Goal: Task Accomplishment & Management: Use online tool/utility

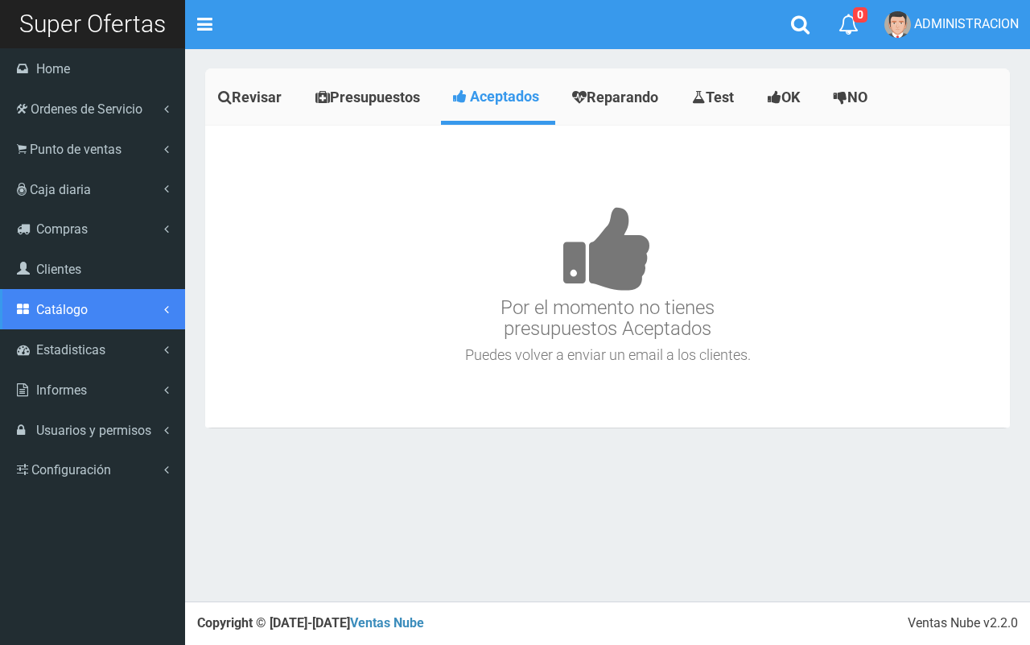
click at [71, 302] on span "Catálogo" at bounding box center [62, 309] width 52 height 15
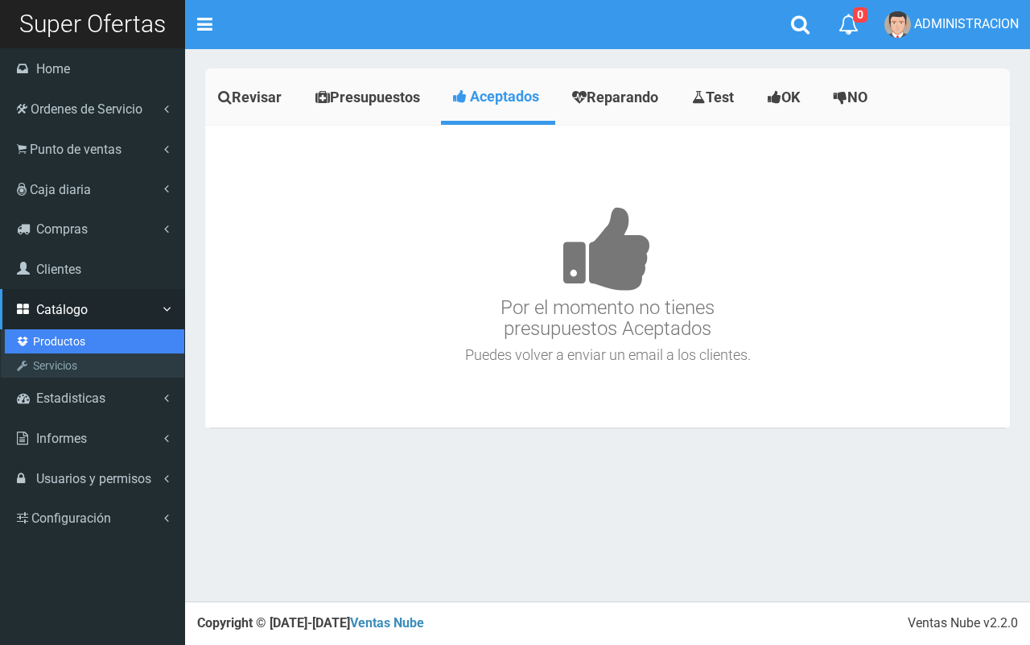
click at [69, 336] on link "Productos" at bounding box center [94, 341] width 179 height 24
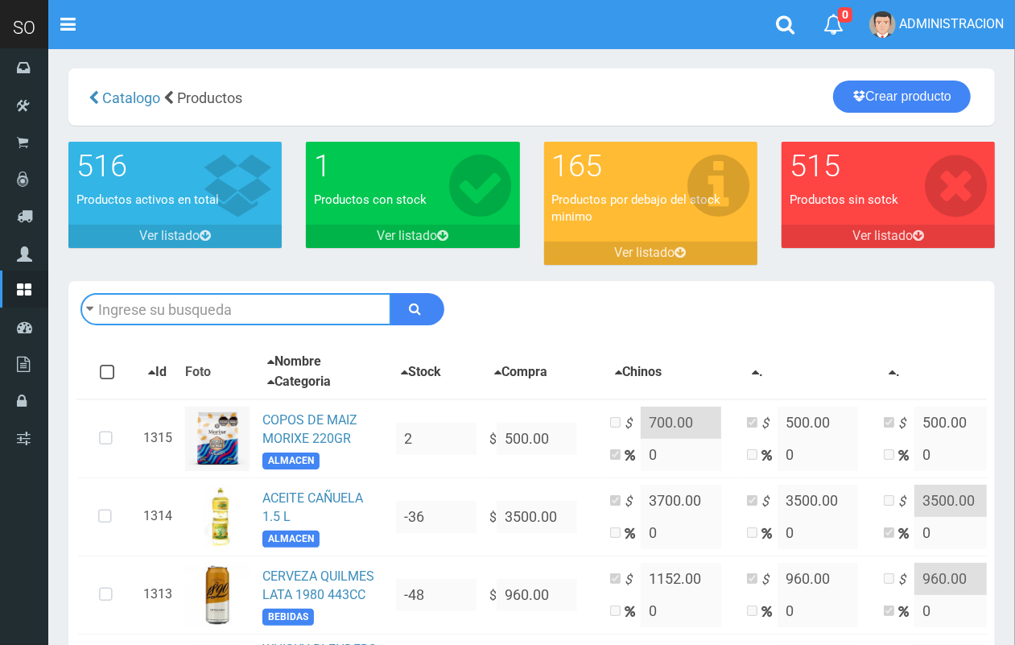
click at [127, 307] on input "text" at bounding box center [235, 309] width 311 height 32
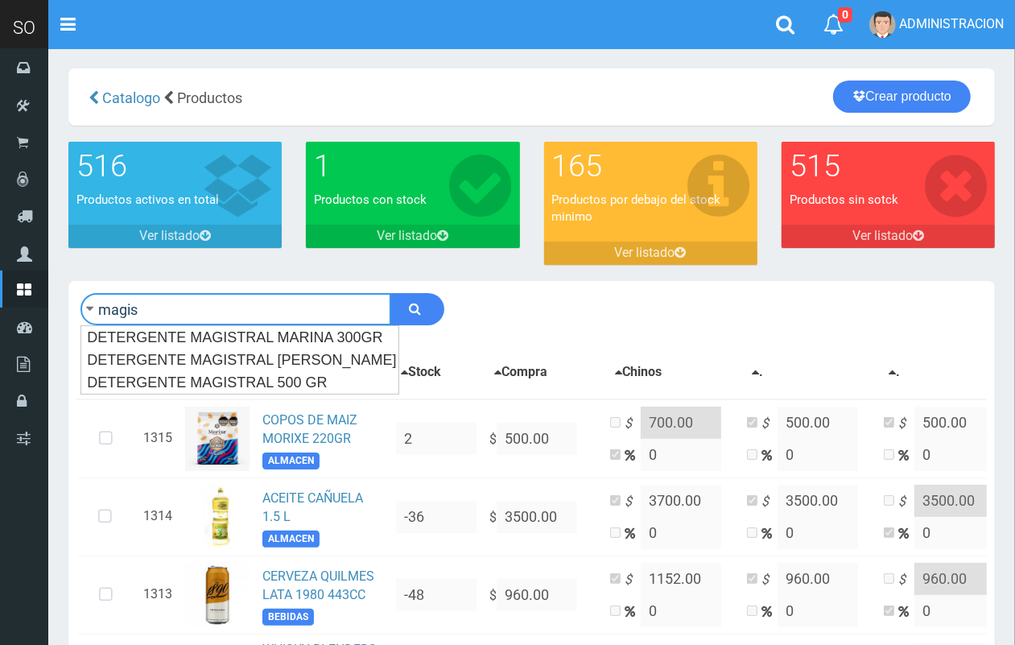
type input "magis"
click at [390, 293] on button "submit" at bounding box center [417, 309] width 54 height 32
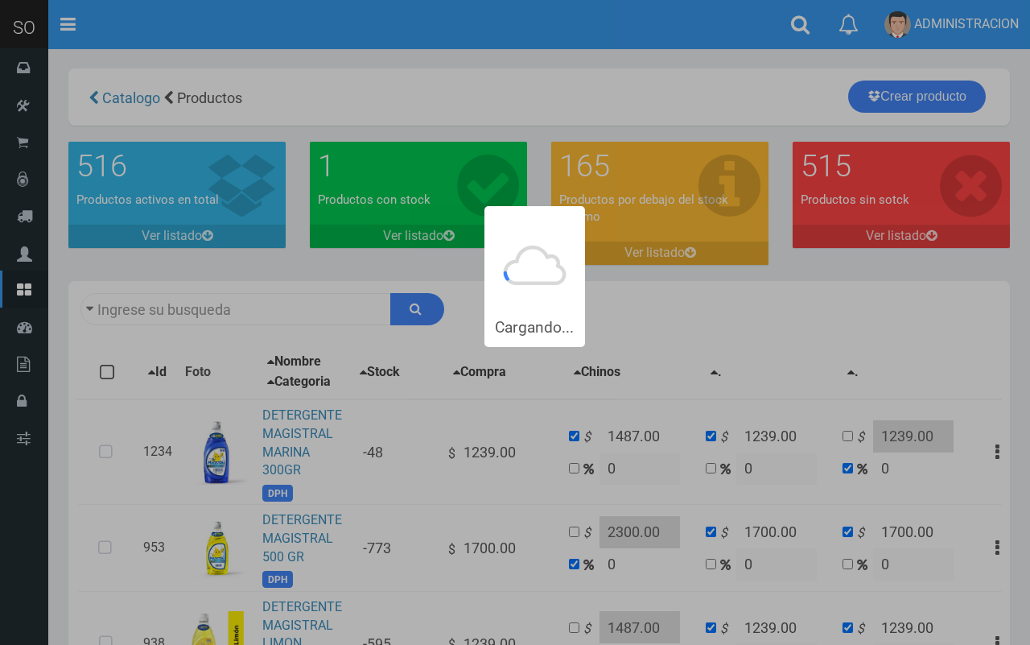
type input "magis"
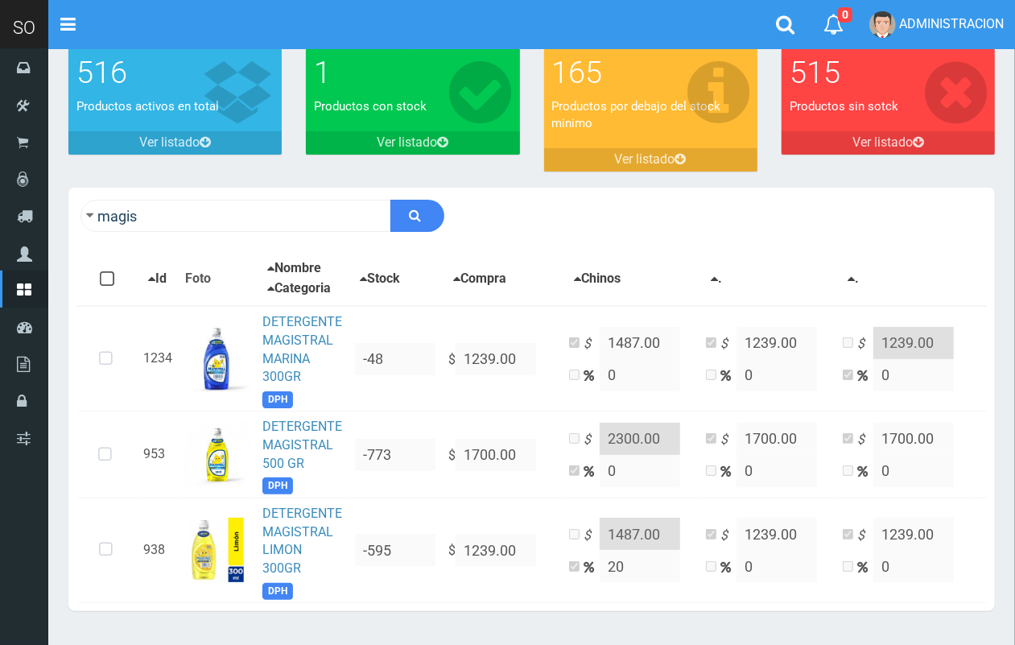
scroll to position [154, 0]
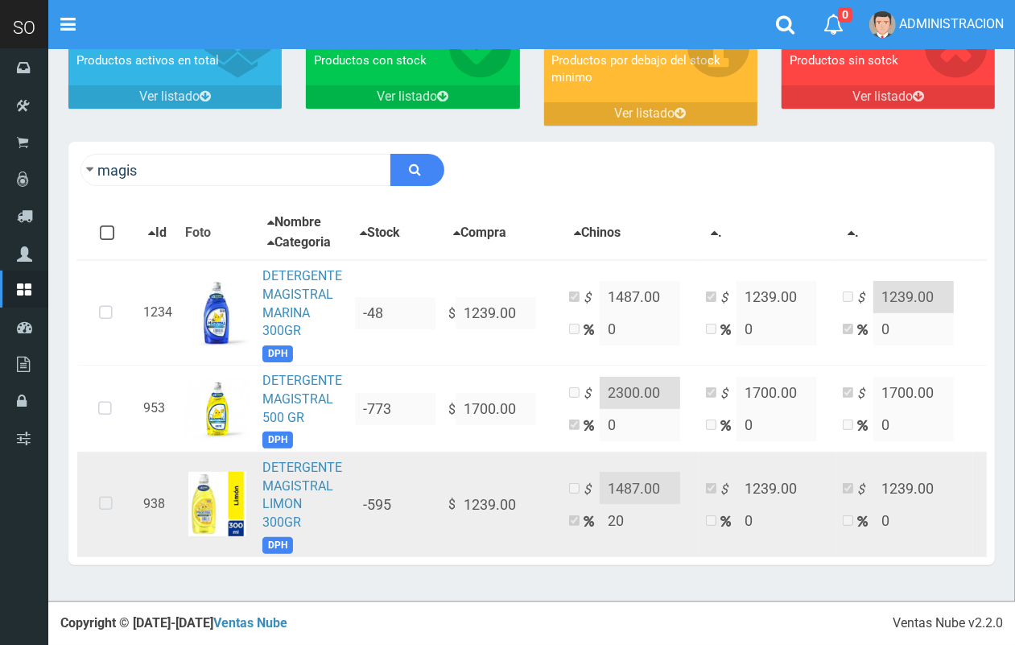
drag, startPoint x: 94, startPoint y: 489, endPoint x: 278, endPoint y: 461, distance: 186.4
click at [94, 491] on icon at bounding box center [105, 503] width 43 height 53
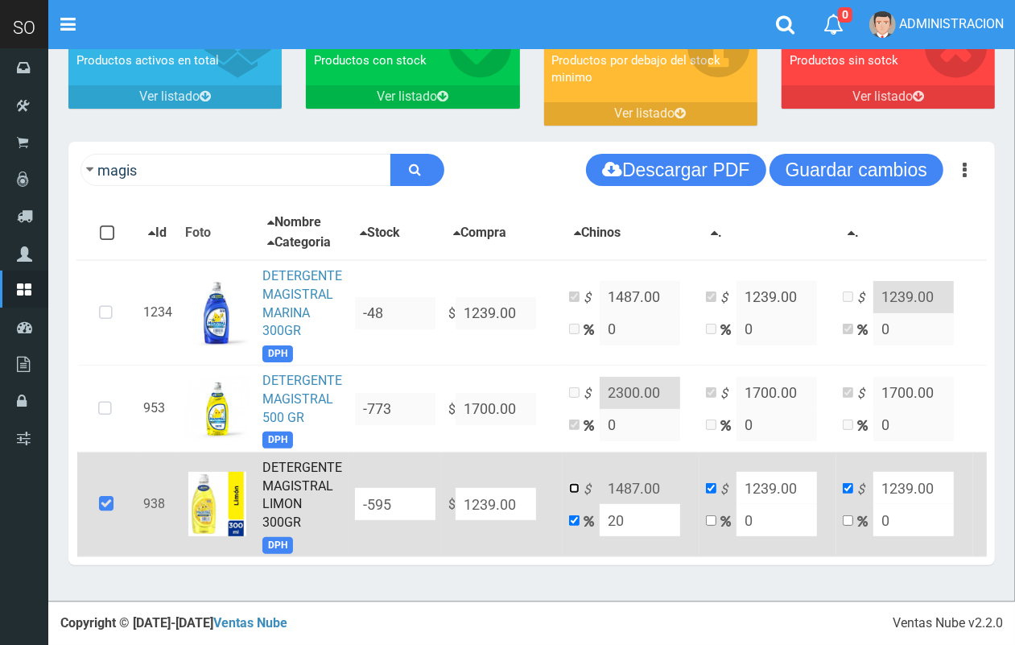
click at [570, 483] on input "checkbox" at bounding box center [574, 488] width 10 height 10
checkbox input "true"
checkbox input "false"
drag, startPoint x: 665, startPoint y: 469, endPoint x: 572, endPoint y: 469, distance: 92.5
click at [573, 469] on td "$ 1487.00 20" at bounding box center [630, 503] width 137 height 105
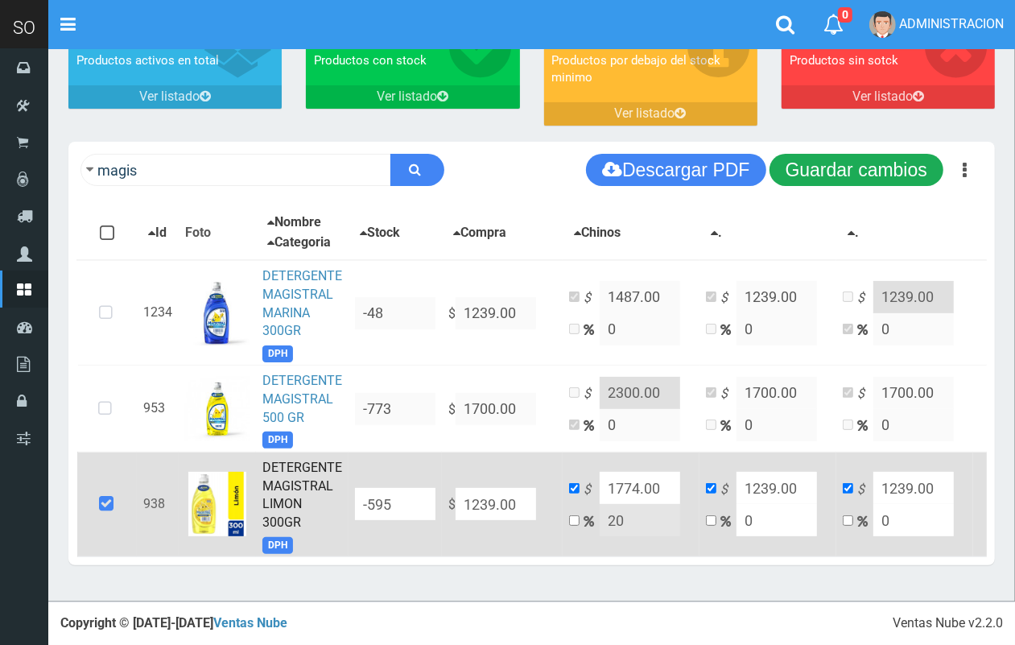
type input "1774.00"
click at [885, 170] on button "Guardar cambios" at bounding box center [856, 170] width 174 height 32
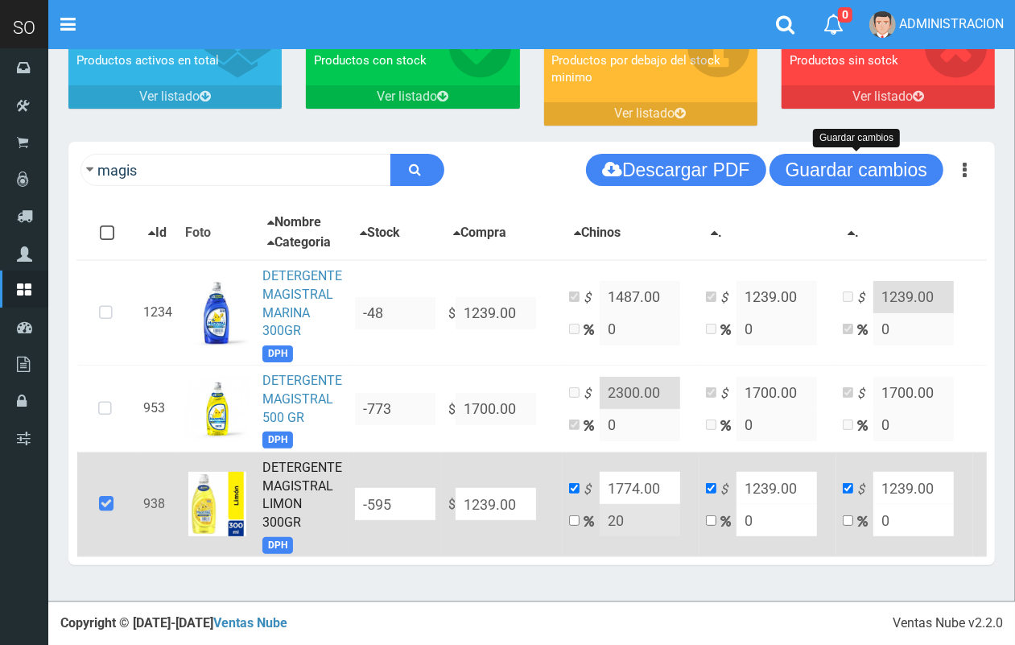
drag, startPoint x: 907, startPoint y: 158, endPoint x: 484, endPoint y: 27, distance: 442.4
click at [905, 157] on button "Guardar cambios" at bounding box center [856, 170] width 174 height 32
click at [219, 142] on div "magis Descargar PDF Guardar cambios Guardar cambios 150" at bounding box center [531, 170] width 926 height 56
click at [219, 142] on div "magis Descargar PDF Guardar cambios" at bounding box center [531, 170] width 926 height 56
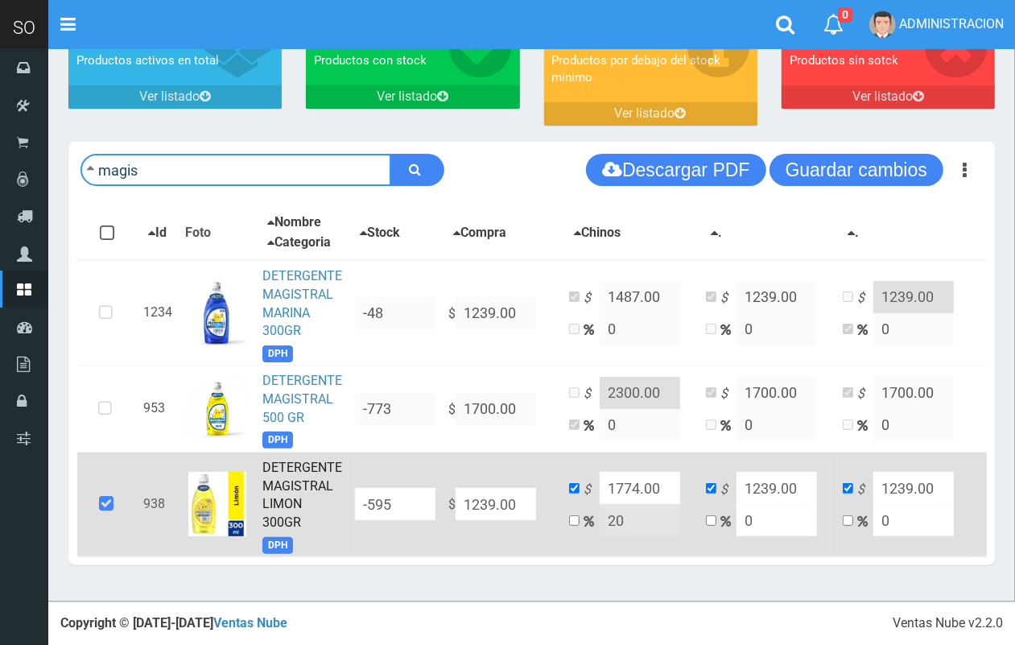
click at [220, 154] on input "magis" at bounding box center [235, 170] width 311 height 32
type input "CIF"
click at [390, 154] on button "submit" at bounding box center [417, 170] width 54 height 32
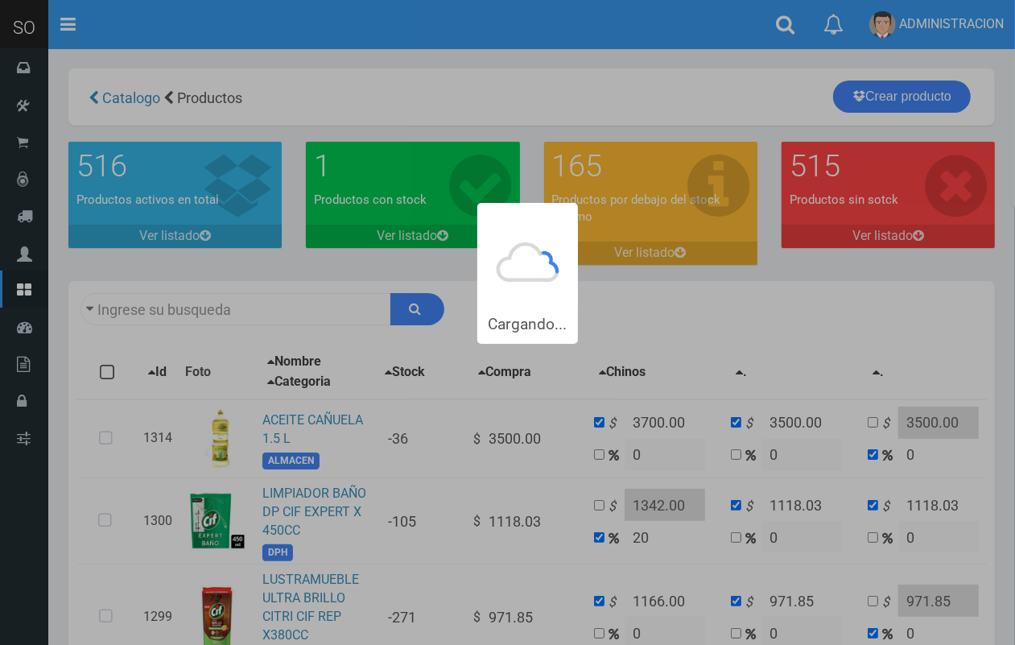
type input "CIF"
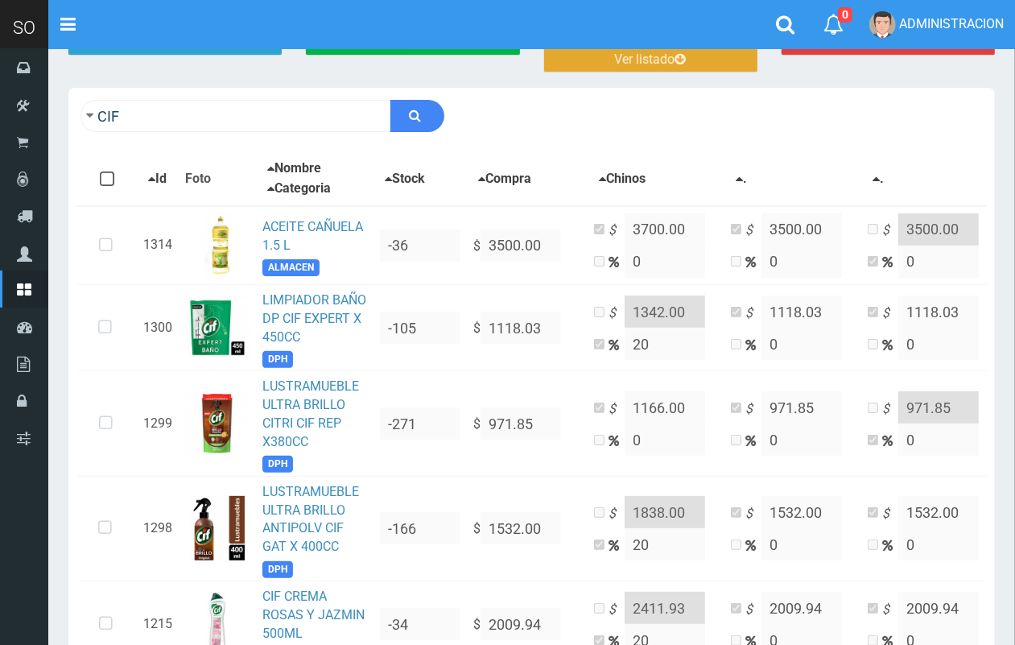
scroll to position [331, 0]
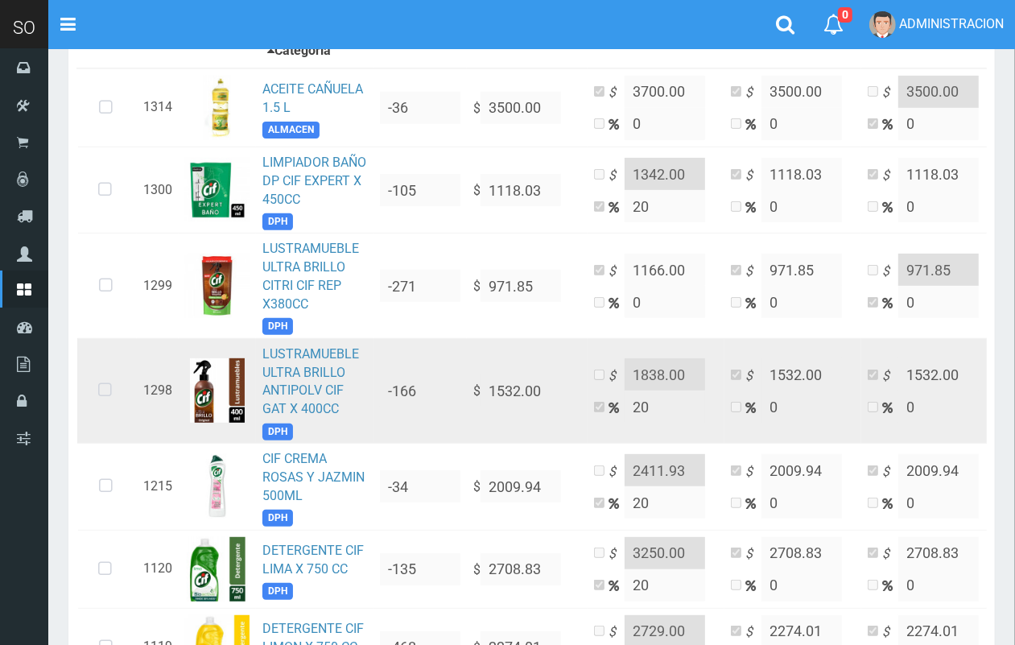
click at [105, 384] on icon at bounding box center [105, 390] width 43 height 53
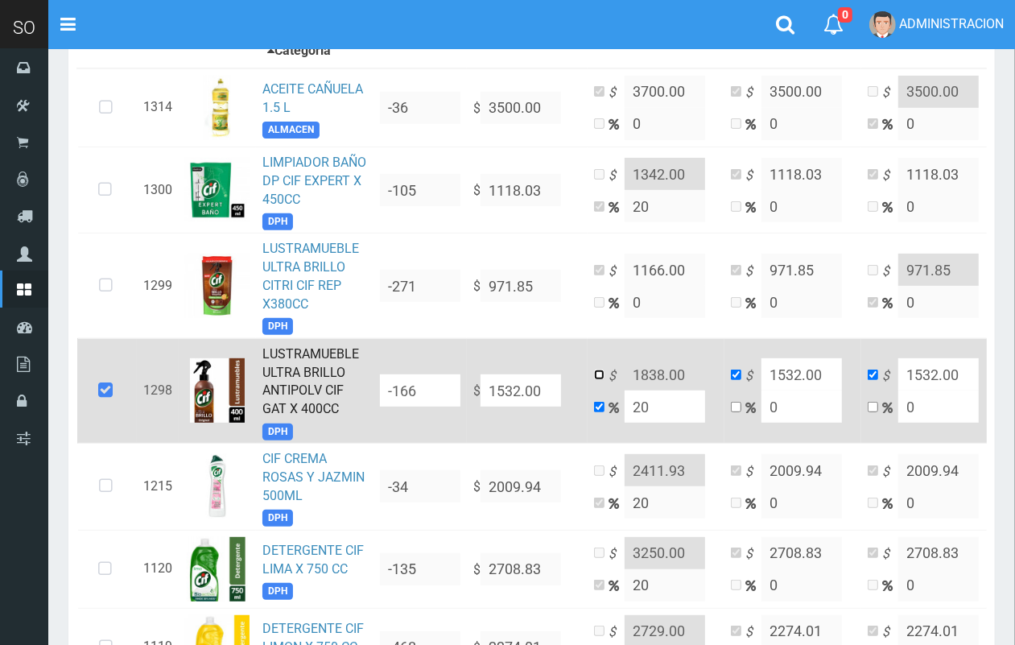
click at [594, 370] on input "checkbox" at bounding box center [599, 374] width 10 height 10
checkbox input "true"
checkbox input "false"
drag, startPoint x: 697, startPoint y: 377, endPoint x: 637, endPoint y: 378, distance: 60.4
click at [636, 378] on input "1838.00" at bounding box center [664, 374] width 80 height 32
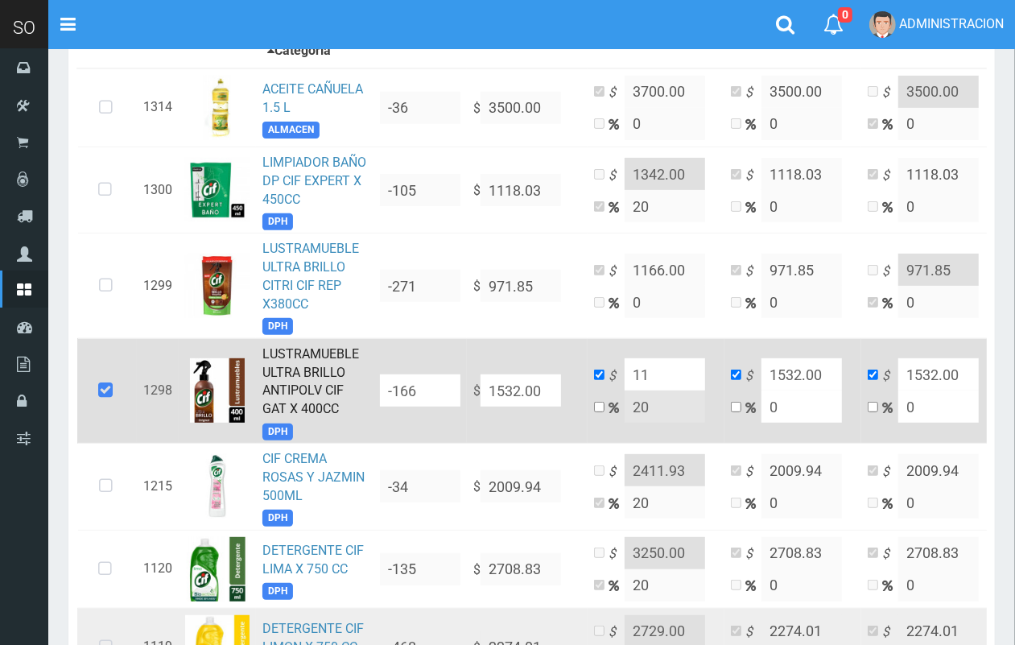
type input "11"
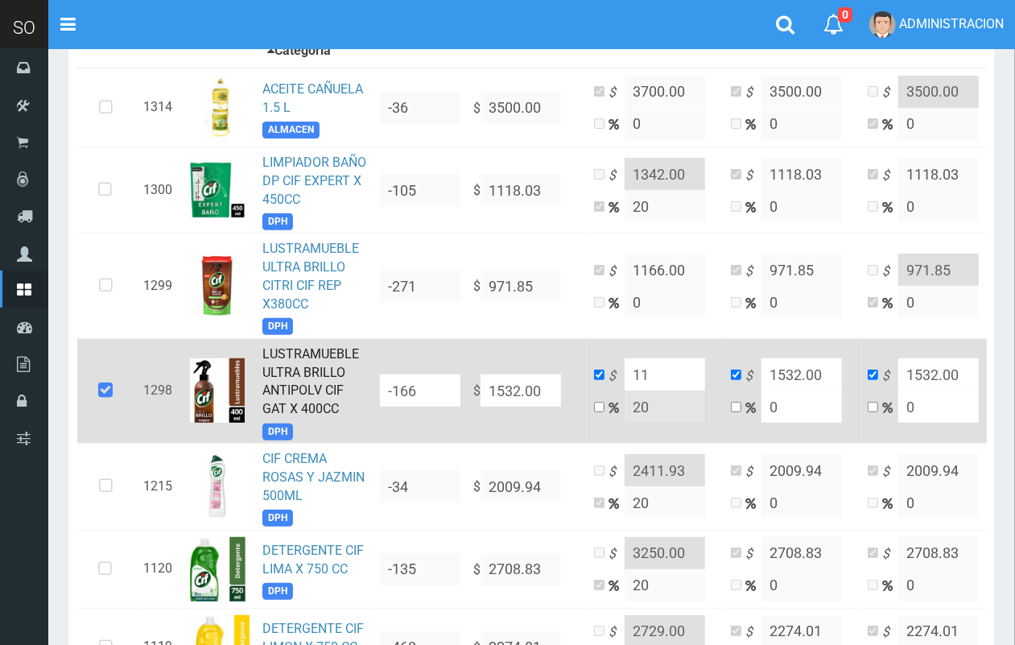
drag, startPoint x: 558, startPoint y: 382, endPoint x: 484, endPoint y: 387, distance: 73.4
click at [484, 387] on input "1532.00" at bounding box center [520, 390] width 80 height 32
type input "1"
type input "1.2"
type input "1"
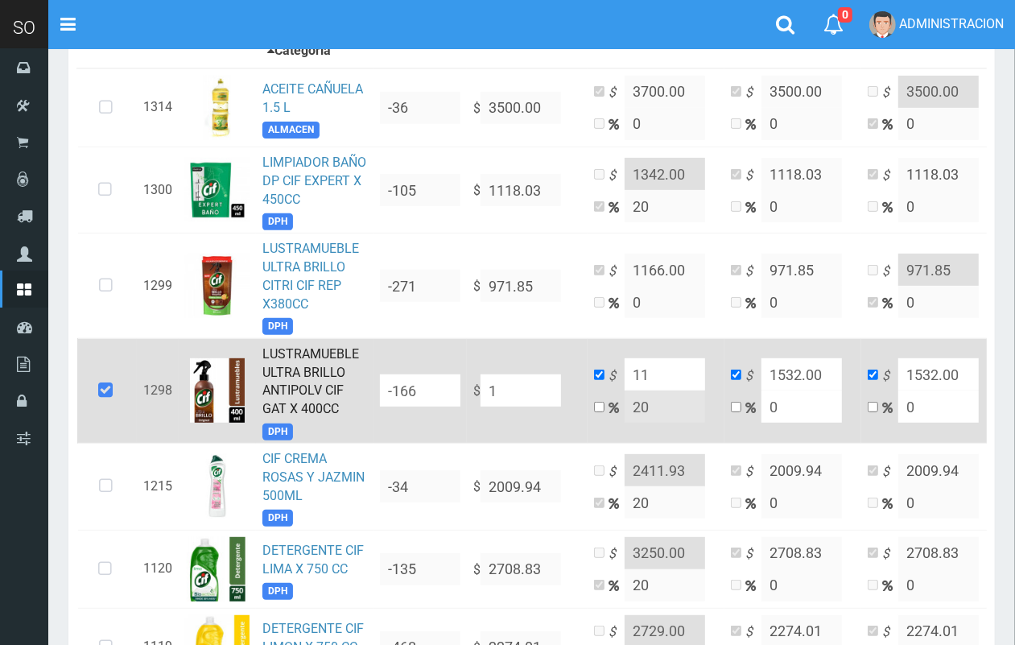
type input "1"
type input "15"
type input "18"
type input "15"
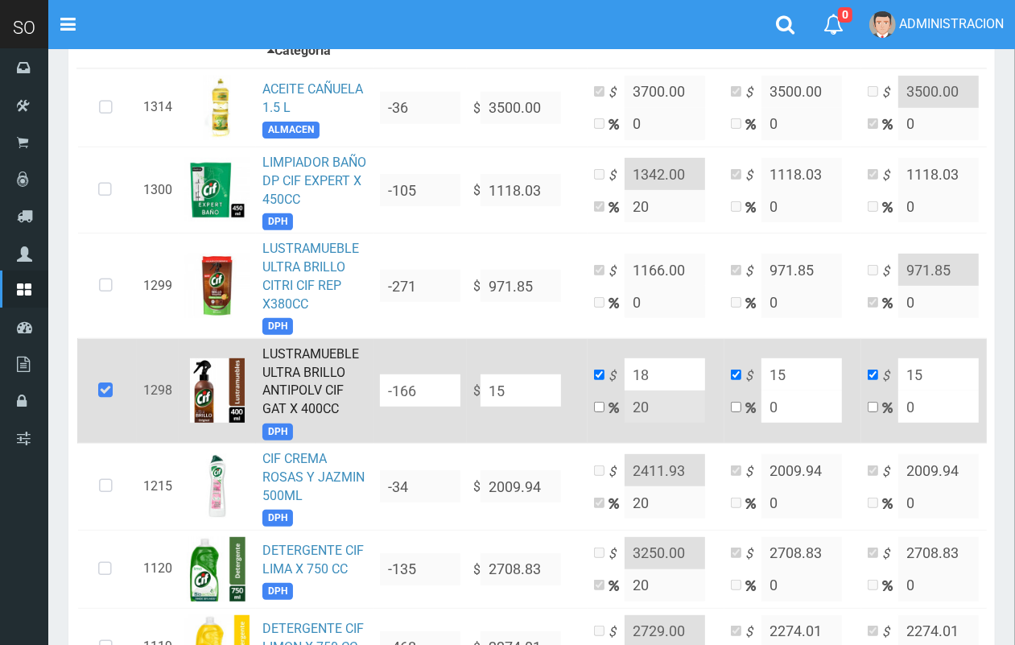
type input "155"
type input "186"
type input "155"
type input "1559"
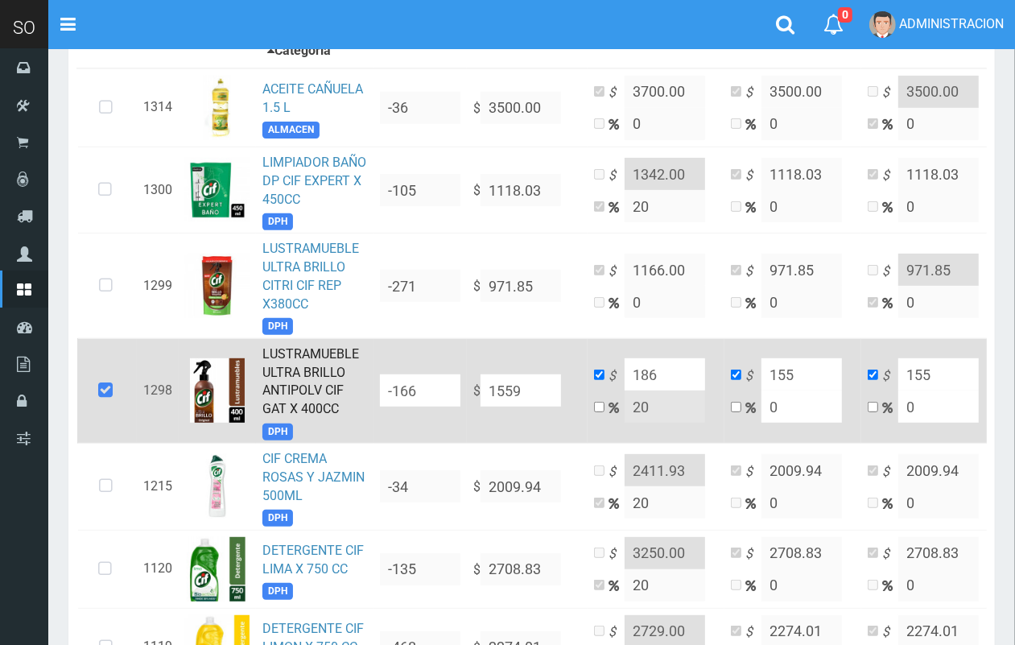
type input "1870.8"
type input "1559"
type input "1559.6"
type input "1871.52"
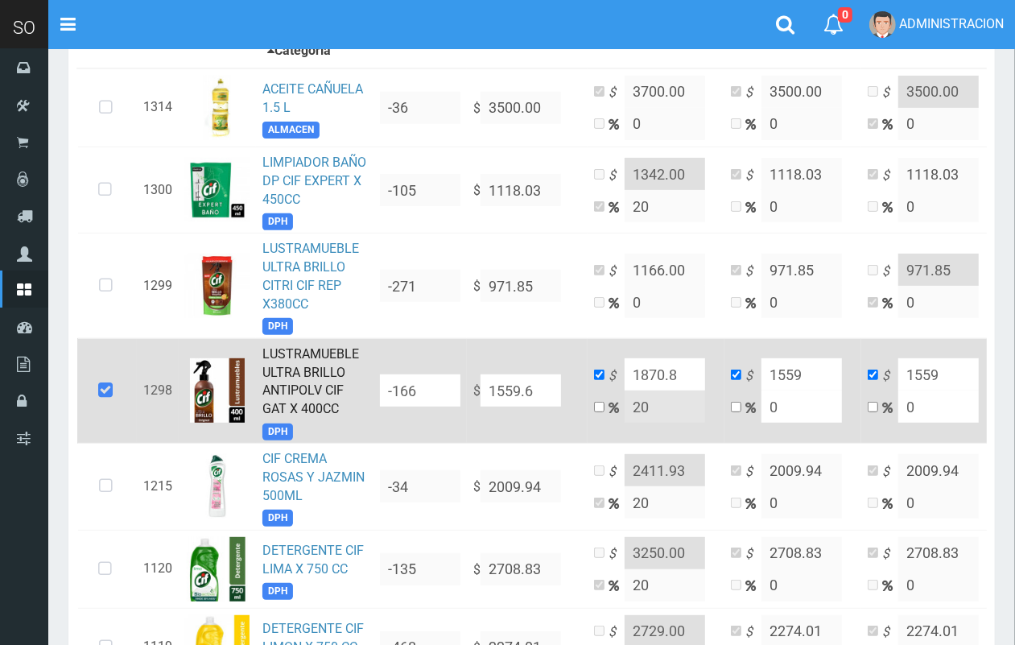
type input "1559.6"
type input "1559.61"
type input "1871.532"
type input "1559.61"
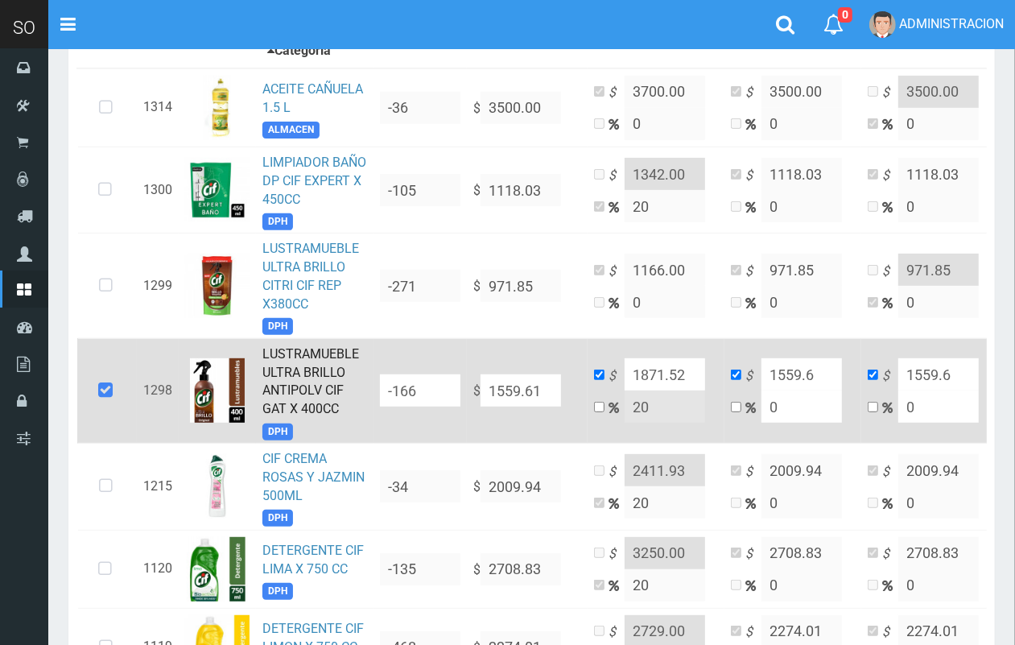
type input "1559.61"
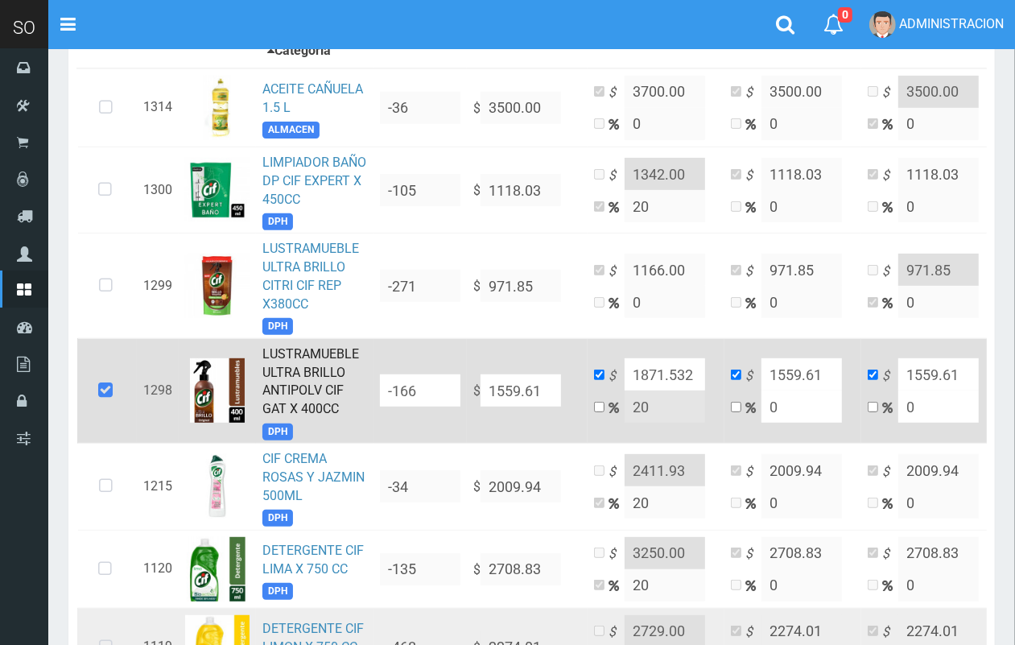
type input "1559.61"
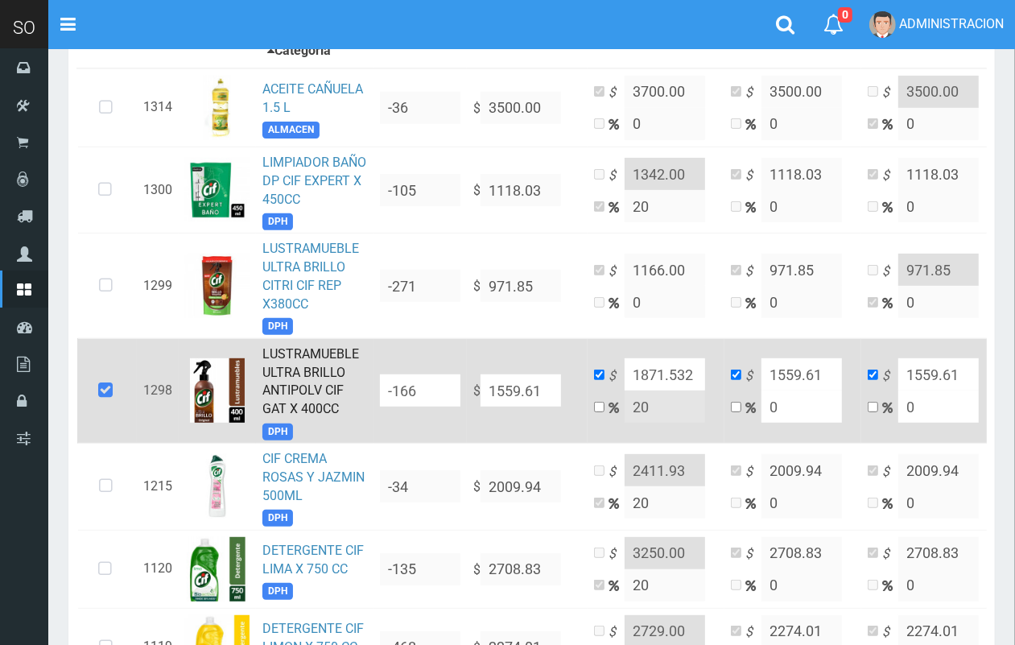
drag, startPoint x: 698, startPoint y: 375, endPoint x: 640, endPoint y: 373, distance: 58.0
click at [640, 373] on input "1871.532" at bounding box center [664, 374] width 80 height 32
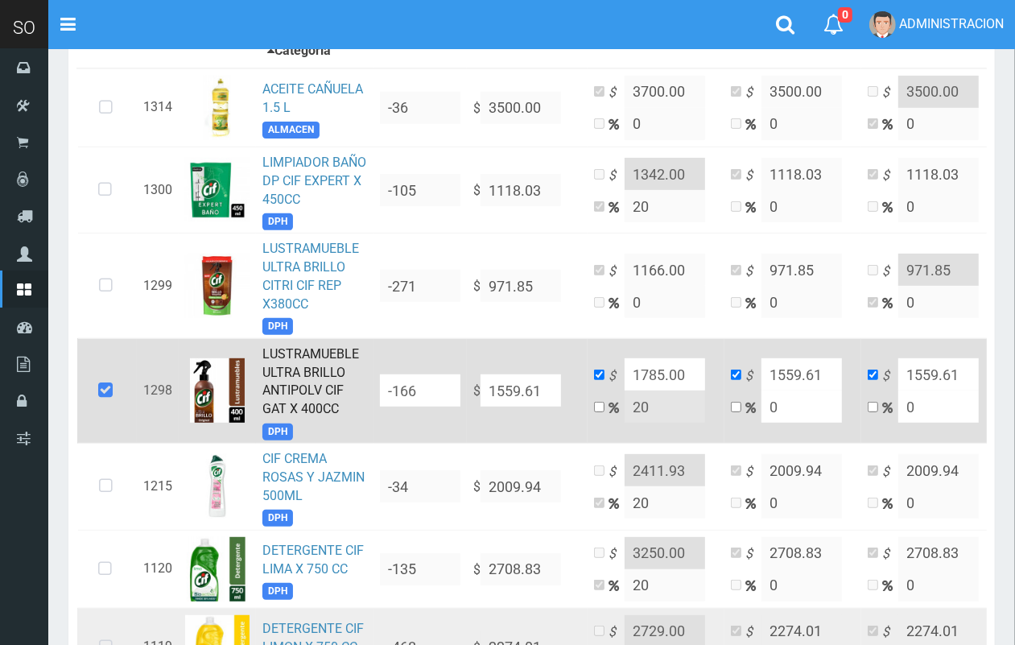
type input "1785.00"
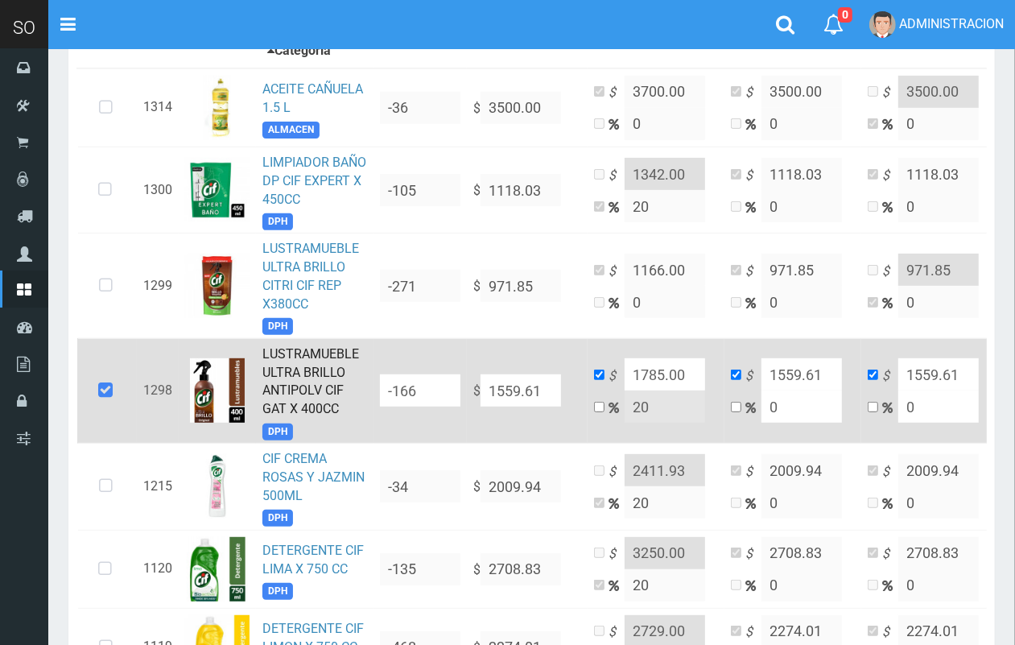
click at [539, 392] on input "1559.61" at bounding box center [520, 390] width 80 height 32
type input "1559.6"
type input "1871.52"
type input "1559.6"
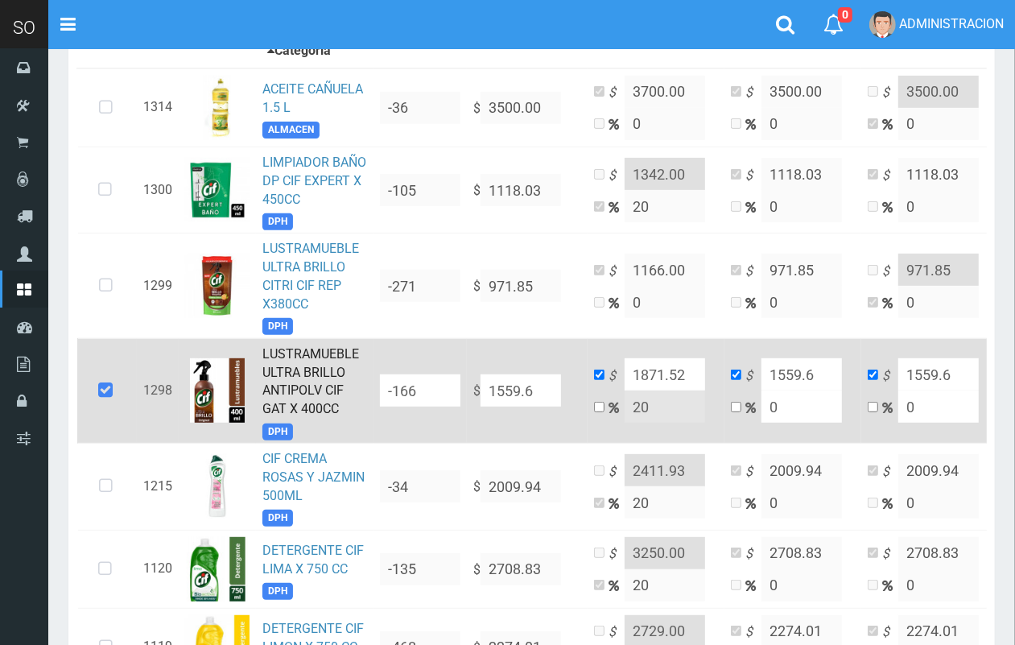
type input "1559.69"
type input "1871.6280000000002"
type input "1559.69"
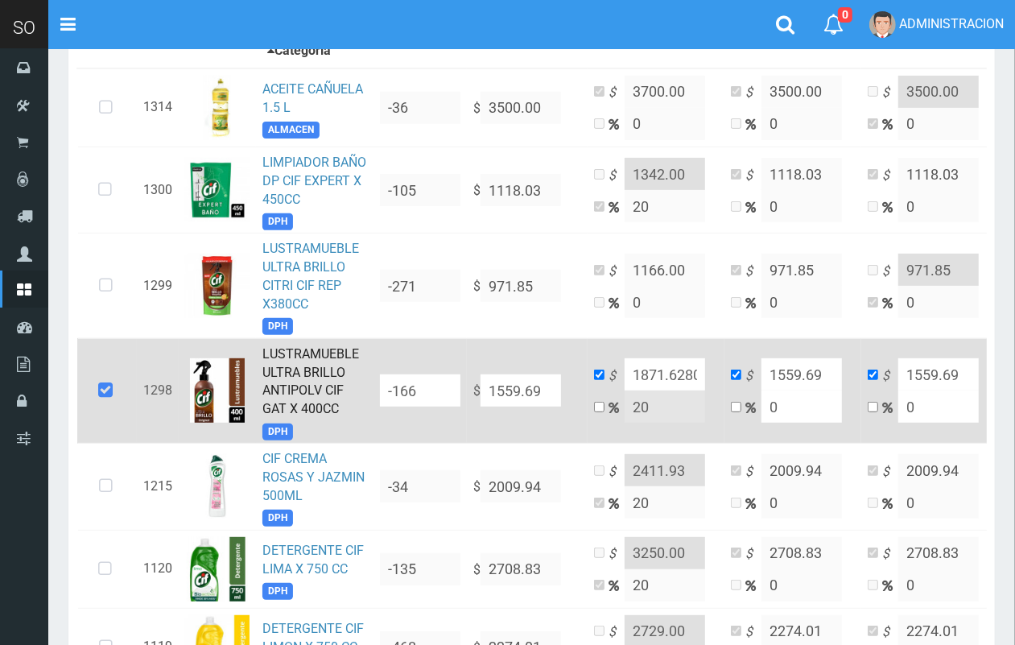
scroll to position [0, 77]
drag, startPoint x: 657, startPoint y: 373, endPoint x: 725, endPoint y: 378, distance: 68.6
click at [725, 378] on tr "1298 LUSTRAMUEBLE ULTRA BRILLO ANTIPOLV CIF GAT X 400CC DPH -166 $ 1559.69 $ 18…" at bounding box center [562, 390] width 970 height 105
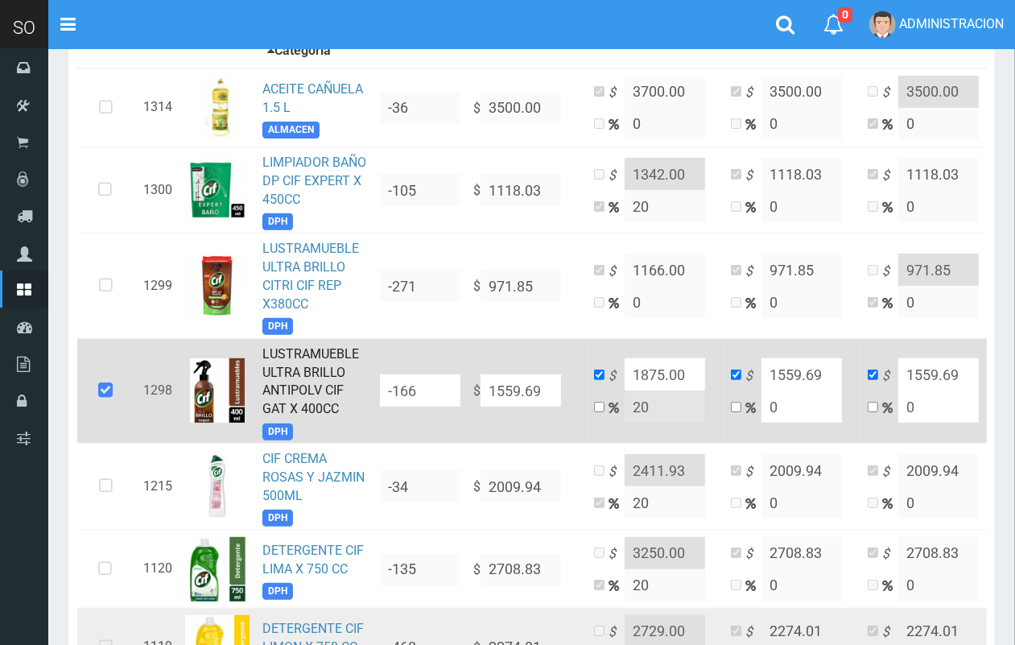
type input "1875.00"
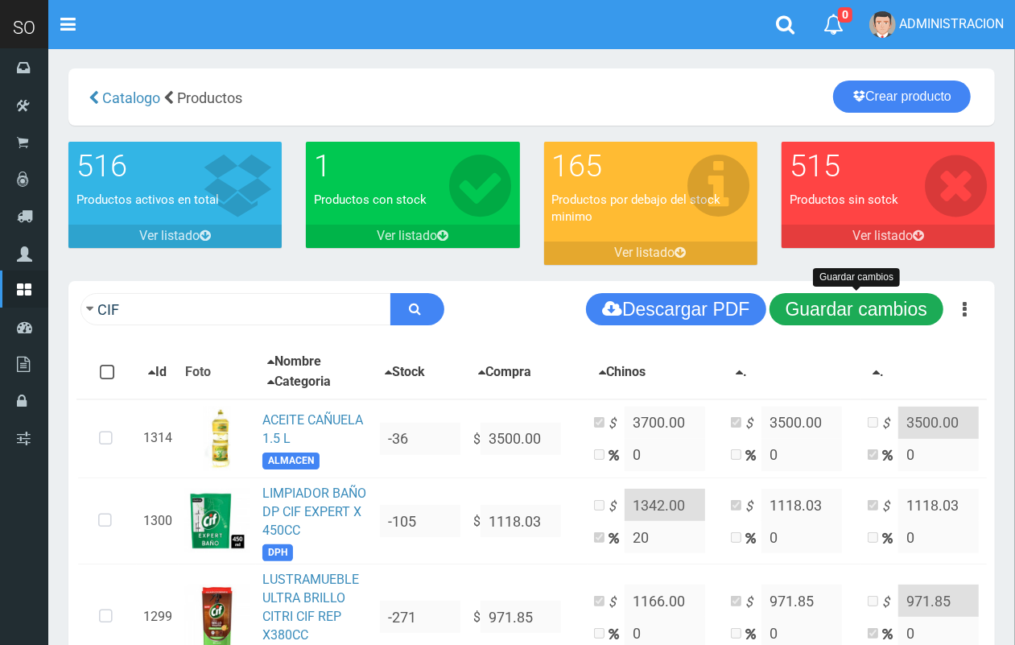
click at [898, 299] on button "Guardar cambios" at bounding box center [856, 309] width 174 height 32
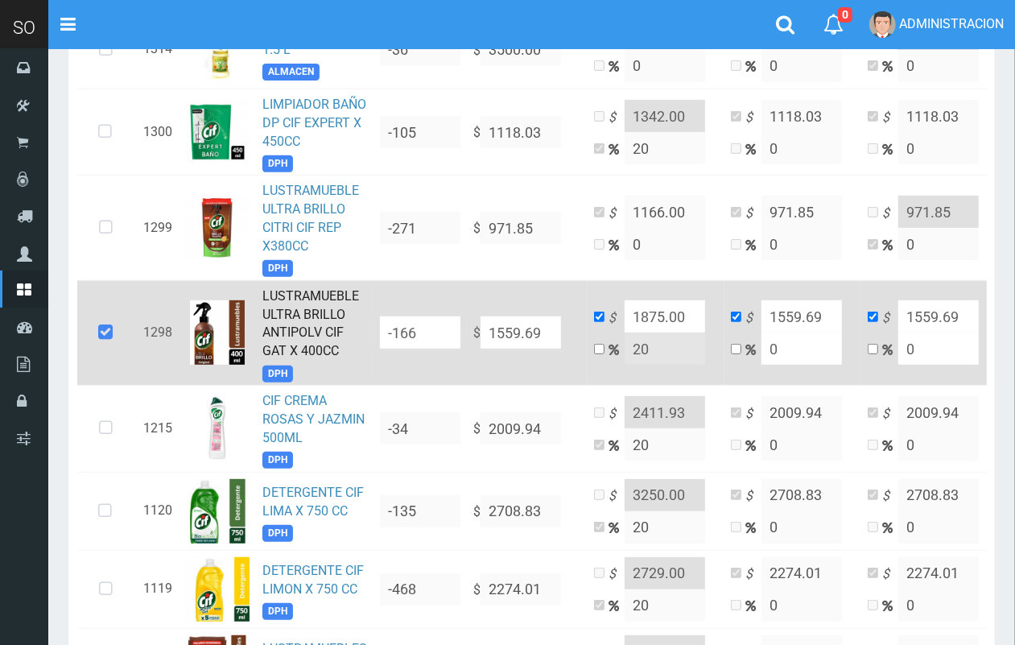
scroll to position [437, 0]
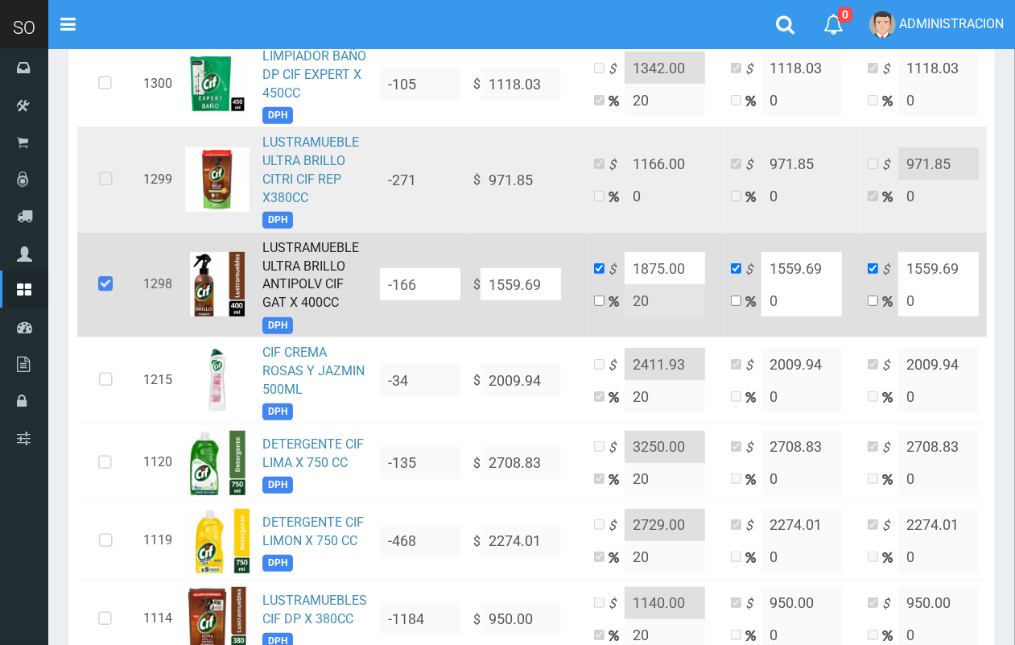
click at [102, 177] on icon at bounding box center [105, 179] width 43 height 53
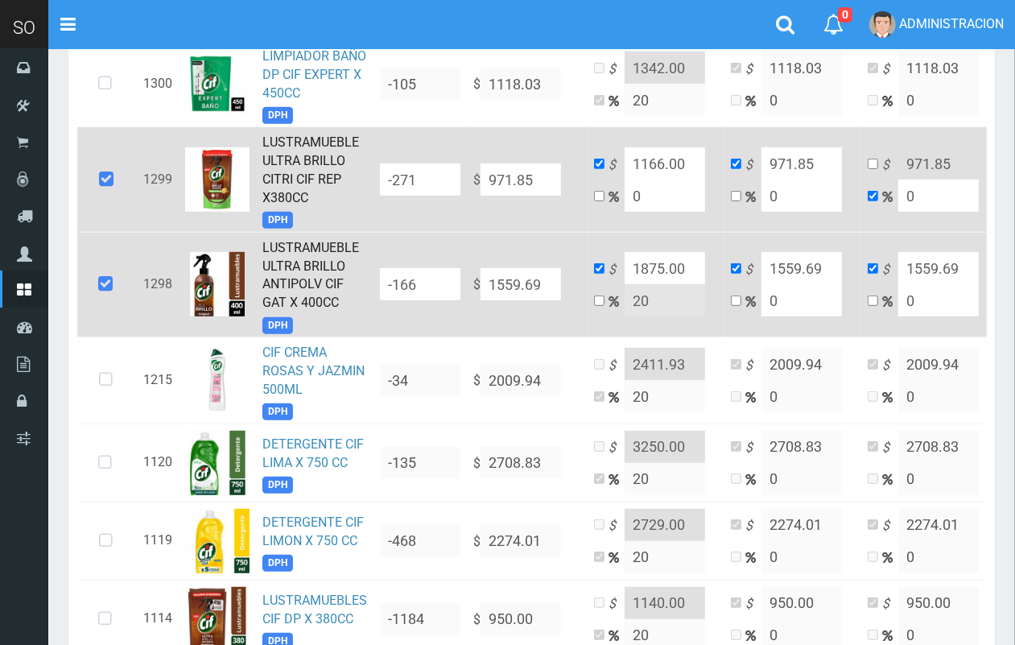
drag, startPoint x: 545, startPoint y: 174, endPoint x: 499, endPoint y: 174, distance: 45.9
click at [499, 174] on input "971.85" at bounding box center [520, 179] width 80 height 32
type input "93"
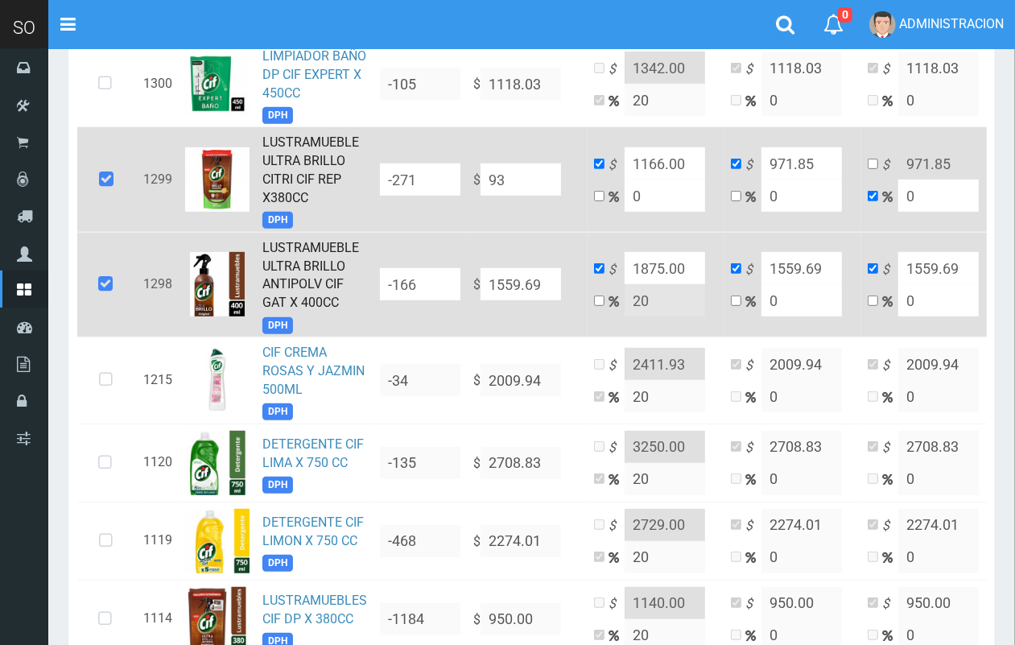
type input "93"
type input "932"
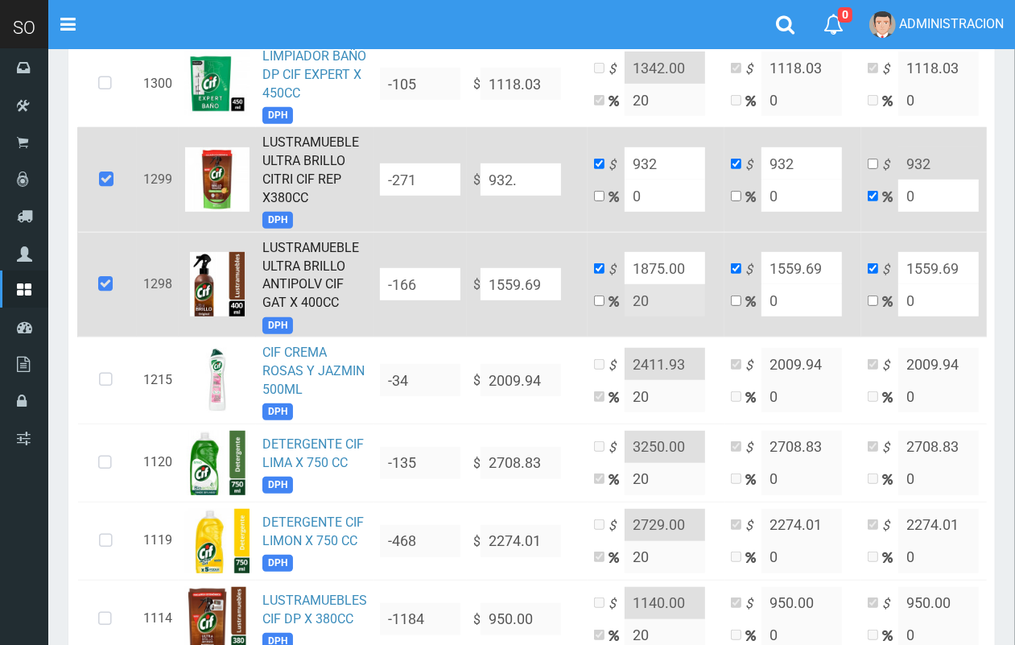
type input "932.9"
type input "932.98"
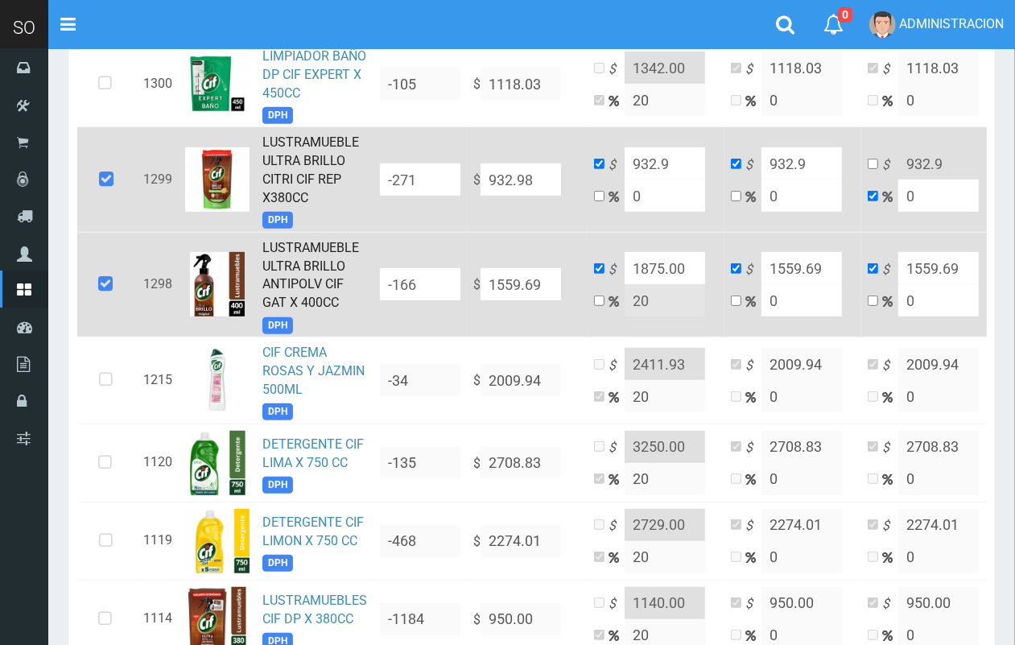
type input "932.98"
click at [625, 212] on td "$ 932.98 0" at bounding box center [655, 179] width 137 height 105
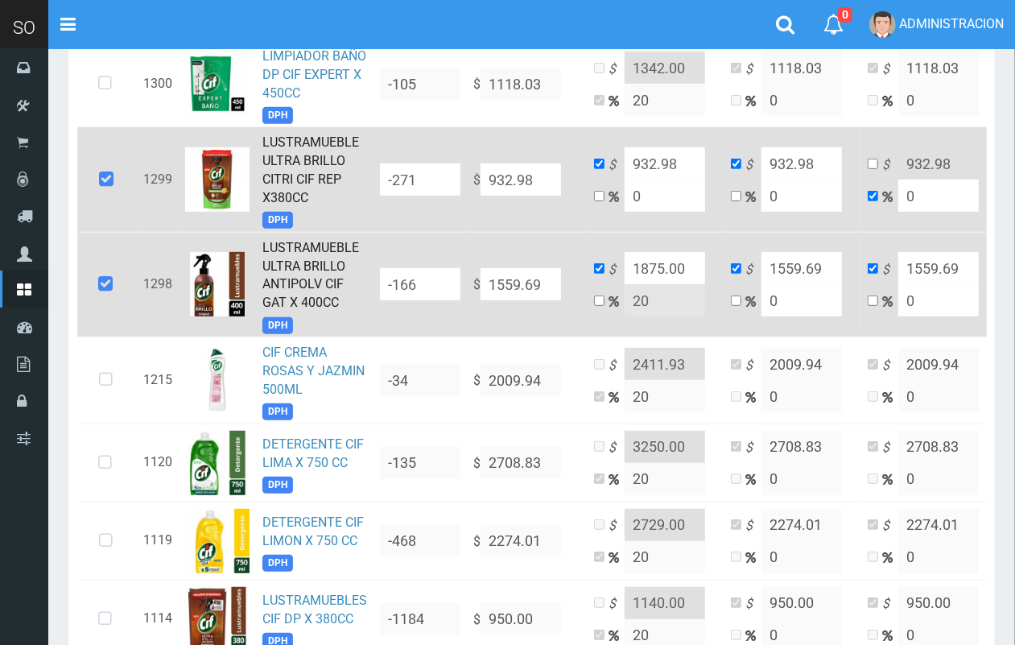
type input "2"
type input "951.6396"
type input "20"
type input "1119.576"
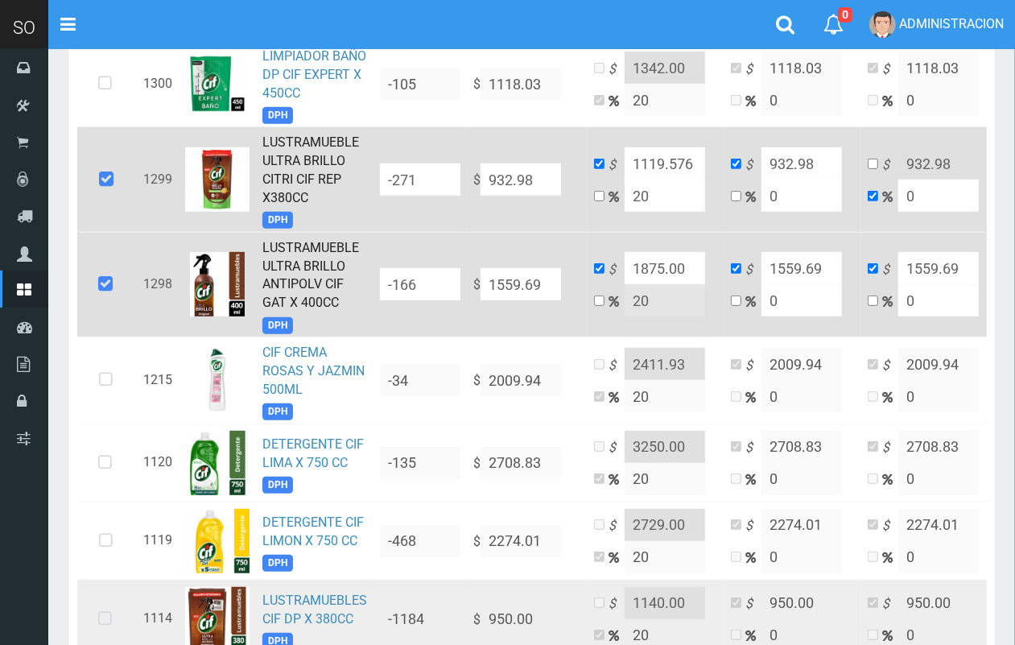
type input "20"
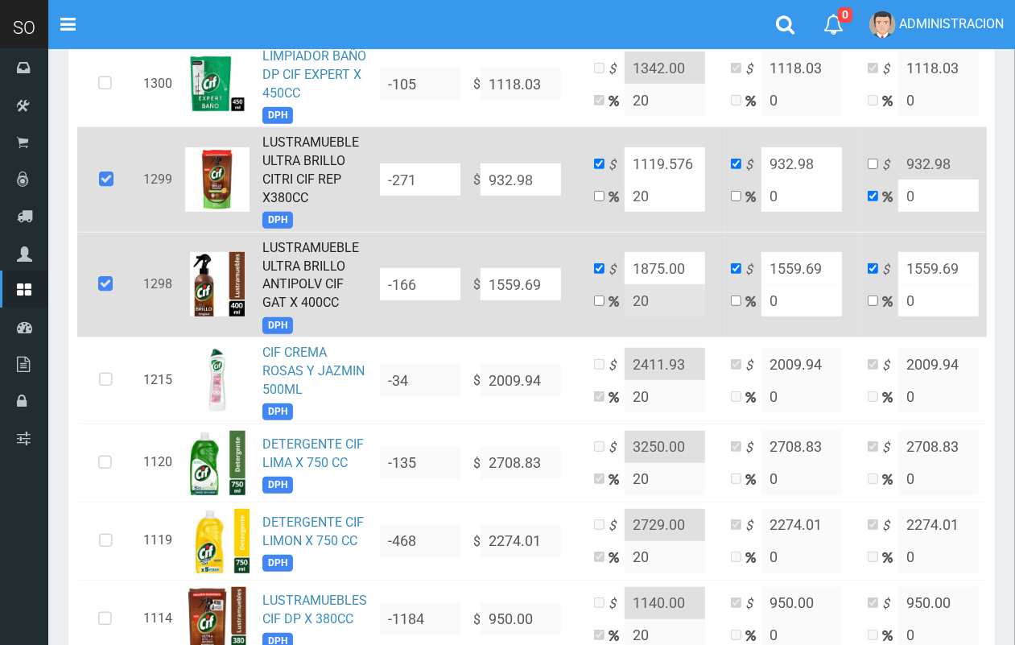
drag, startPoint x: 698, startPoint y: 163, endPoint x: 640, endPoint y: 157, distance: 58.3
click at [640, 157] on input "1119.576" at bounding box center [664, 163] width 80 height 32
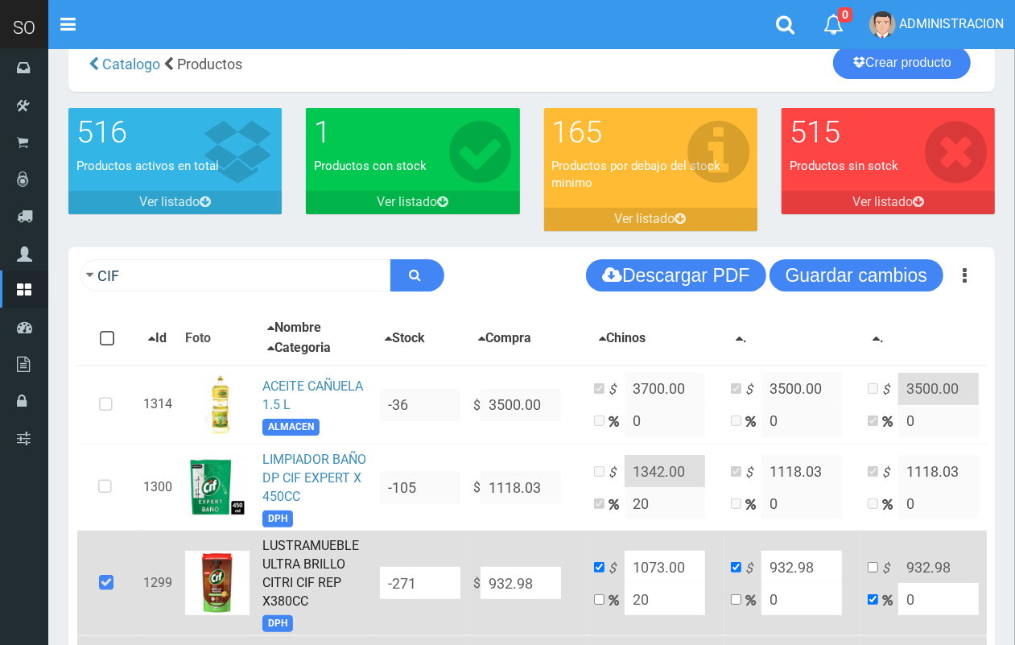
scroll to position [0, 0]
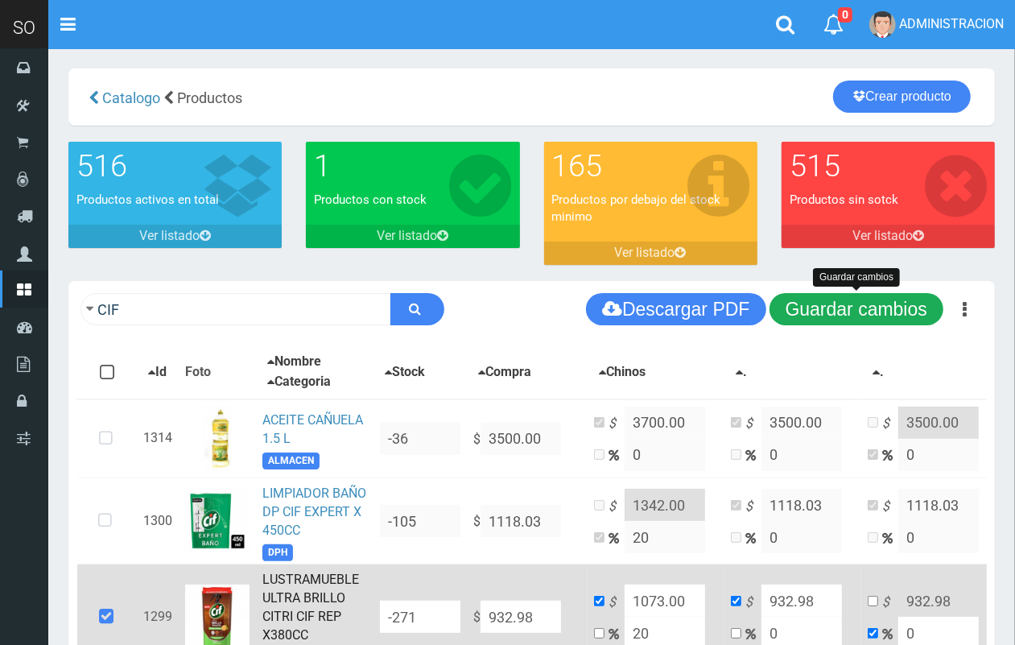
type input "1073.00"
click at [857, 311] on button "Guardar cambios" at bounding box center [856, 309] width 174 height 32
click at [798, 308] on button "Guardar cambios" at bounding box center [856, 309] width 174 height 32
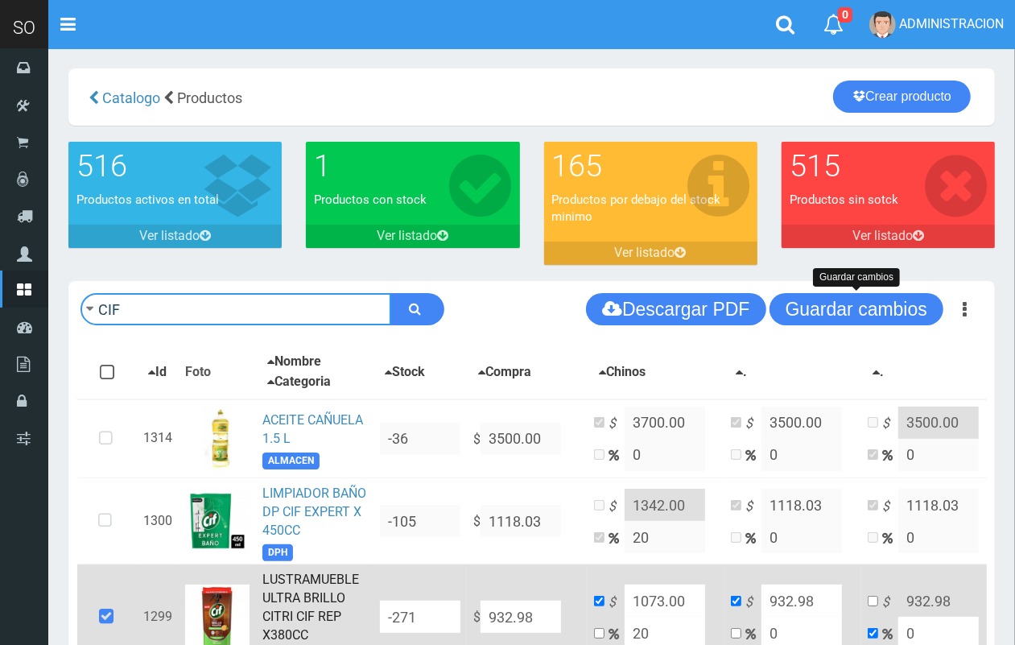
click at [249, 311] on input "CIF" at bounding box center [235, 309] width 311 height 32
type input "gel"
click at [390, 293] on button "submit" at bounding box center [417, 309] width 54 height 32
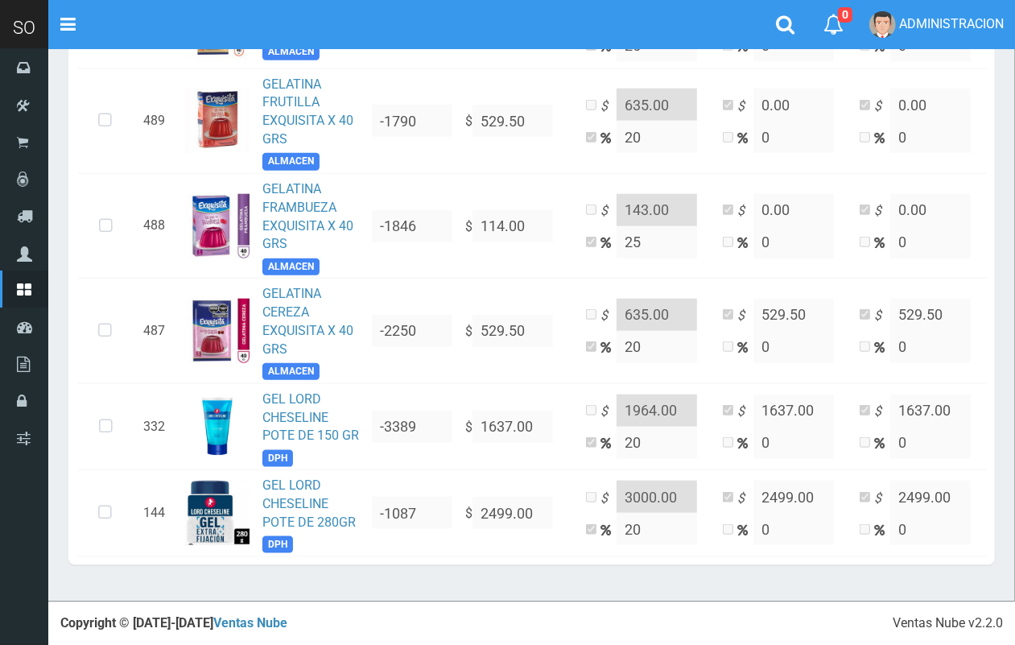
scroll to position [1296, 0]
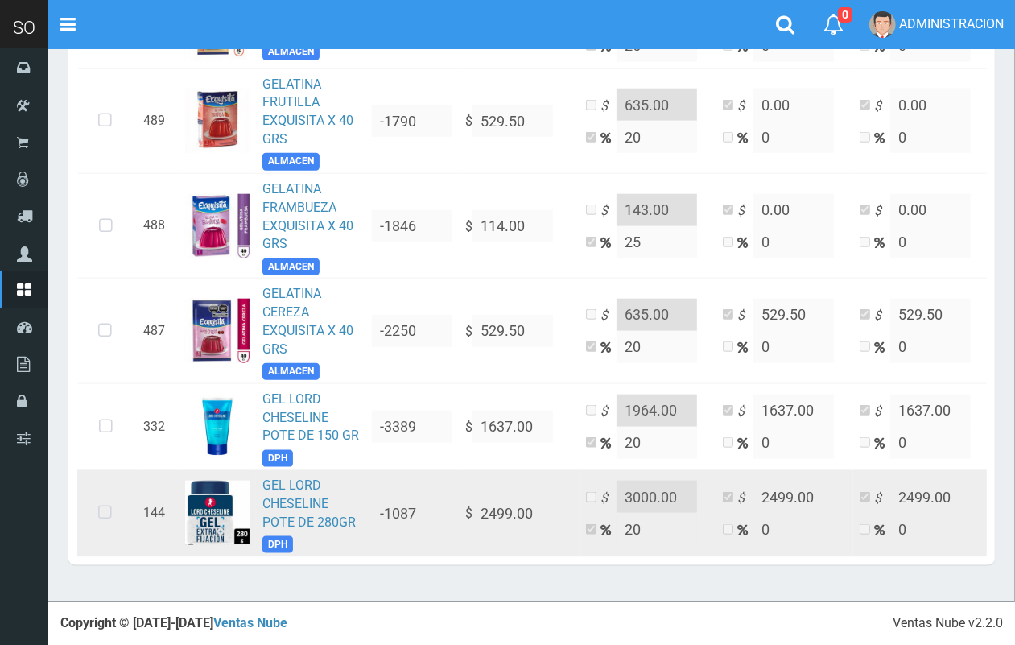
click at [102, 486] on icon at bounding box center [105, 512] width 43 height 53
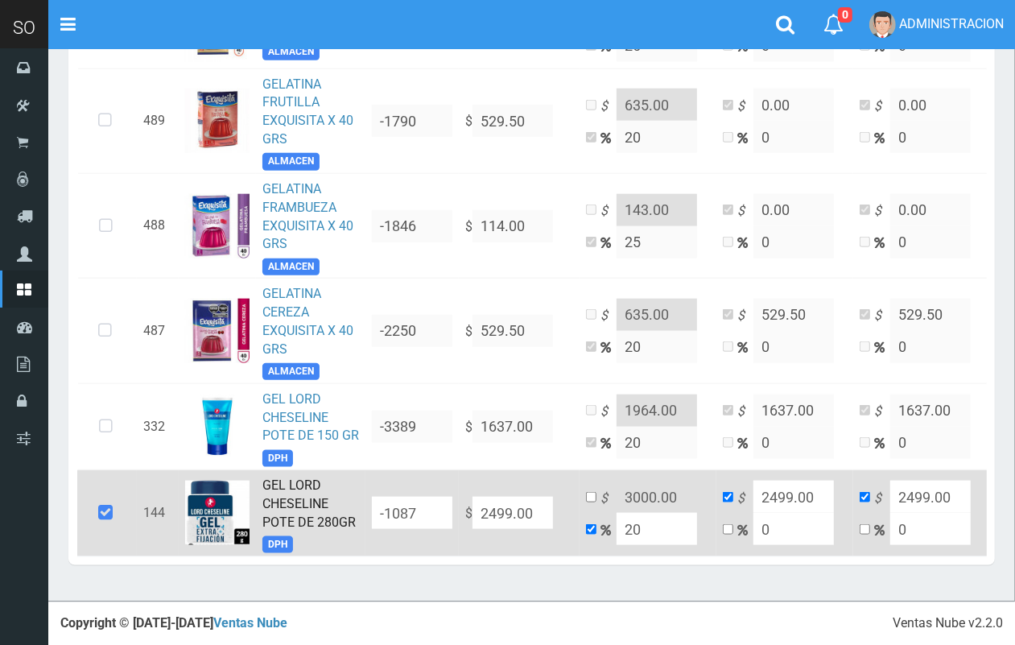
drag, startPoint x: 516, startPoint y: 483, endPoint x: 451, endPoint y: 491, distance: 64.9
click at [472, 496] on input "2499.00" at bounding box center [512, 512] width 80 height 32
type input "2"
type input "2.4"
type input "2"
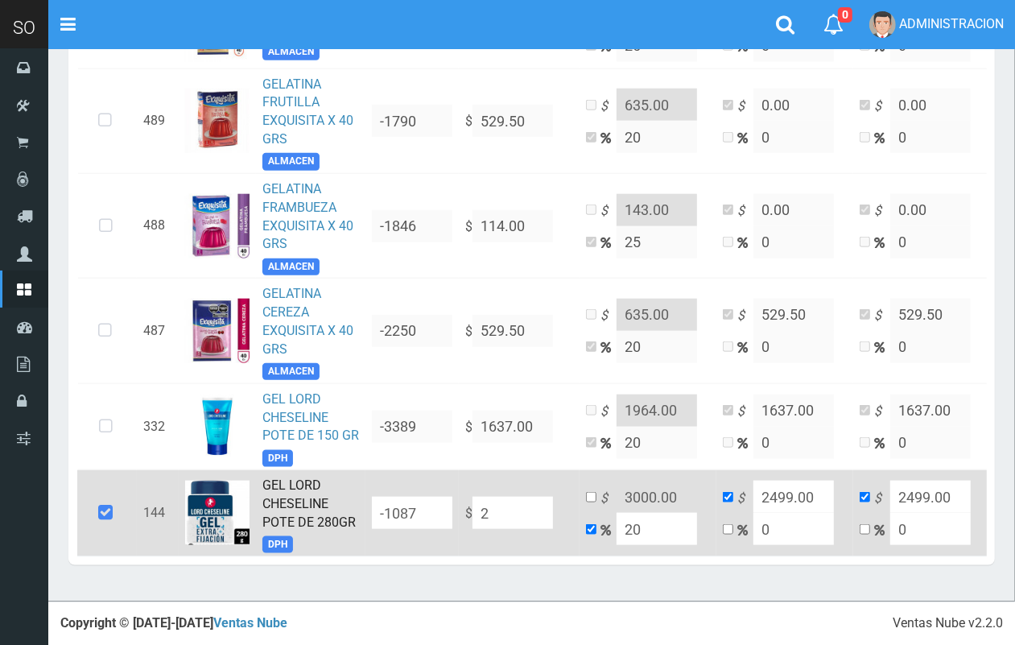
type input "2"
type input "25"
type input "30"
type input "25"
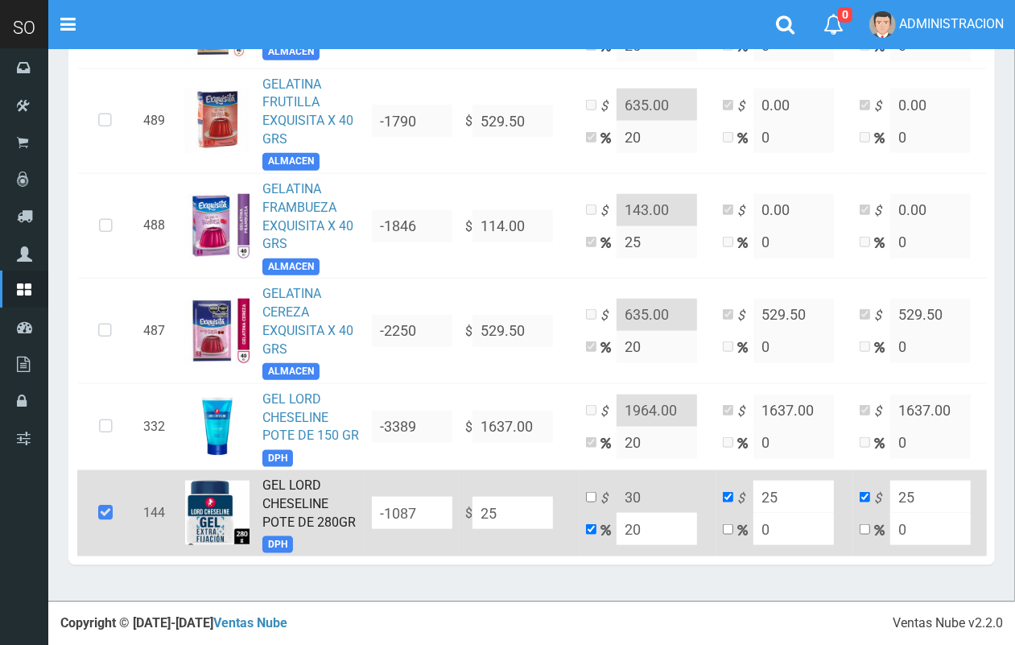
type input "256"
type input "307.2"
type input "256"
type input "2567"
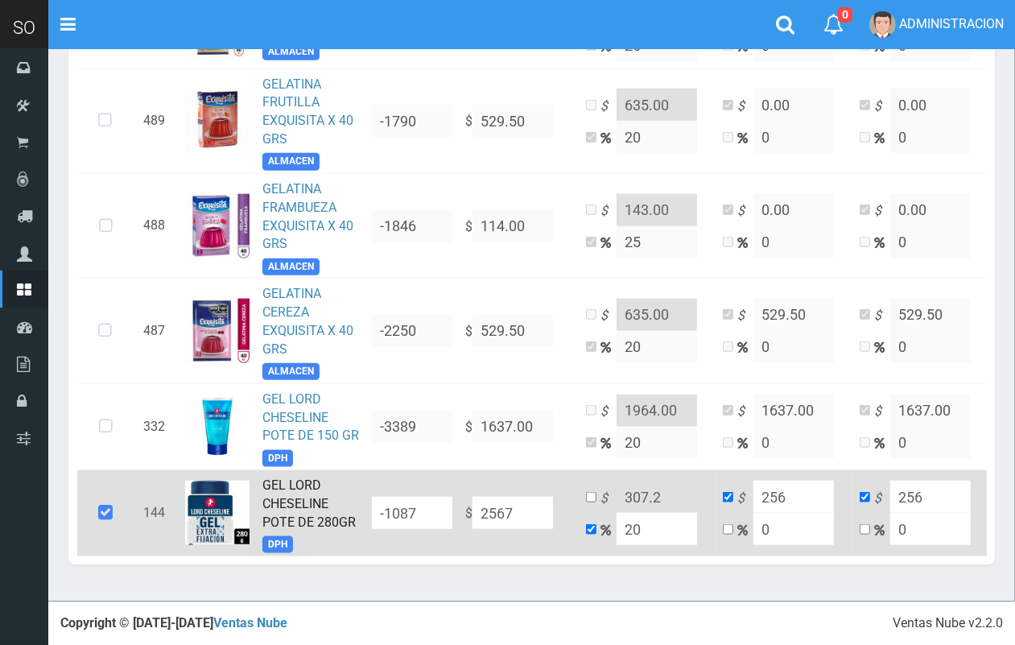
type input "3080.4"
type input "2567"
type input "2567.05"
type input "3080.46"
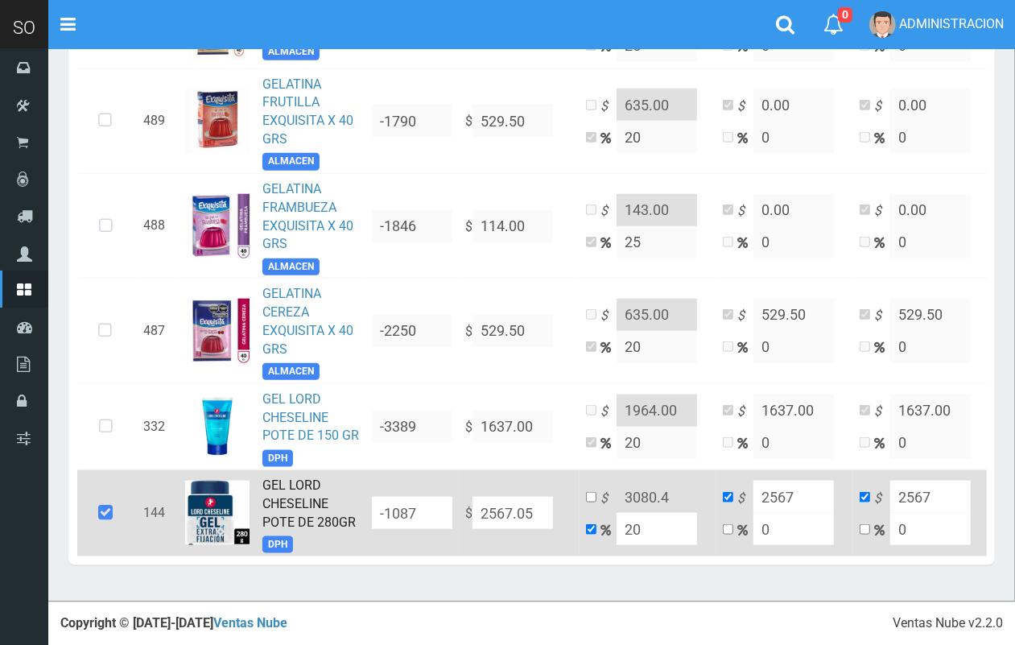
type input "2567.05"
type input "2567.0"
type input "3080.4"
type input "2567"
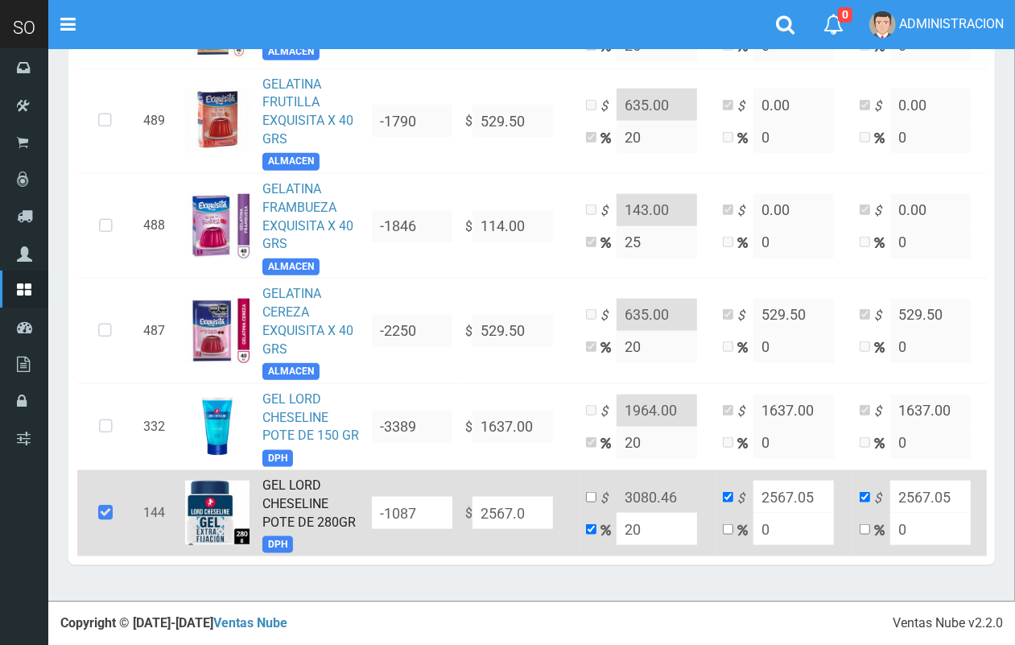
type input "2567"
type input "2567.06"
type input "3080.4719999999998"
type input "2567.06"
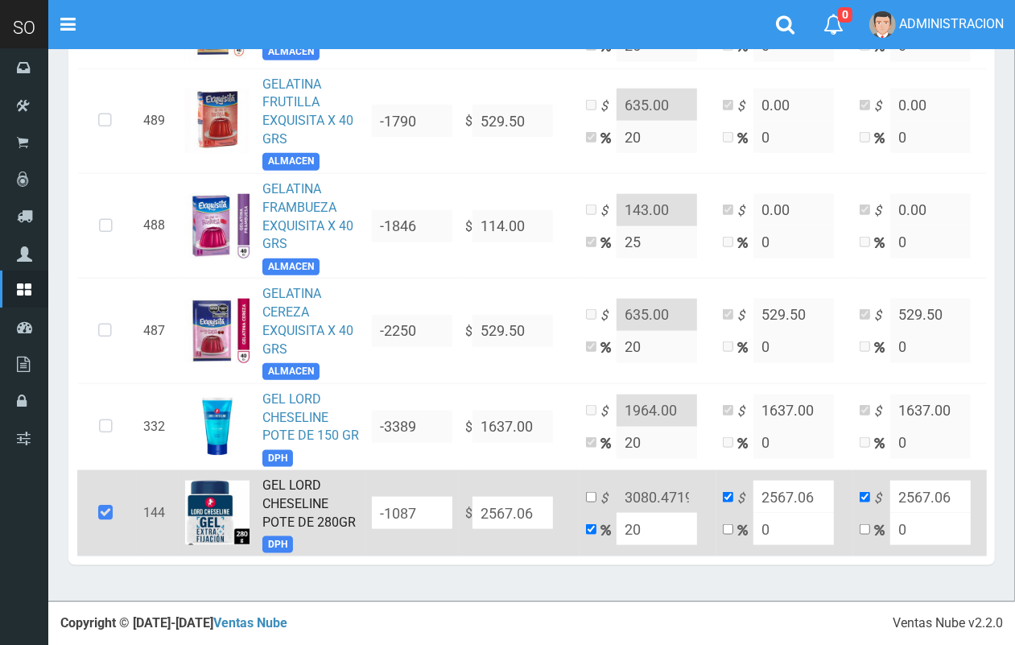
type input "2567.06"
click at [586, 492] on input "checkbox" at bounding box center [591, 497] width 10 height 10
checkbox input "true"
checkbox input "false"
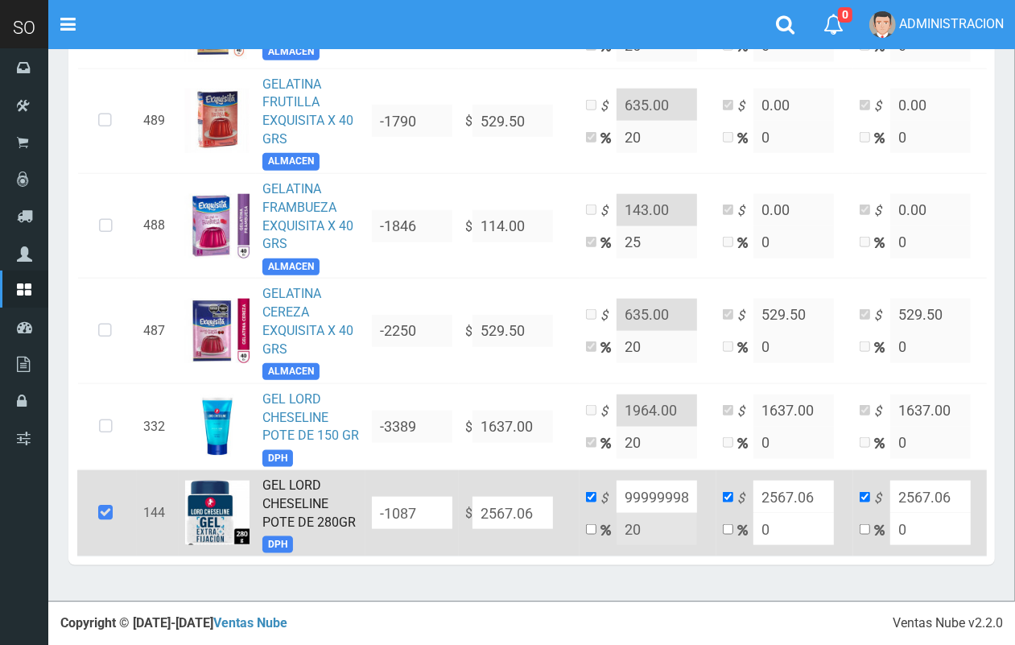
drag, startPoint x: 600, startPoint y: 472, endPoint x: 779, endPoint y: 505, distance: 181.8
click at [779, 505] on tr "144 GEL LORD CHESELINE POTE DE 280GR DPH -1087 $ 2567.06 $ 3080.4719999999998 2…" at bounding box center [558, 513] width 962 height 87
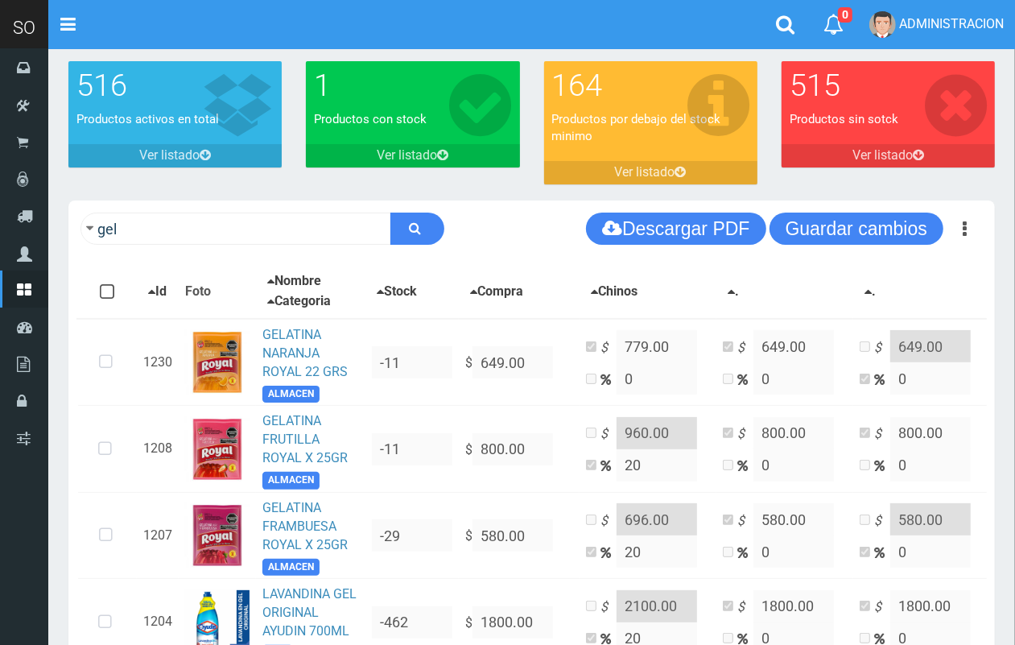
scroll to position [77, 0]
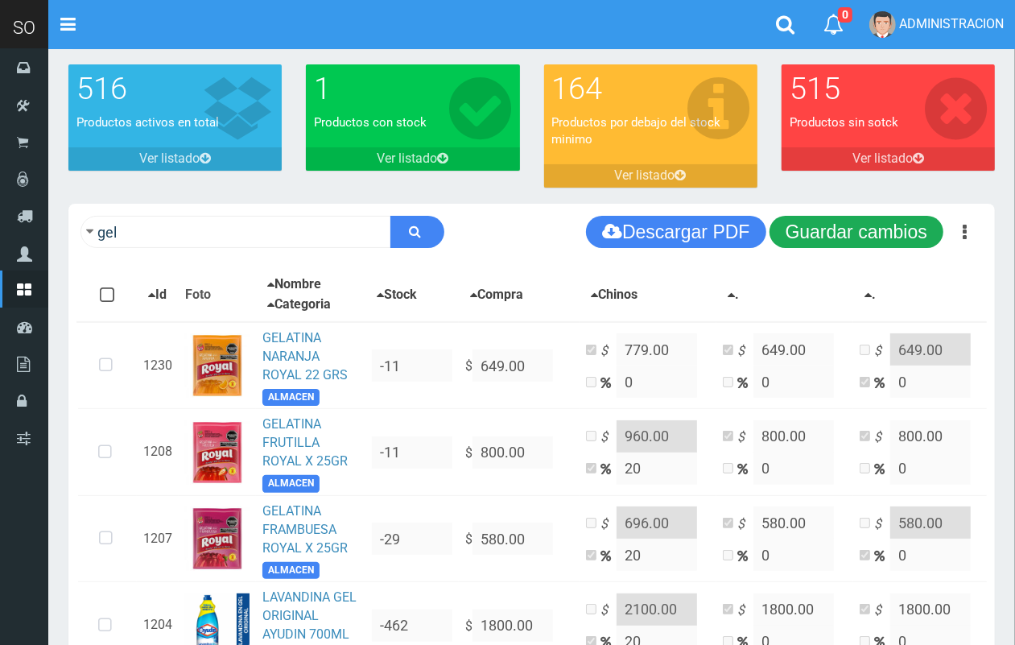
type input "2952.00"
click at [871, 233] on button "Guardar cambios" at bounding box center [856, 232] width 174 height 32
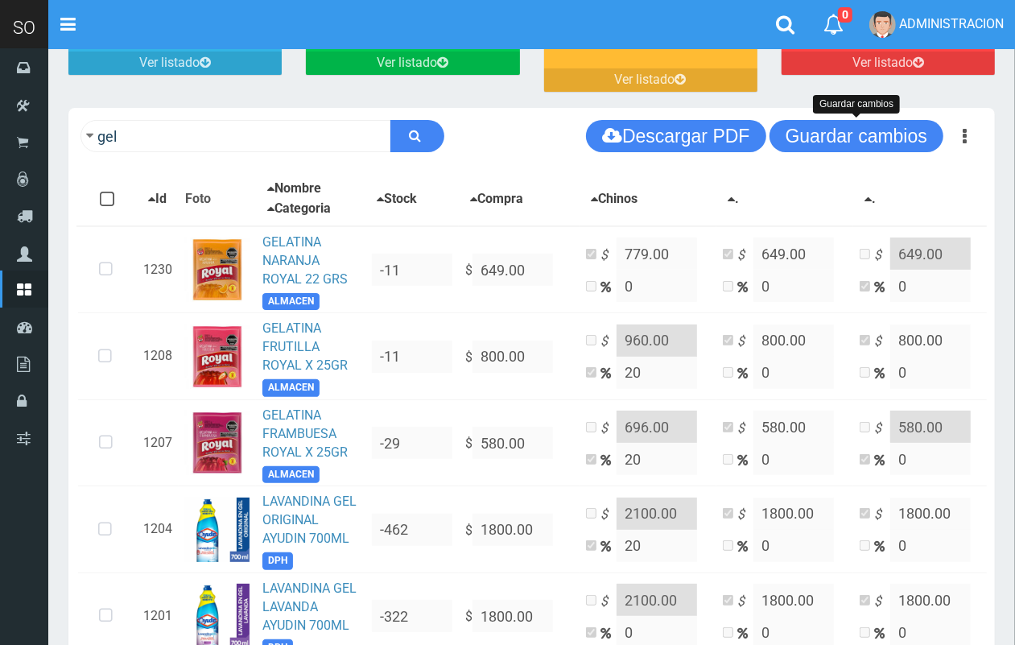
scroll to position [89, 0]
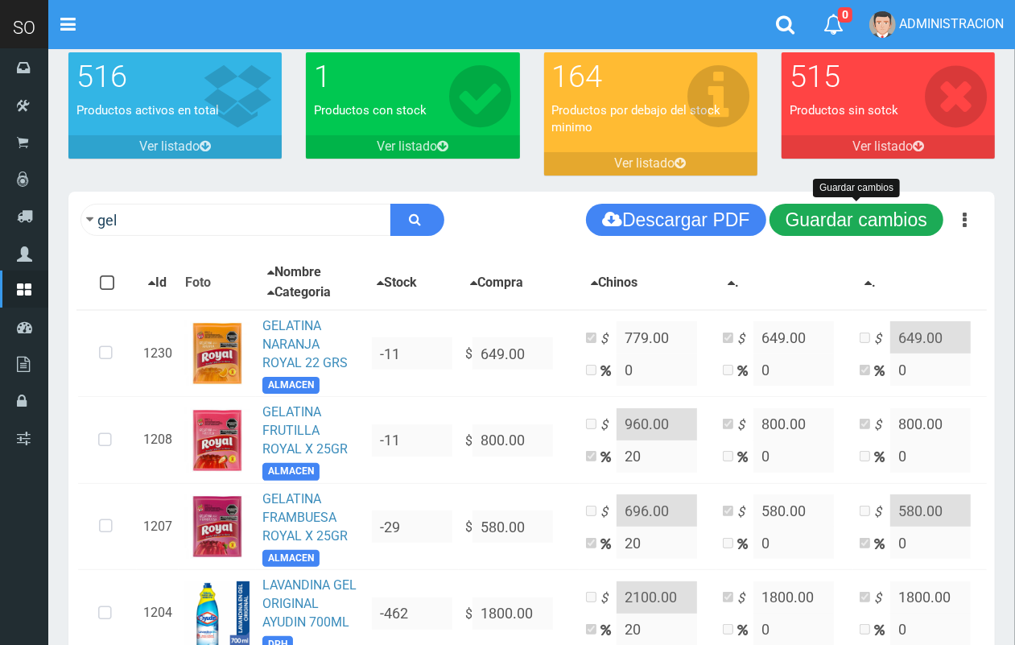
click at [883, 210] on button "Guardar cambios" at bounding box center [856, 220] width 174 height 32
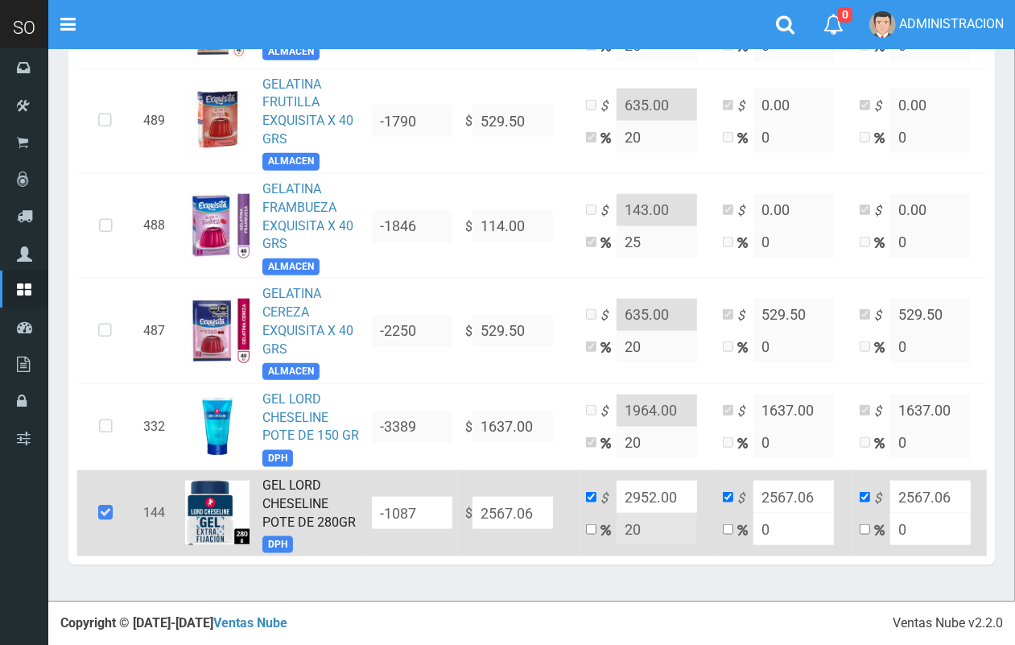
scroll to position [0, 0]
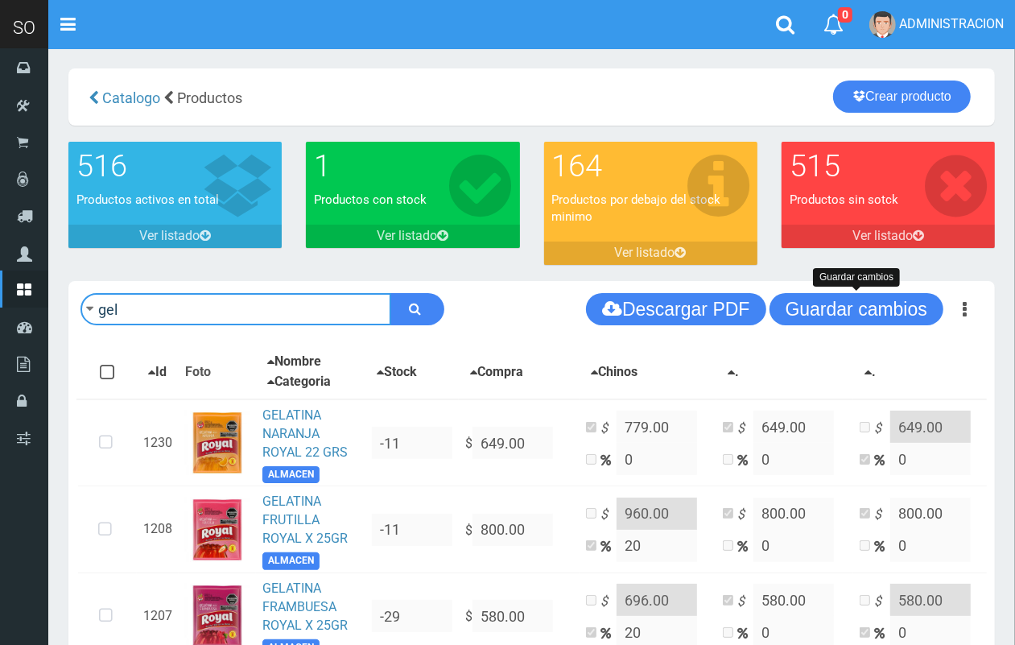
click at [191, 312] on input "gel" at bounding box center [235, 309] width 311 height 32
type input "ala"
click at [390, 293] on button "submit" at bounding box center [417, 309] width 54 height 32
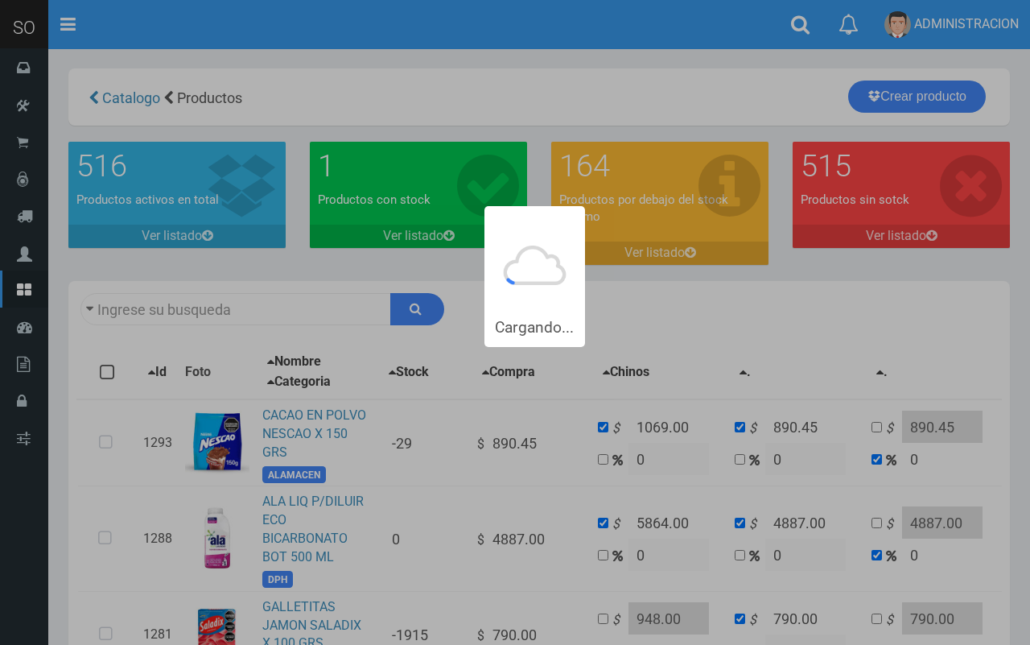
type input "ala"
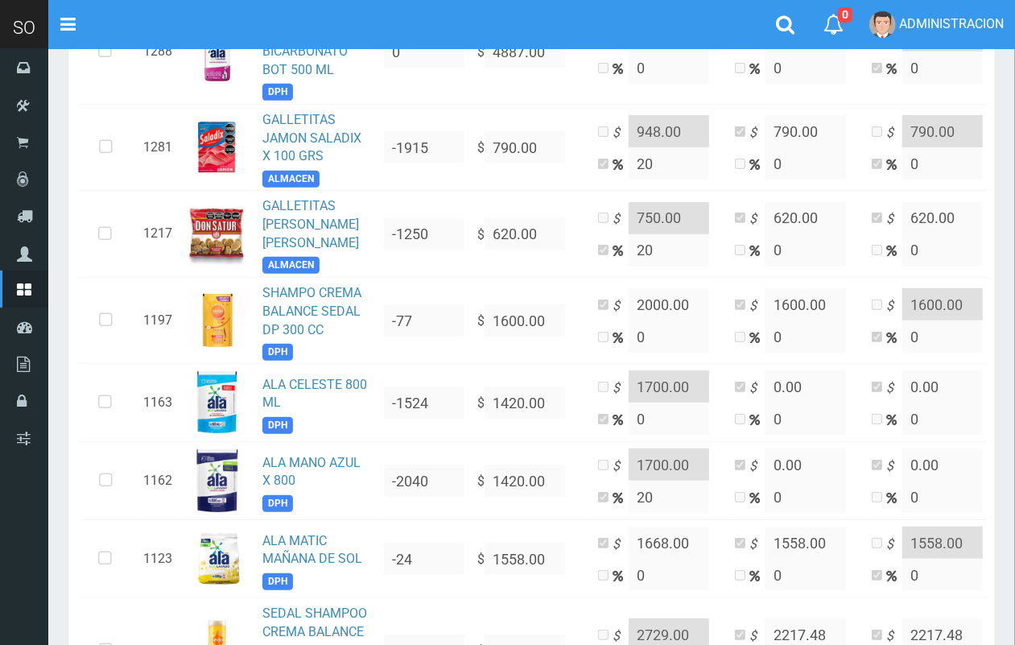
scroll to position [554, 0]
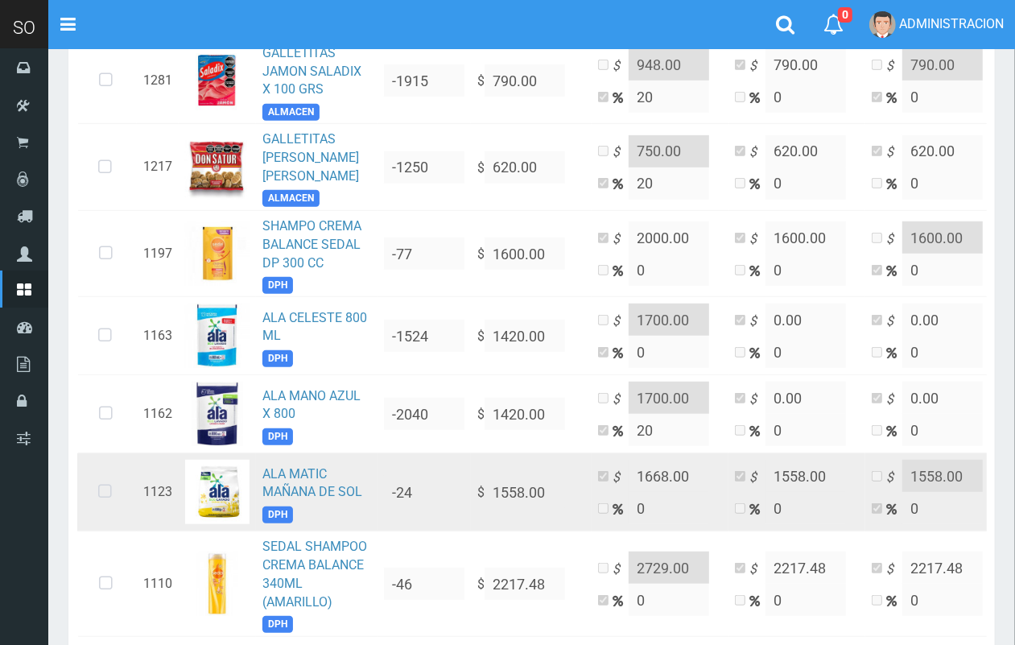
click at [98, 481] on icon at bounding box center [105, 491] width 43 height 53
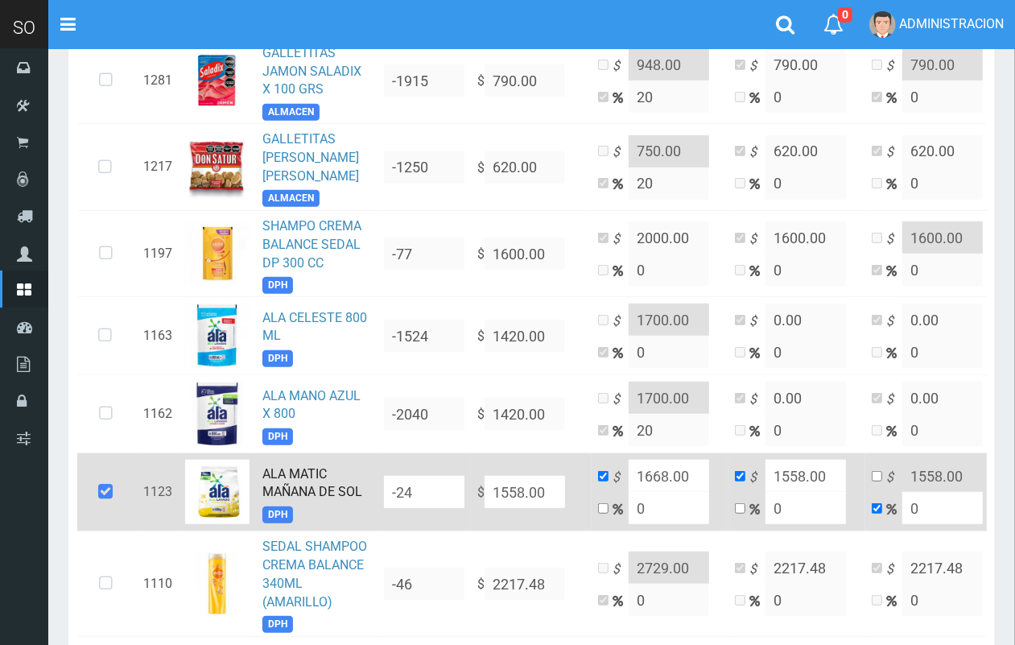
click at [312, 484] on link "ALA MATIC MAÑANA DE SOL" at bounding box center [312, 483] width 100 height 34
drag, startPoint x: 546, startPoint y: 484, endPoint x: 497, endPoint y: 479, distance: 48.5
click at [497, 479] on input "1558.00" at bounding box center [524, 492] width 80 height 32
type input "NaN"
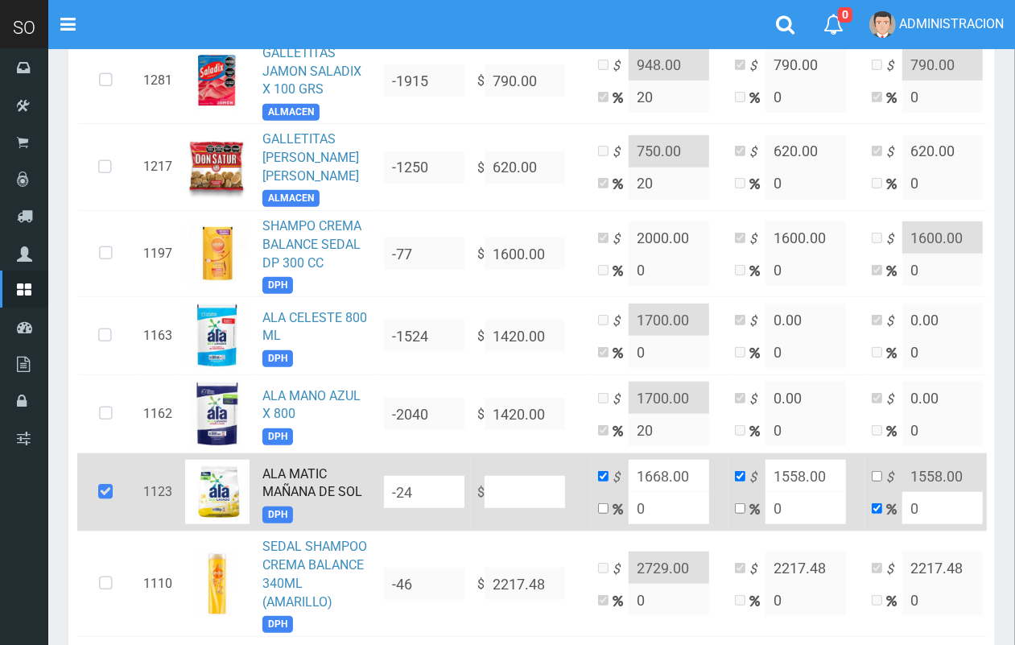
type input "NaN"
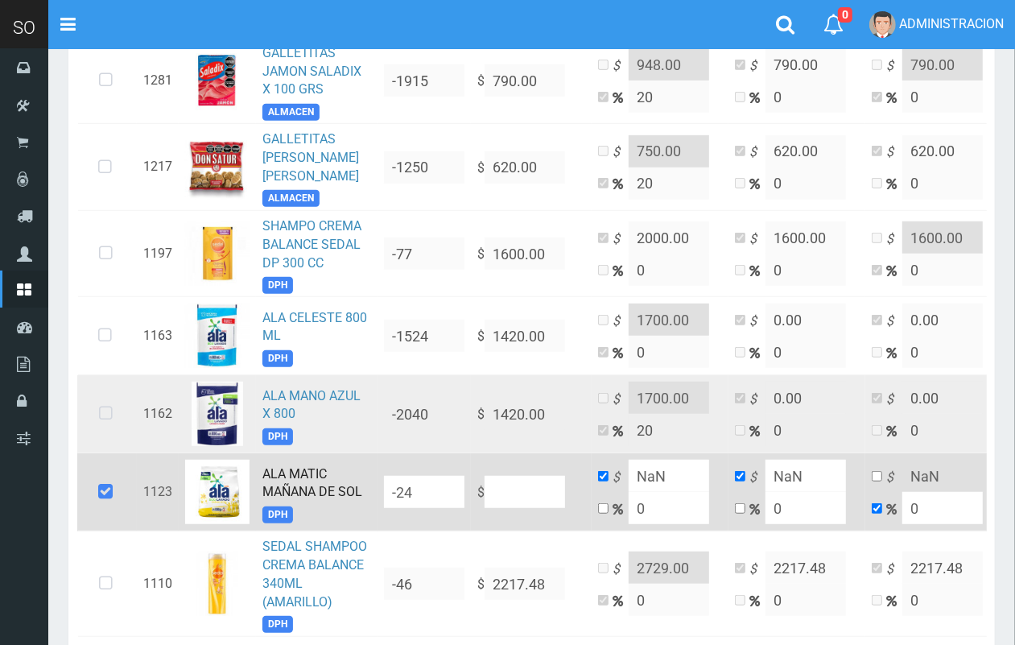
type input "1"
type input "18"
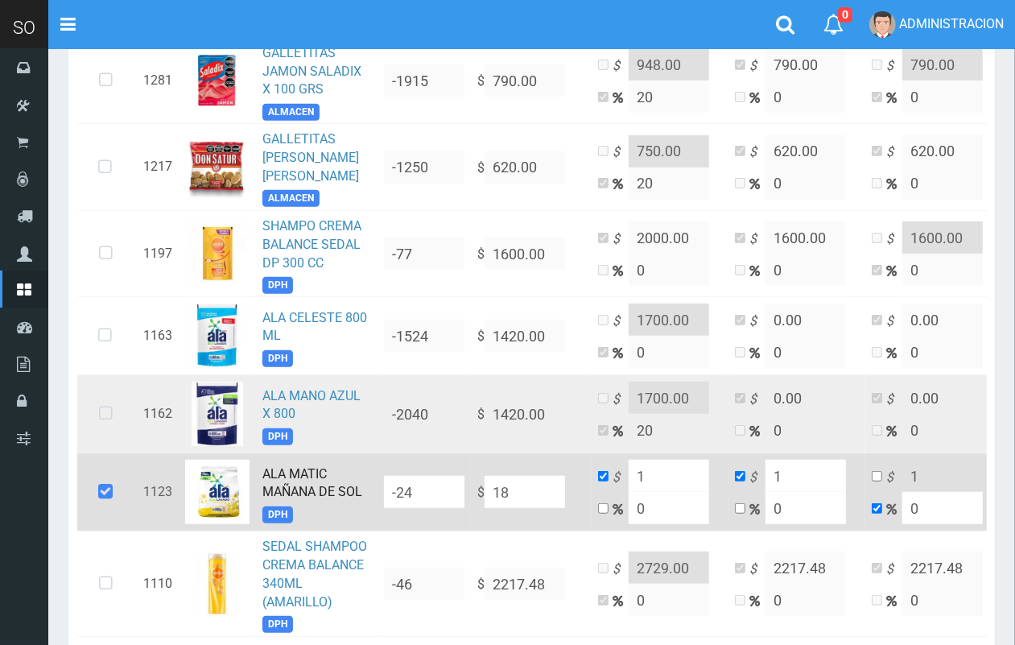
type input "18"
type input "183"
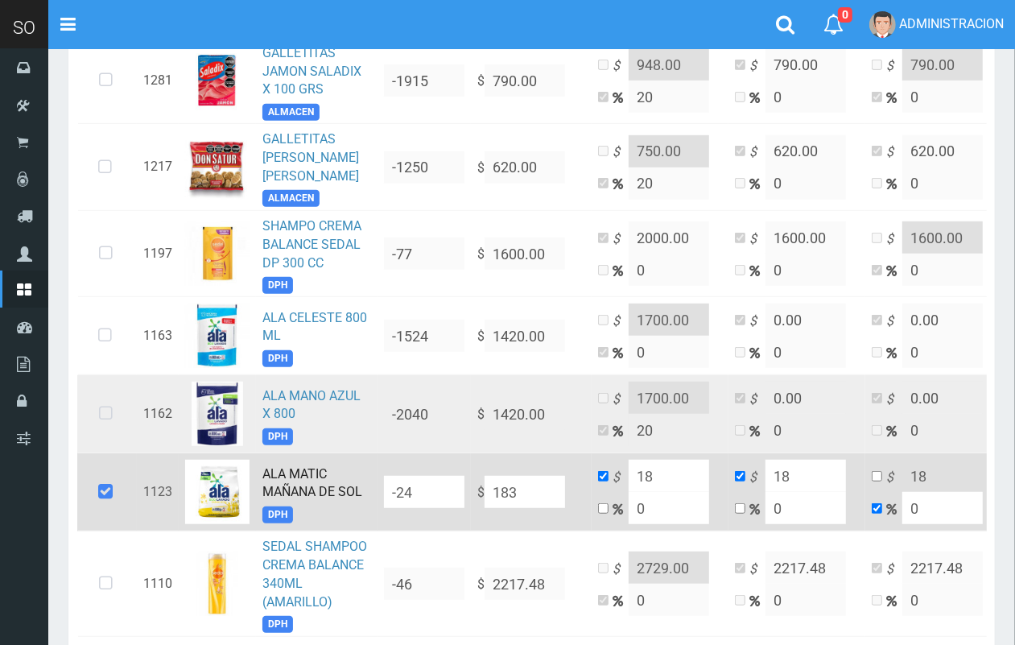
type input "183"
type input "1830"
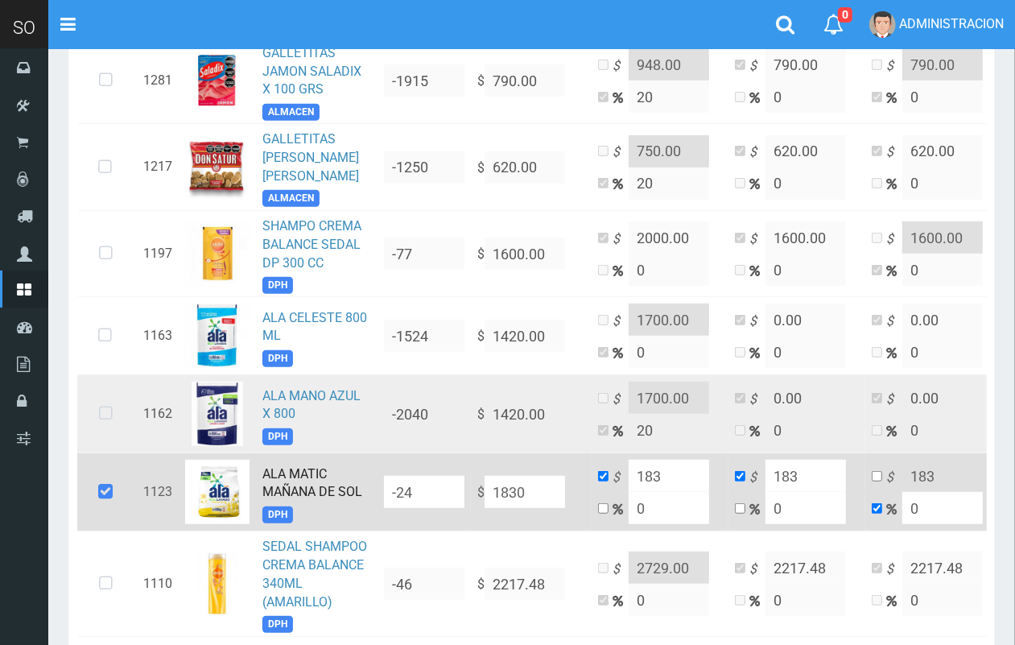
type input "1830"
type input "1830.2"
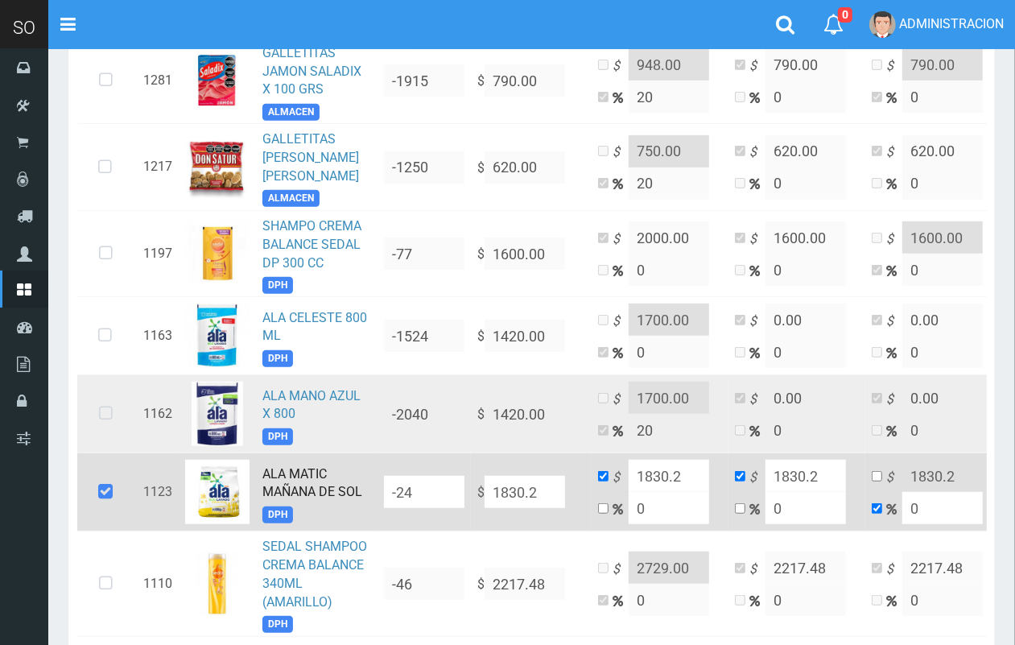
type input "1830.26"
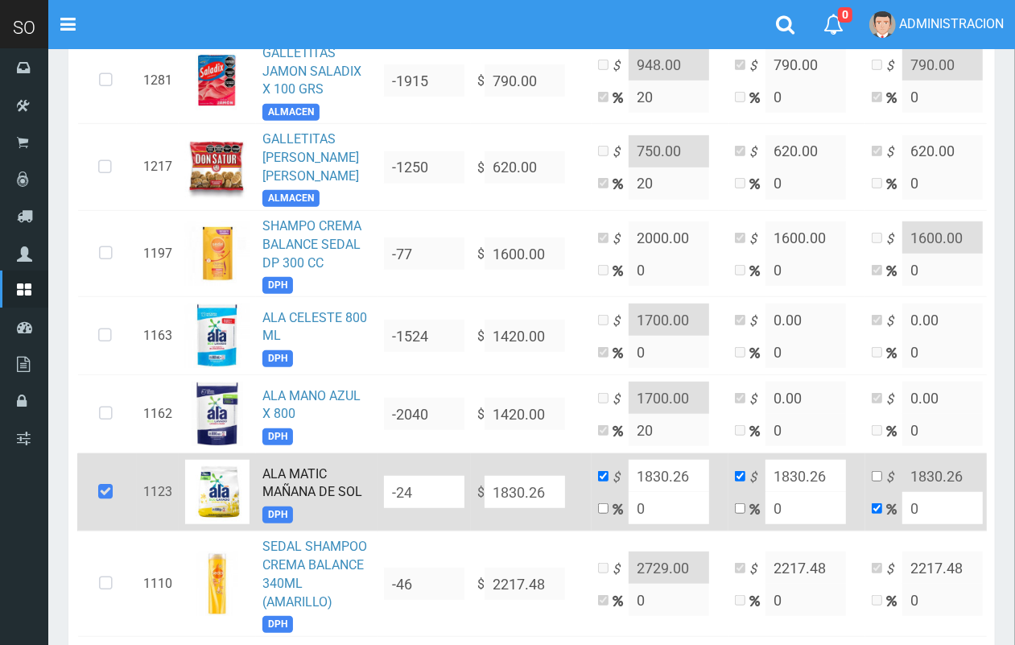
type input "1830.26"
drag, startPoint x: 652, startPoint y: 496, endPoint x: 633, endPoint y: 495, distance: 18.5
click at [633, 495] on input "0" at bounding box center [668, 508] width 80 height 32
type input "2"
type input "1866.8652"
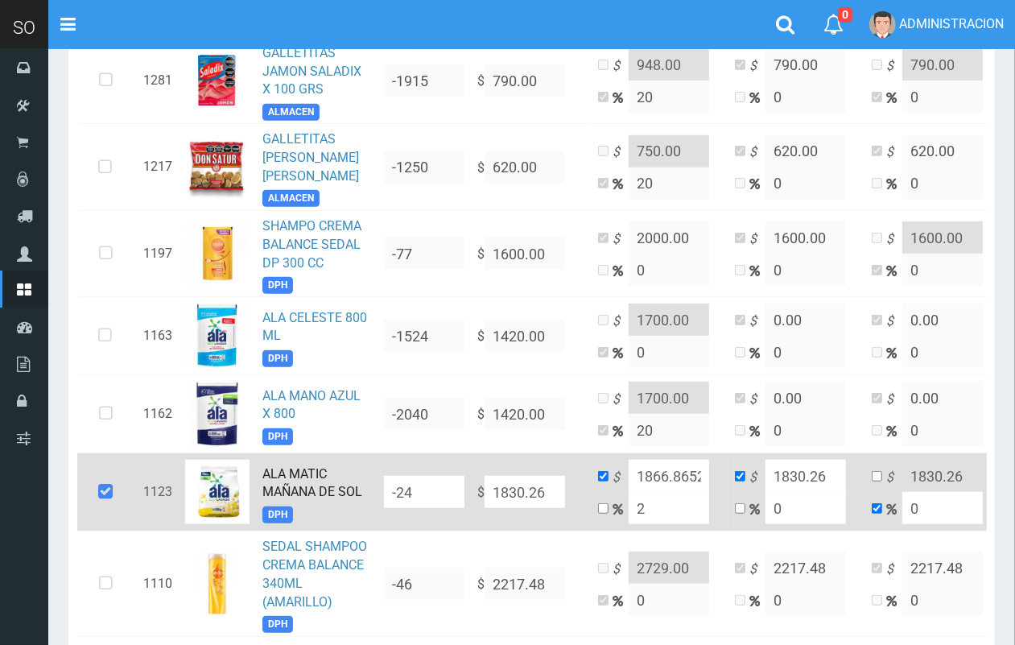
type input "20"
type input "2196.312"
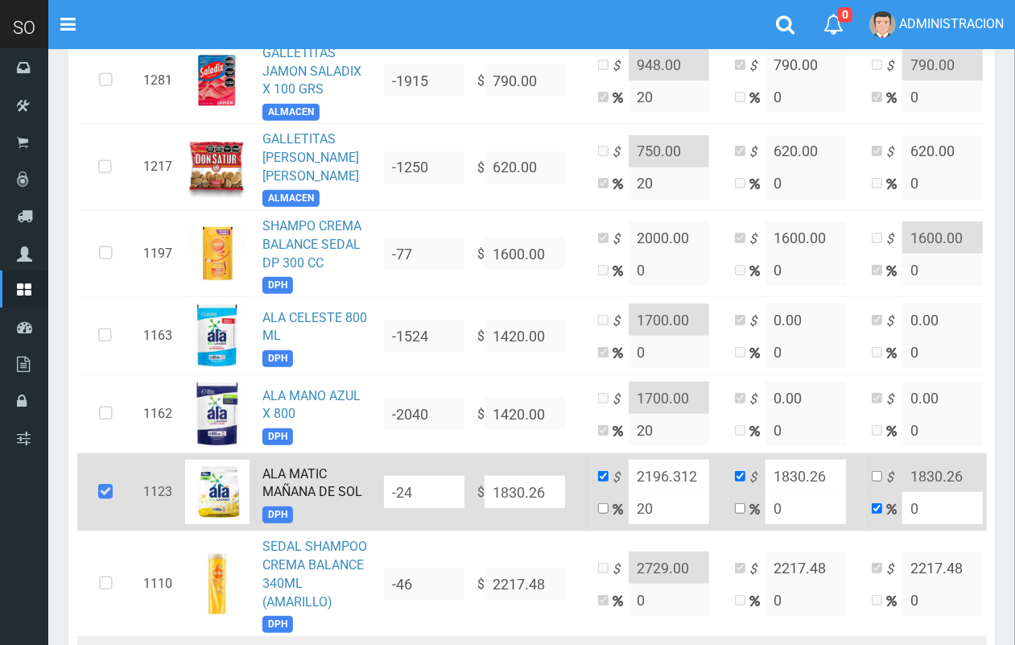
type input "20"
drag, startPoint x: 702, startPoint y: 464, endPoint x: 616, endPoint y: 452, distance: 87.7
click at [616, 453] on td "$ 2196.312 20" at bounding box center [659, 492] width 137 height 78
type input "2105.00"
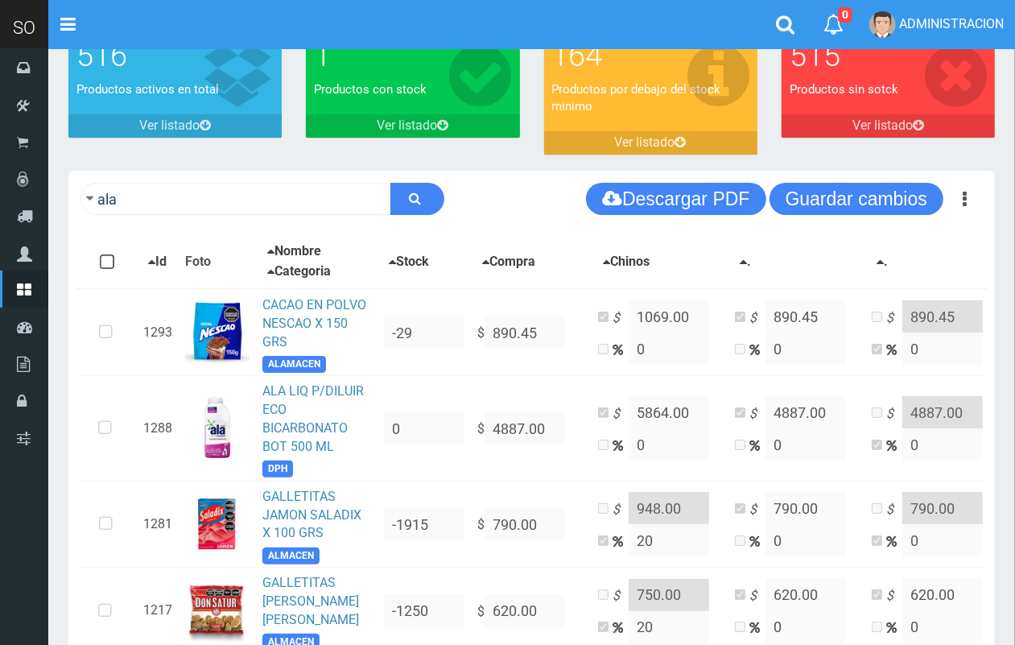
scroll to position [59, 0]
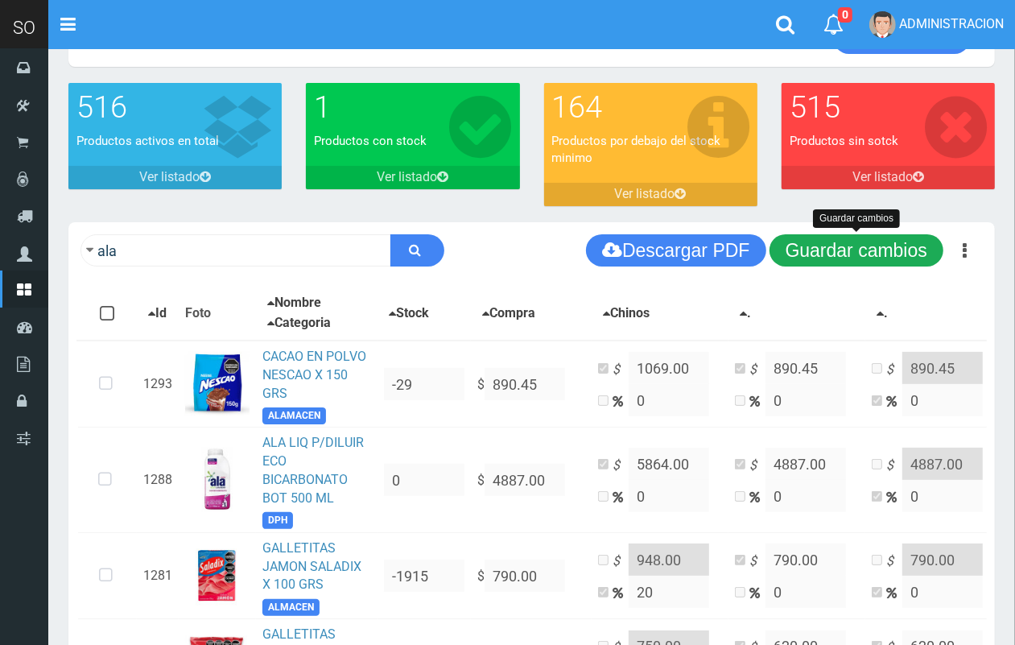
click at [878, 246] on button "Guardar cambios" at bounding box center [856, 250] width 174 height 32
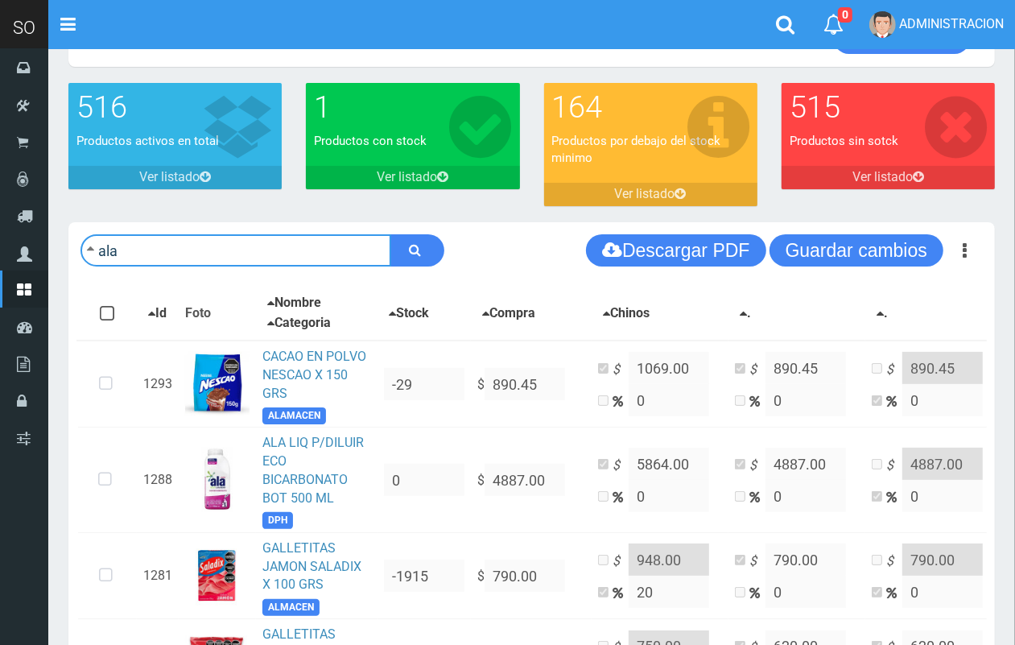
click at [274, 250] on input "ala" at bounding box center [235, 250] width 311 height 32
type input "cuca"
click at [390, 234] on button "submit" at bounding box center [417, 250] width 54 height 32
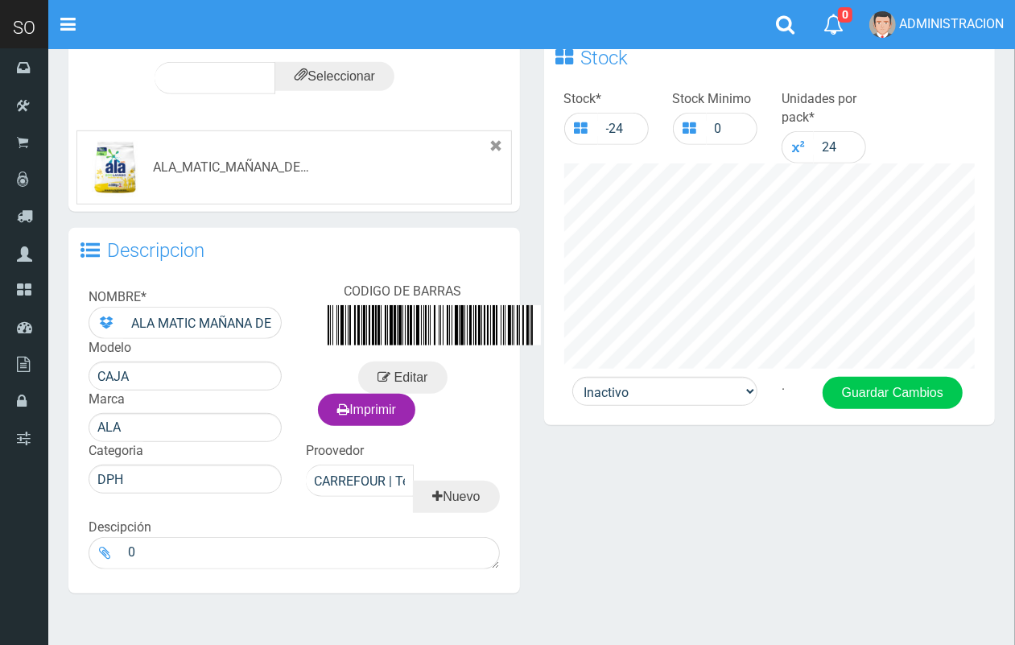
scroll to position [527, 0]
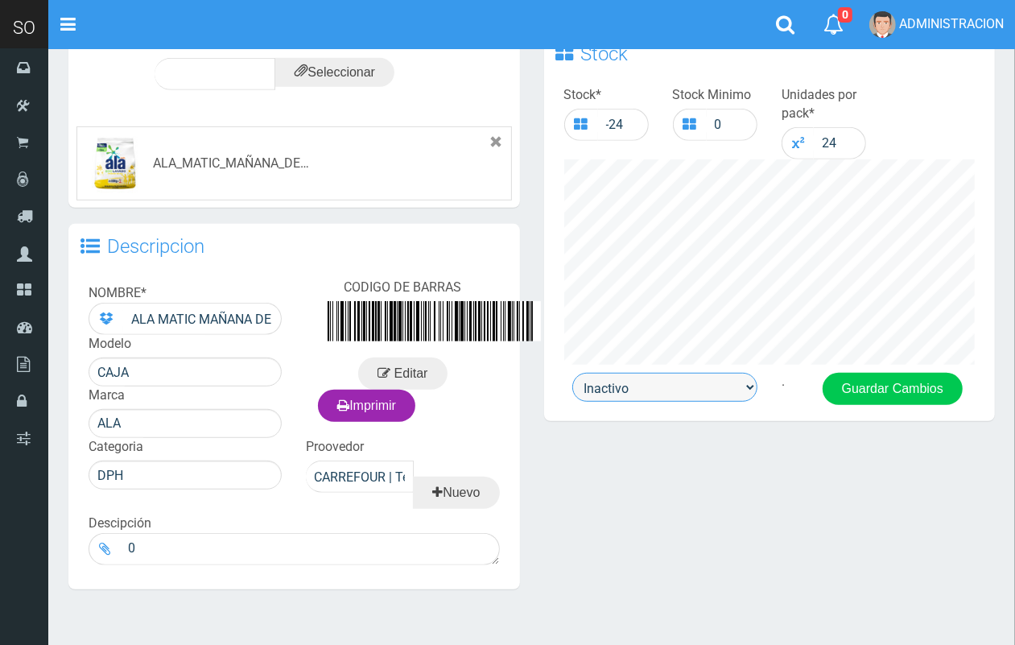
click at [657, 385] on select "Activo Inactivo" at bounding box center [664, 387] width 185 height 29
select select "1"
click at [572, 373] on select "Activo Inactivo" at bounding box center [664, 387] width 185 height 29
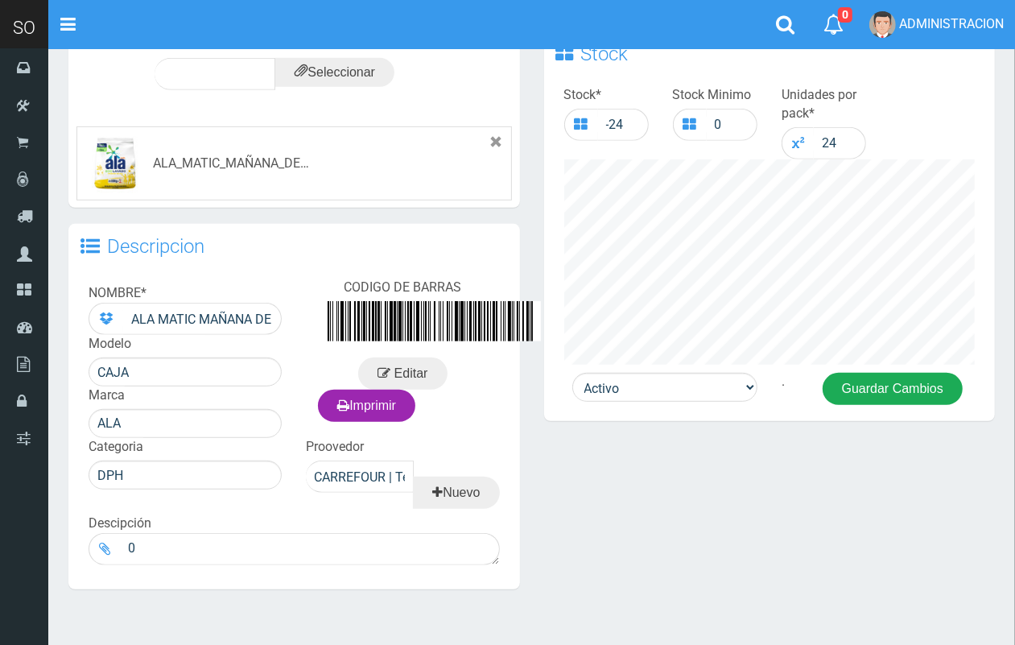
click at [867, 398] on button "Guardar Cambios" at bounding box center [892, 389] width 140 height 32
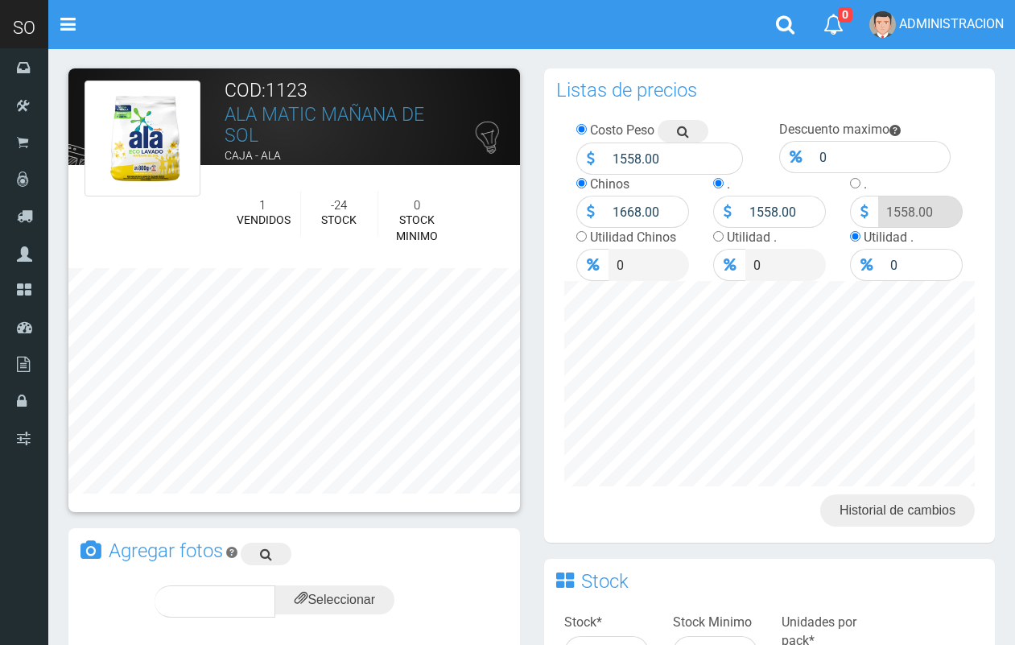
scroll to position [527, 0]
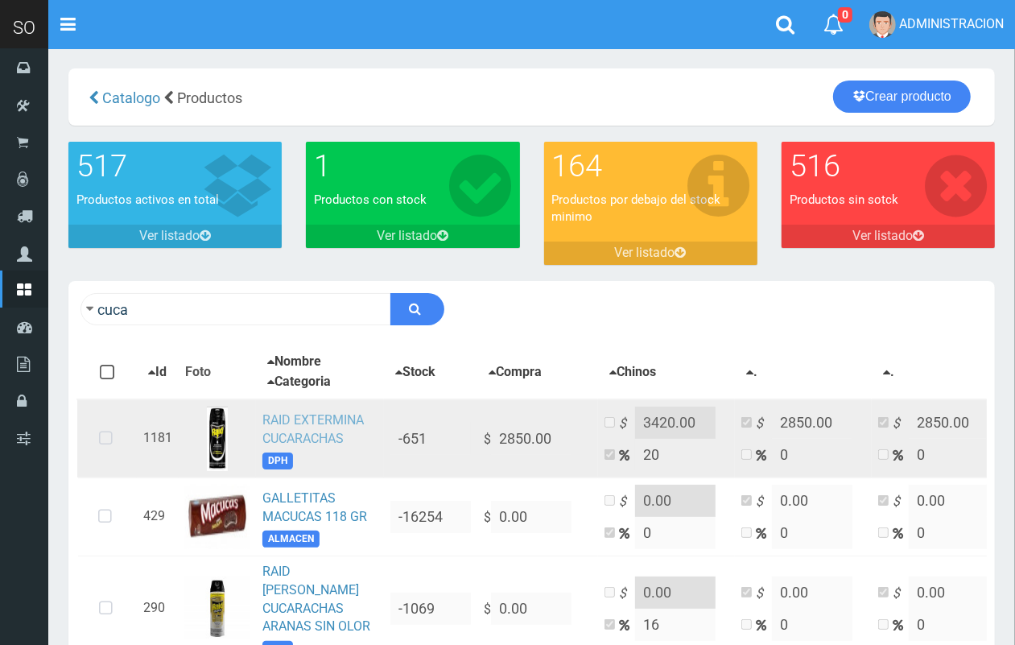
drag, startPoint x: 342, startPoint y: 433, endPoint x: 406, endPoint y: 422, distance: 65.2
click at [340, 435] on link "RAID EXTERMINA CUCARACHAS" at bounding box center [312, 429] width 101 height 34
click at [111, 441] on icon at bounding box center [105, 438] width 43 height 53
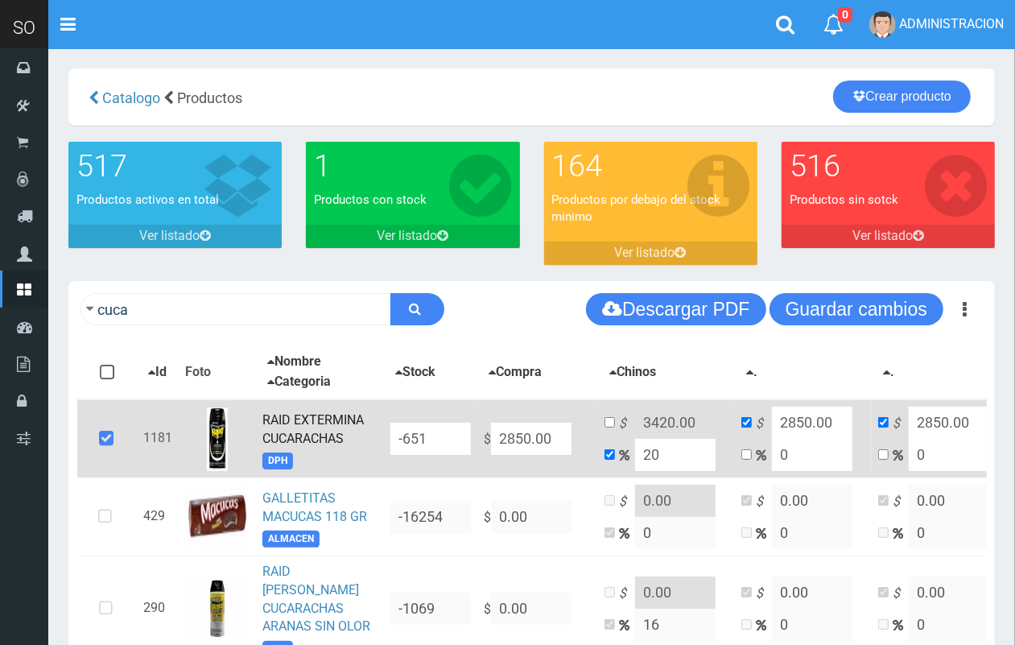
drag, startPoint x: 565, startPoint y: 437, endPoint x: 497, endPoint y: 437, distance: 67.6
click at [497, 437] on input "2850.00" at bounding box center [531, 438] width 80 height 32
type input "3"
type input "3.6"
type input "3"
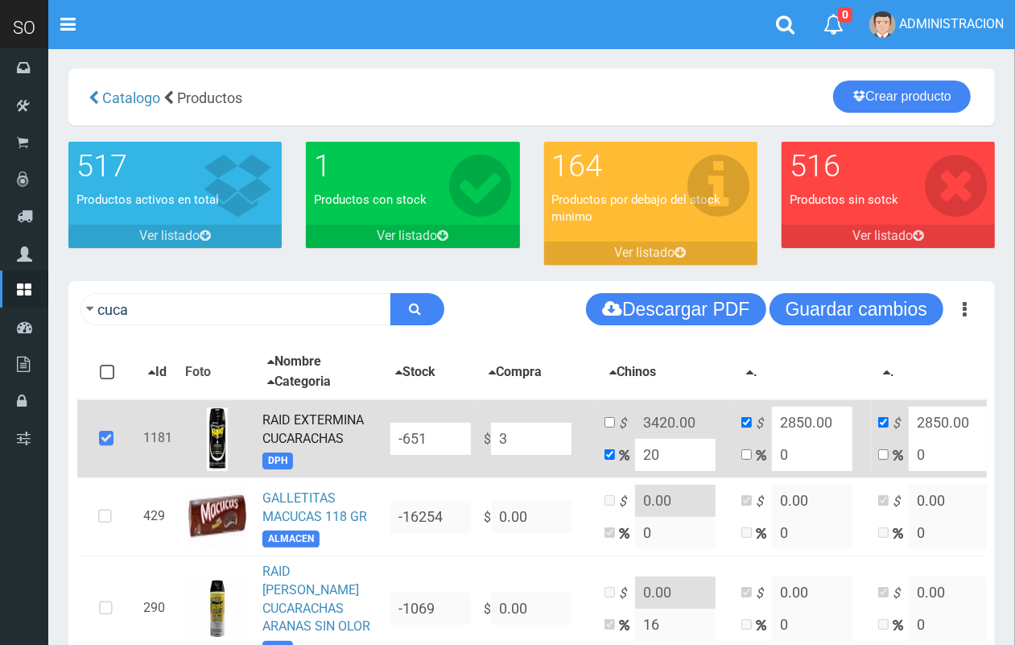
type input "3"
type input "31"
type input "37.2"
type input "31"
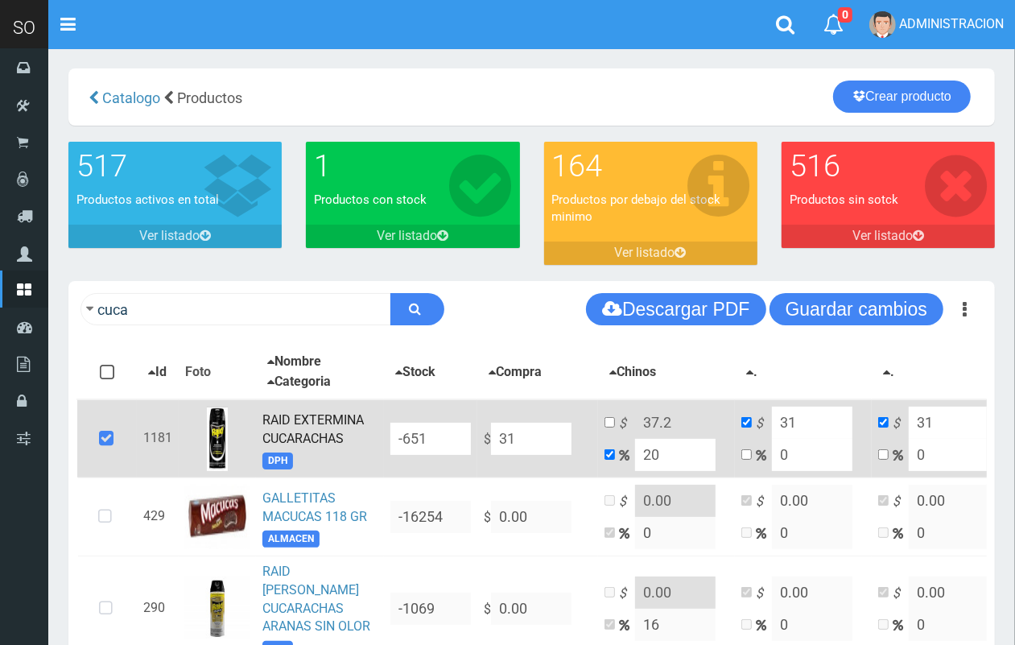
type input "319"
type input "382.8"
type input "319"
type input "3199"
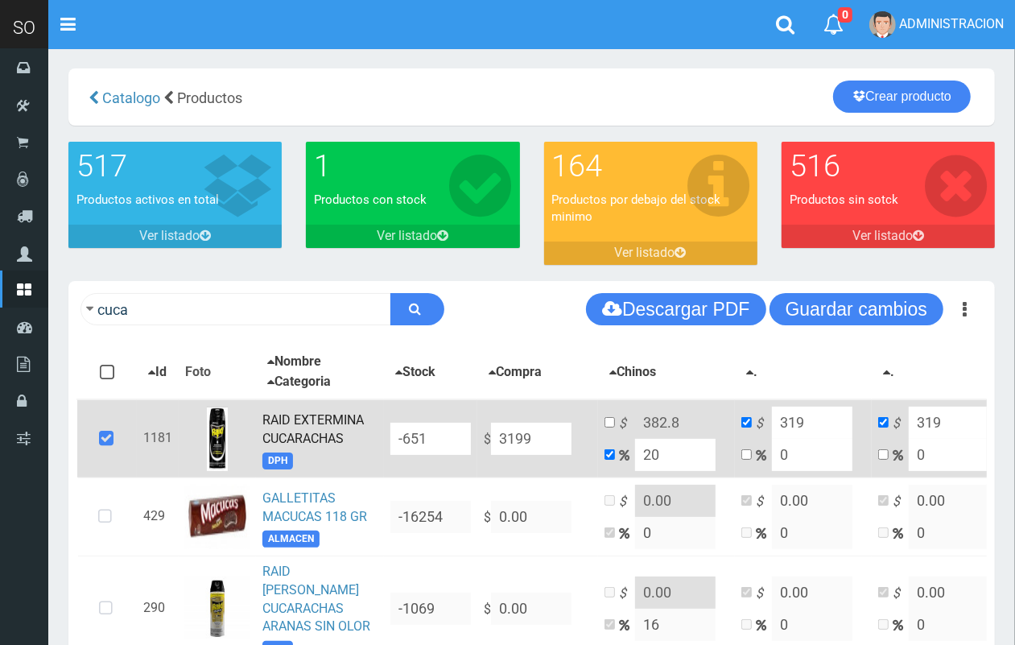
type input "3838.8"
type input "3199"
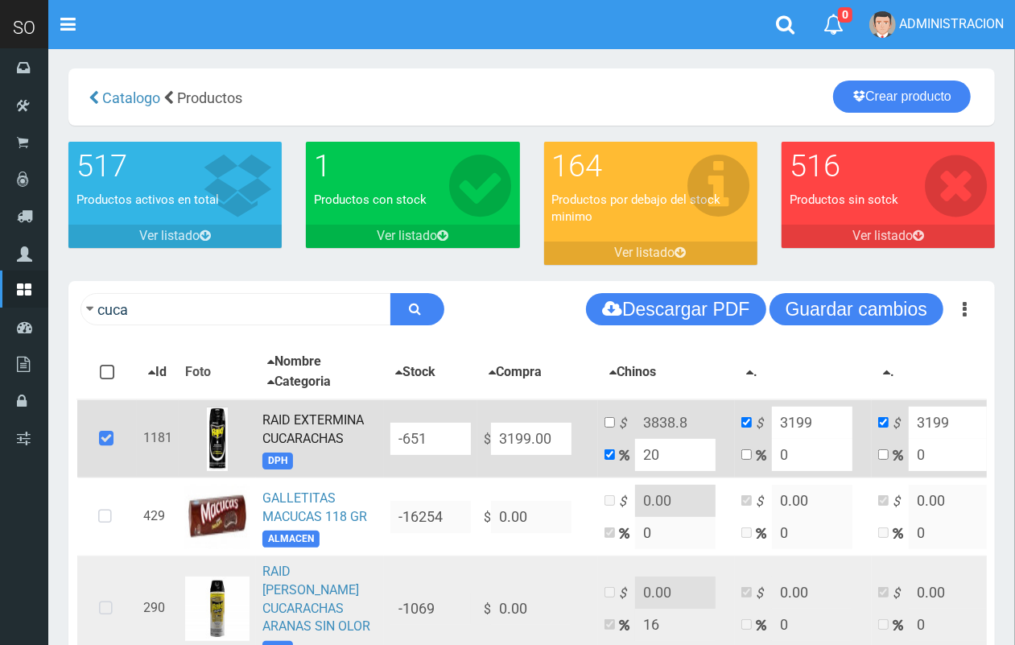
type input "3199.00"
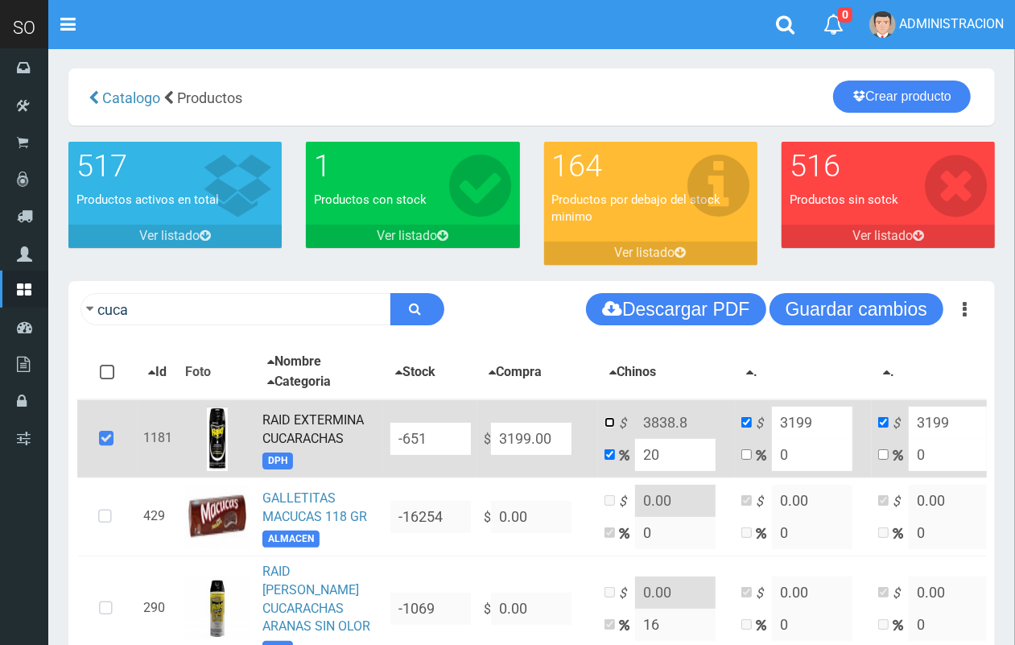
click at [614, 421] on input "checkbox" at bounding box center [609, 422] width 10 height 10
checkbox input "true"
checkbox input "false"
drag, startPoint x: 693, startPoint y: 422, endPoint x: 646, endPoint y: 425, distance: 46.7
click at [653, 425] on input "3838.8" at bounding box center [675, 422] width 80 height 32
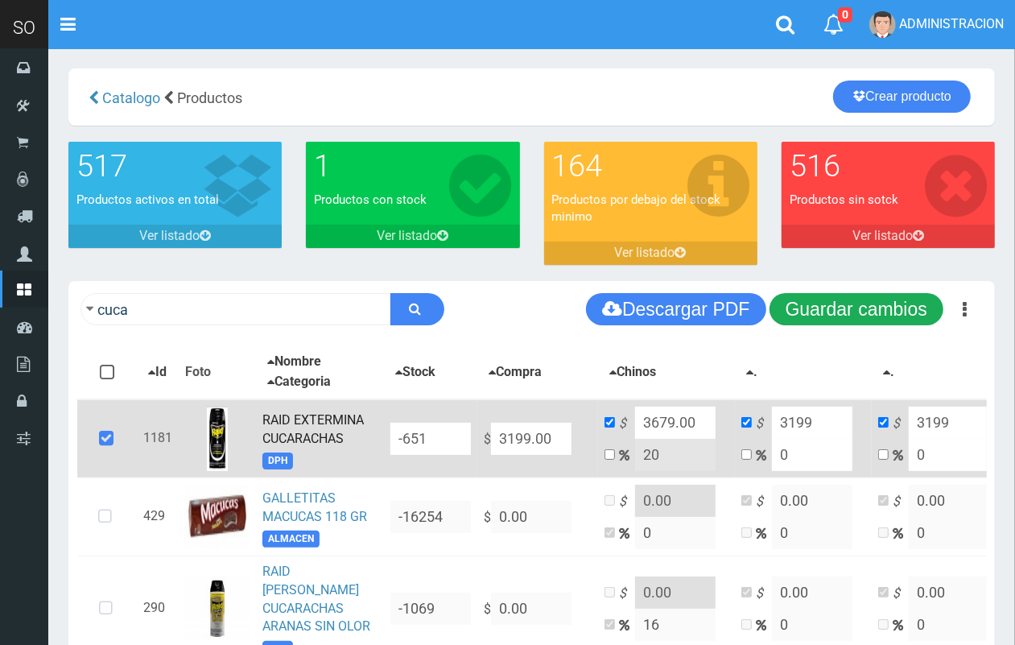
type input "3679.00"
click at [795, 324] on button "Guardar cambios" at bounding box center [856, 309] width 174 height 32
click at [891, 310] on button "Guardar cambios" at bounding box center [856, 309] width 174 height 32
click at [835, 314] on button "Guardar cambios" at bounding box center [856, 309] width 174 height 32
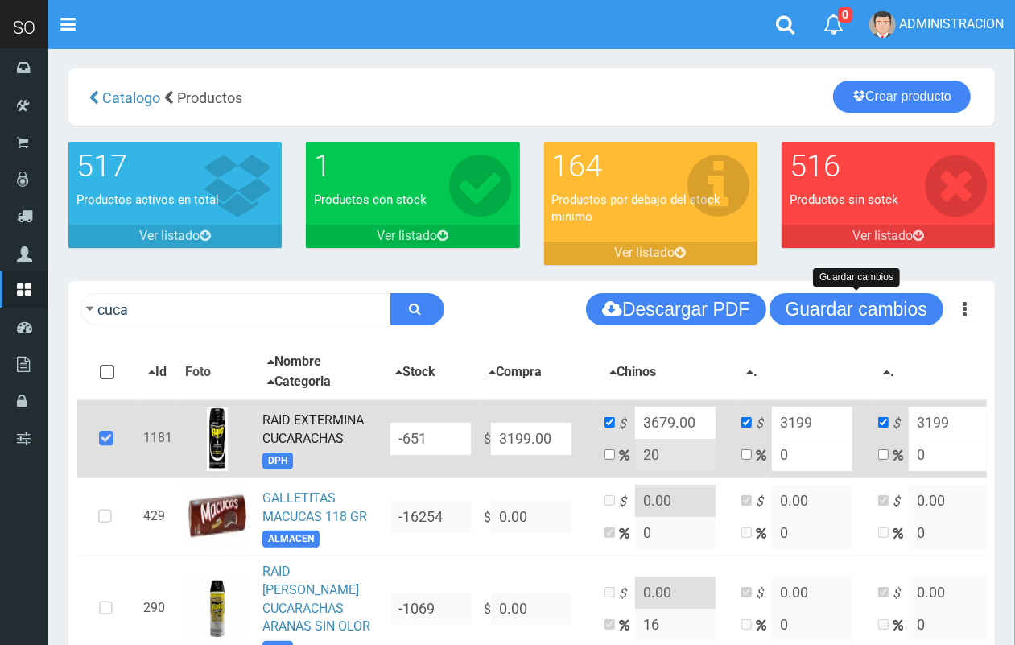
drag, startPoint x: 884, startPoint y: 310, endPoint x: 838, endPoint y: 303, distance: 45.6
click at [875, 308] on button "Guardar cambios" at bounding box center [856, 309] width 174 height 32
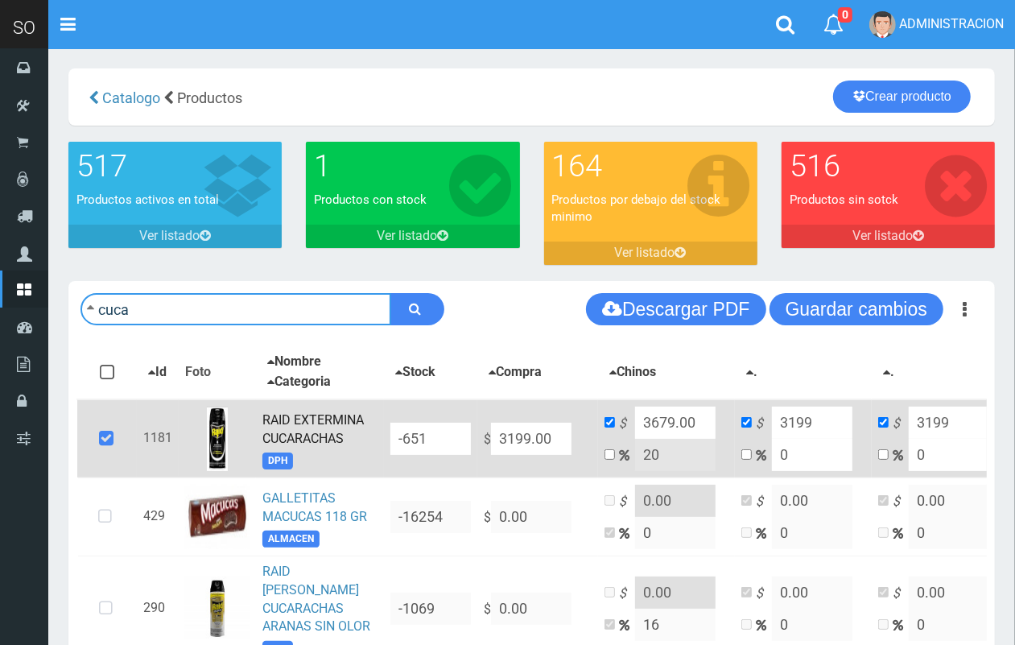
drag, startPoint x: 213, startPoint y: 311, endPoint x: 63, endPoint y: 315, distance: 150.5
click at [63, 315] on div "cuca Descargar PDF Guardar cambios Guardar cambios 150 Con stock" at bounding box center [531, 613] width 950 height 664
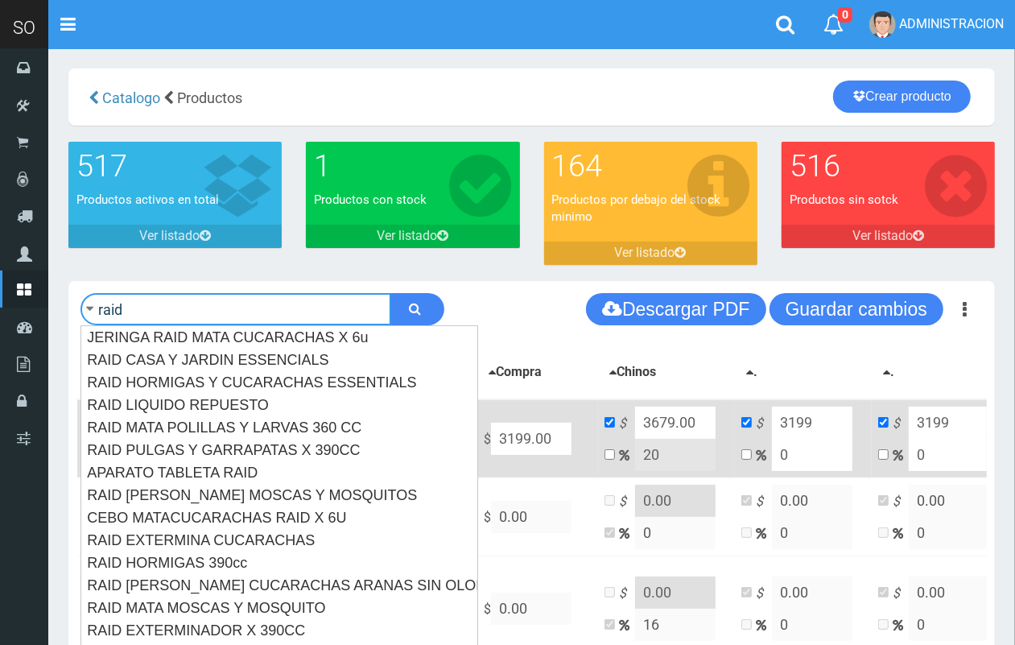
type input "raid"
click at [390, 293] on button "submit" at bounding box center [417, 309] width 54 height 32
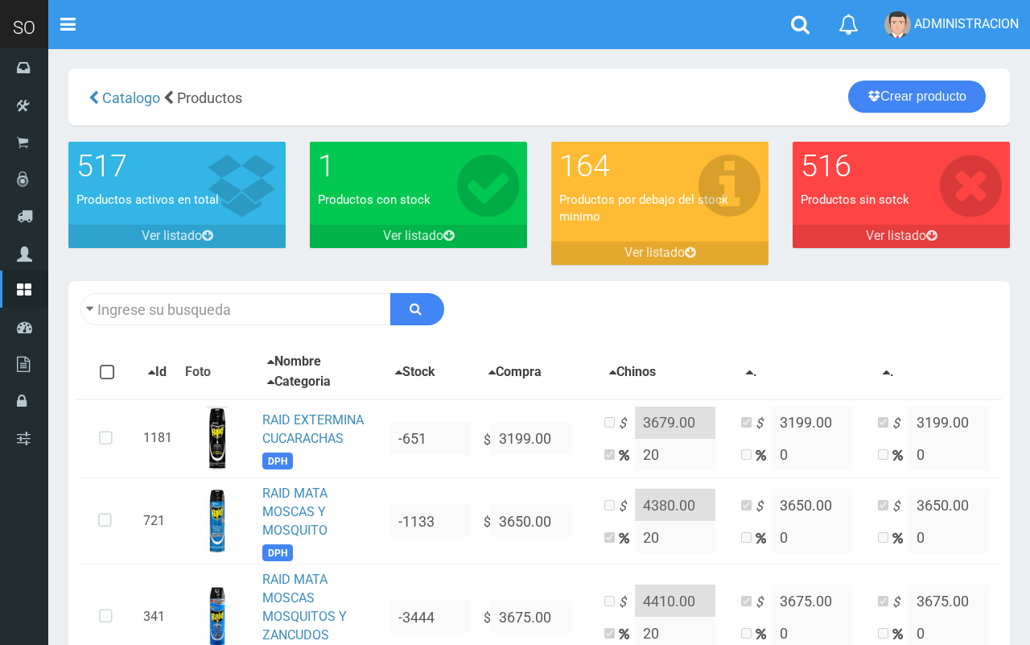
type input "raid"
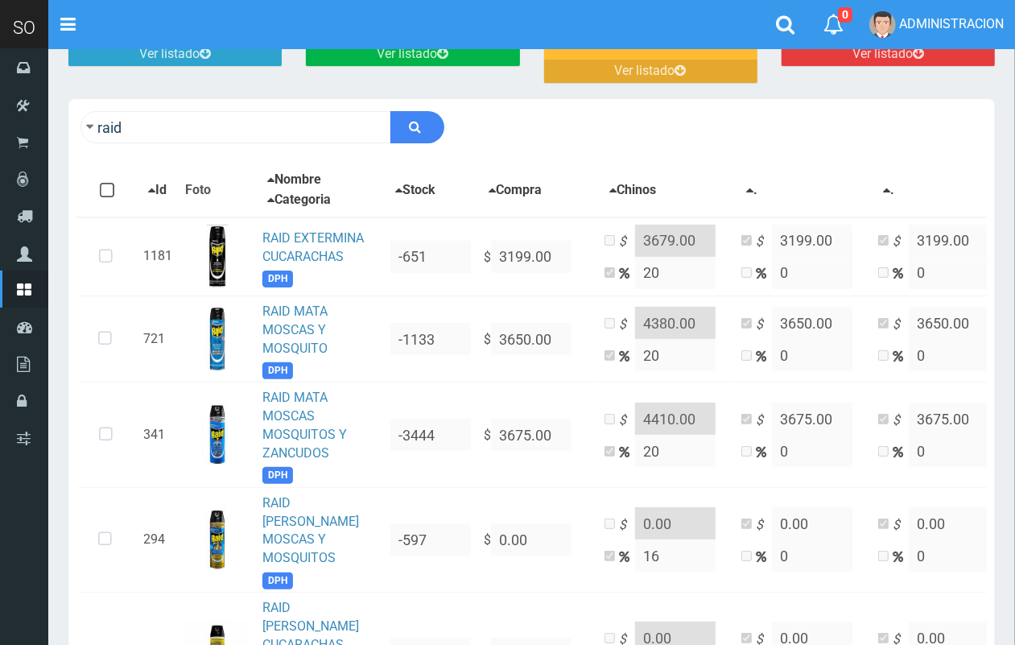
scroll to position [229, 0]
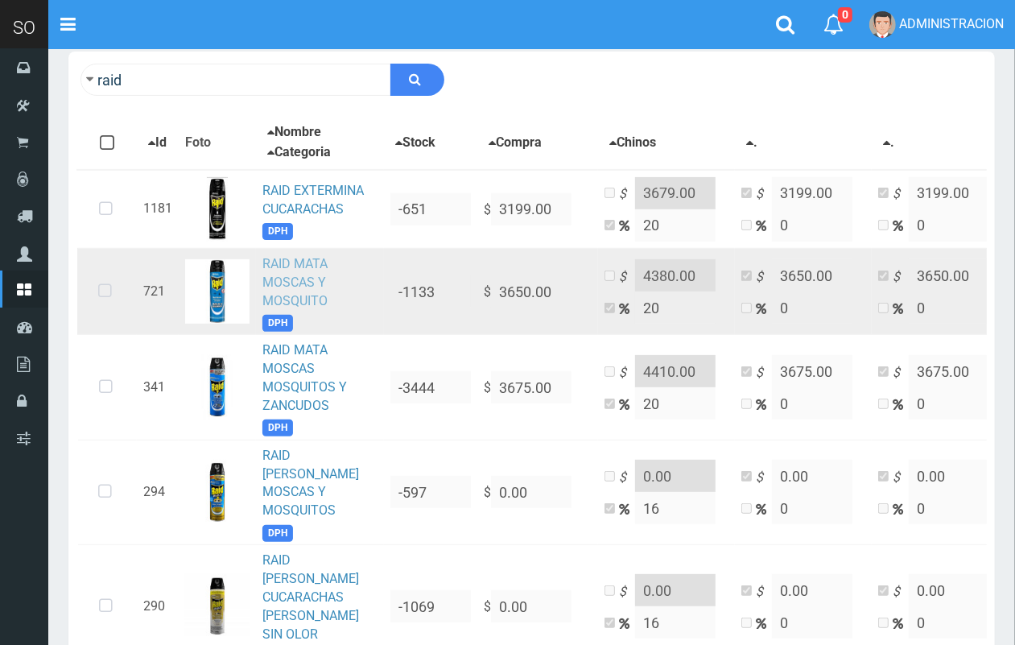
click at [295, 278] on link "RAID MATA MOSCAS Y MOSQUITO" at bounding box center [294, 282] width 65 height 52
drag, startPoint x: 105, startPoint y: 291, endPoint x: 118, endPoint y: 291, distance: 12.9
click at [105, 291] on icon at bounding box center [105, 291] width 43 height 53
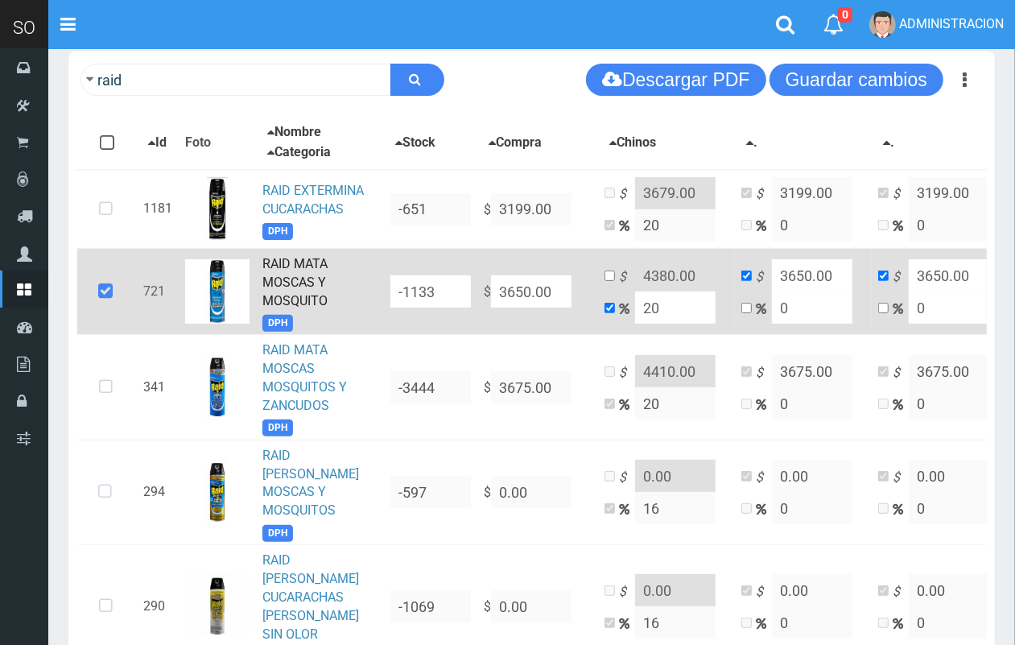
drag, startPoint x: 553, startPoint y: 290, endPoint x: 488, endPoint y: 290, distance: 65.2
click at [488, 290] on td "$ 3650.00" at bounding box center [537, 291] width 121 height 87
type input "3"
type input "3.6"
type input "3"
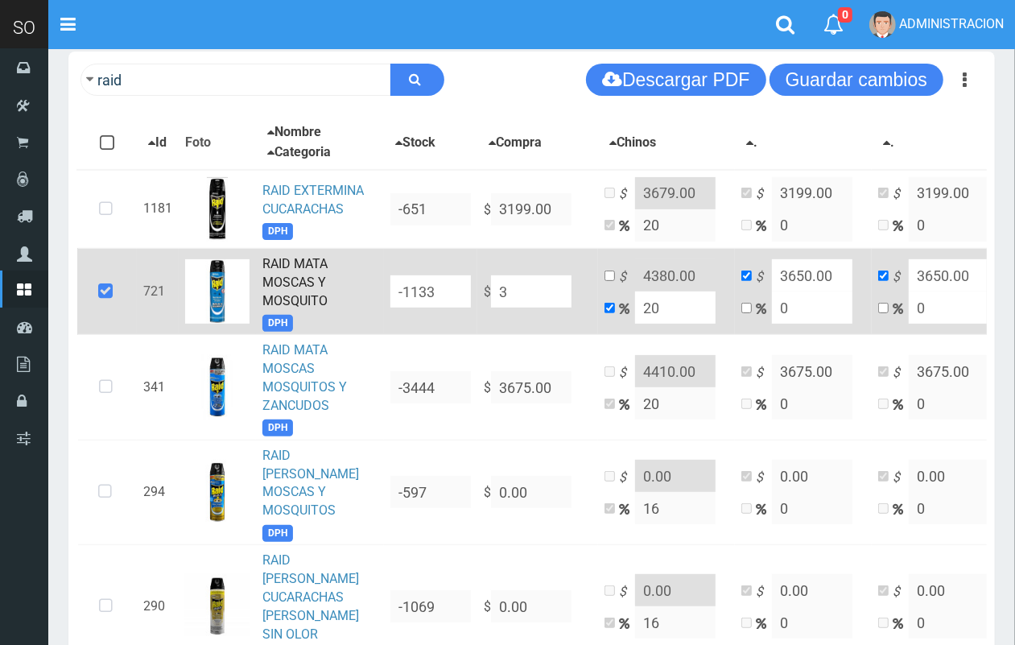
type input "3"
type input "38"
type input "45.6"
type input "38"
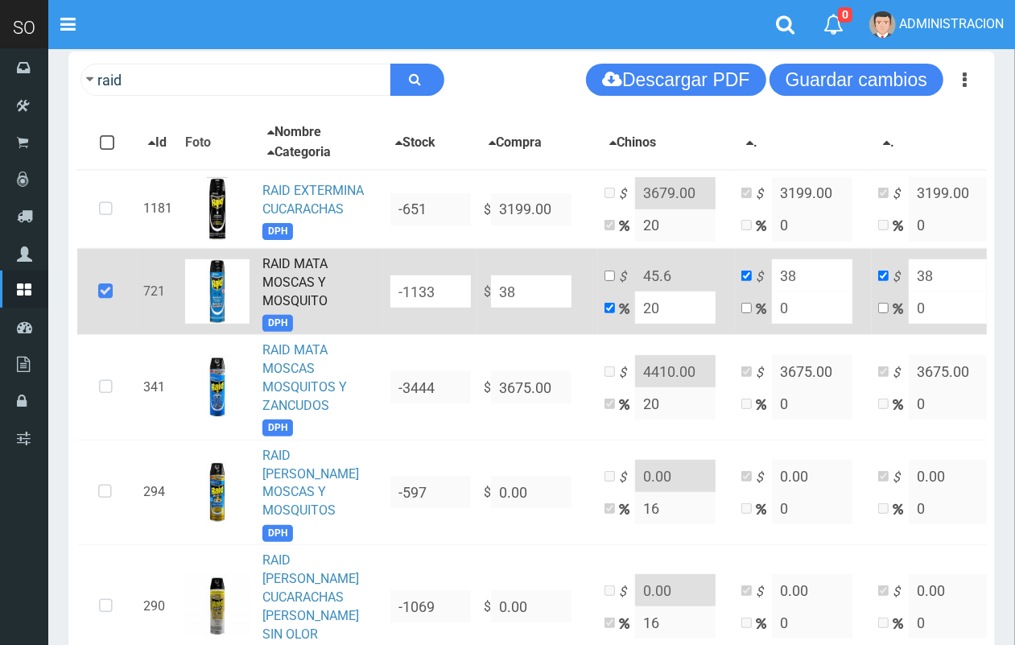
type input "389"
type input "466.8"
type input "389"
type input "3899"
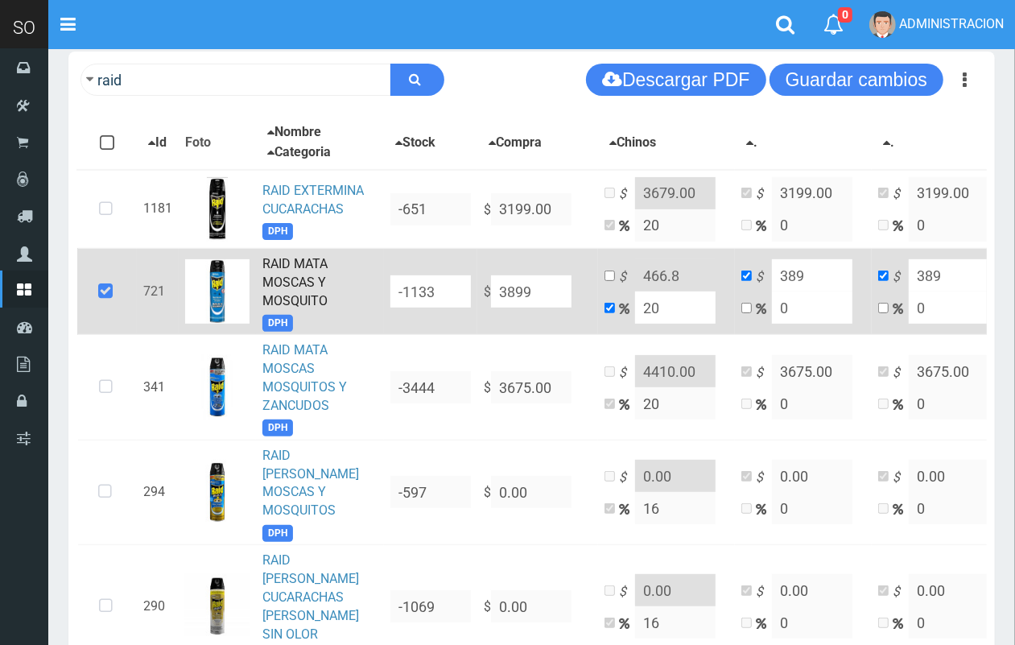
type input "4678.8"
type input "3899"
type input "3899.00"
click at [620, 274] on td "$ 4678.8 20" at bounding box center [666, 291] width 137 height 87
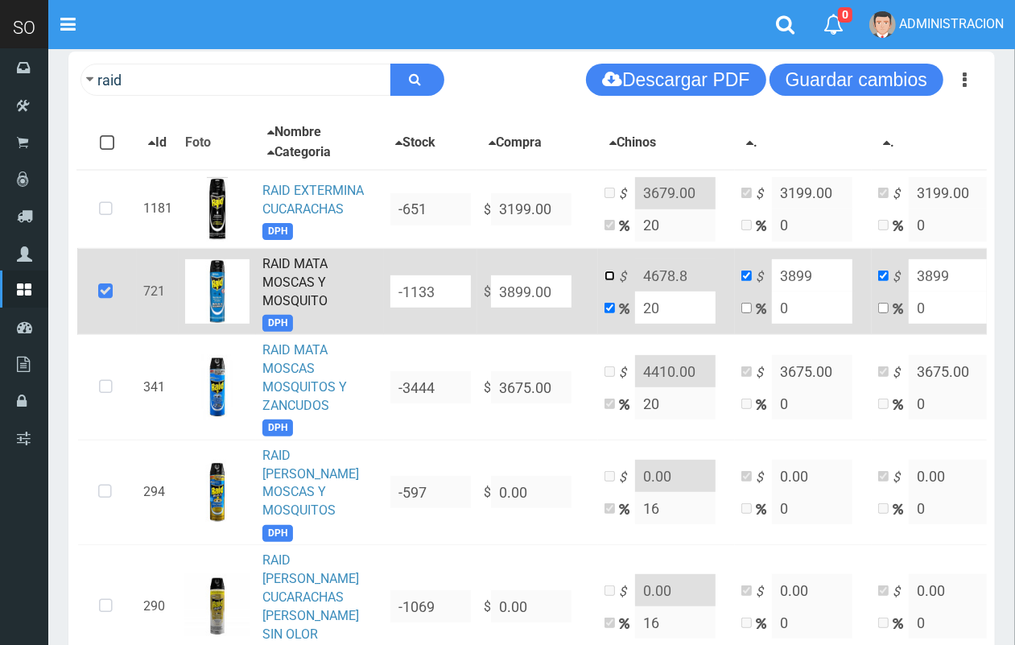
click at [609, 272] on input "checkbox" at bounding box center [609, 275] width 10 height 10
checkbox input "true"
checkbox input "false"
drag, startPoint x: 712, startPoint y: 278, endPoint x: 640, endPoint y: 278, distance: 72.4
click at [640, 278] on input "4678.8" at bounding box center [675, 275] width 80 height 32
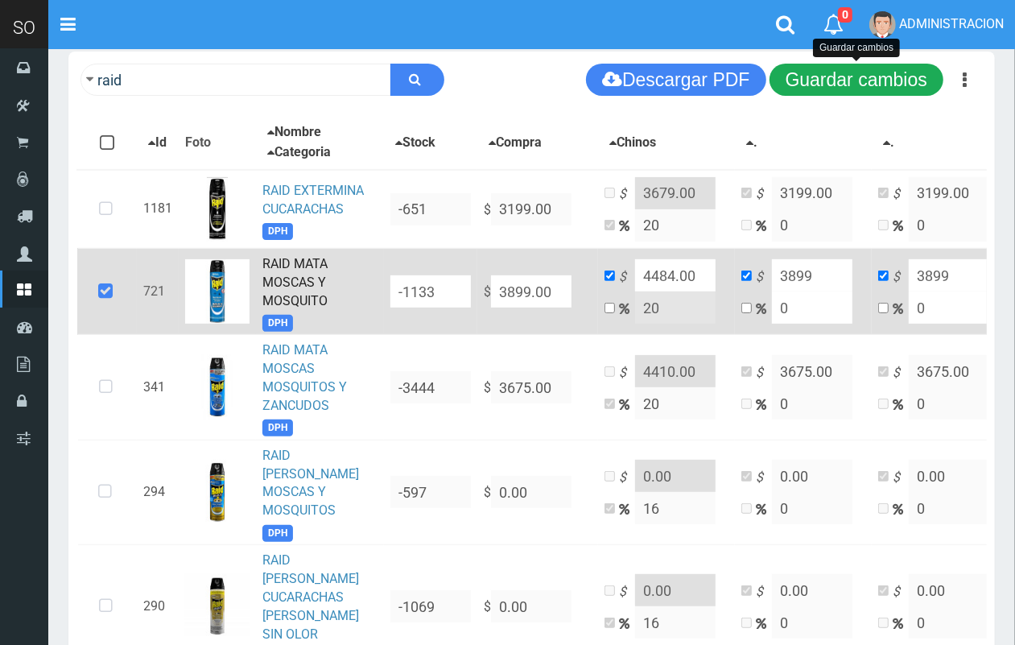
type input "4484.00"
click at [834, 87] on button "Guardar cambios" at bounding box center [856, 80] width 174 height 32
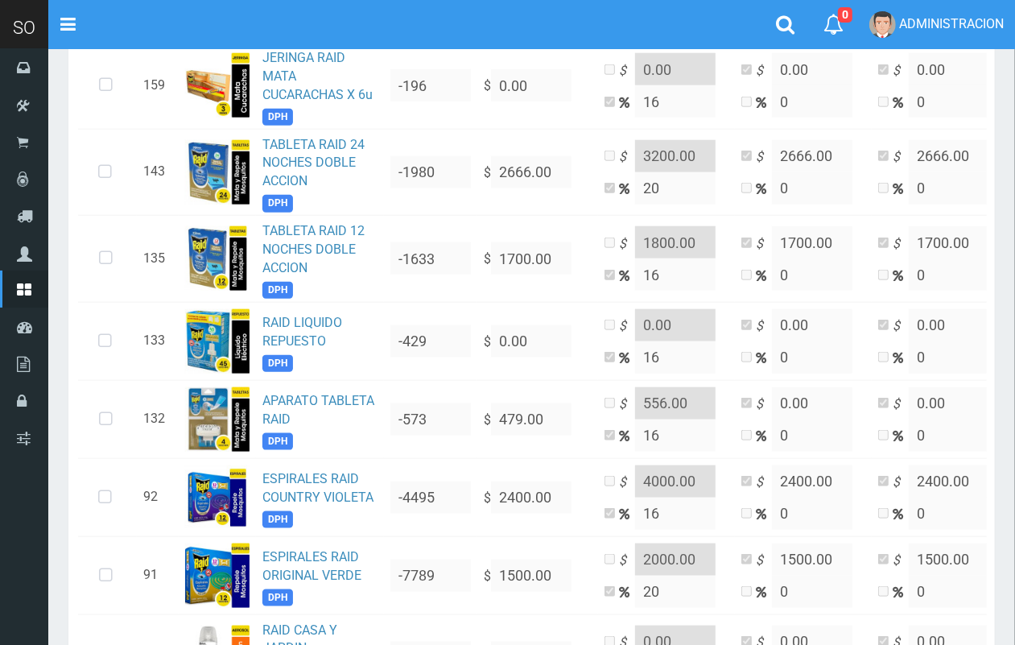
scroll to position [1089, 0]
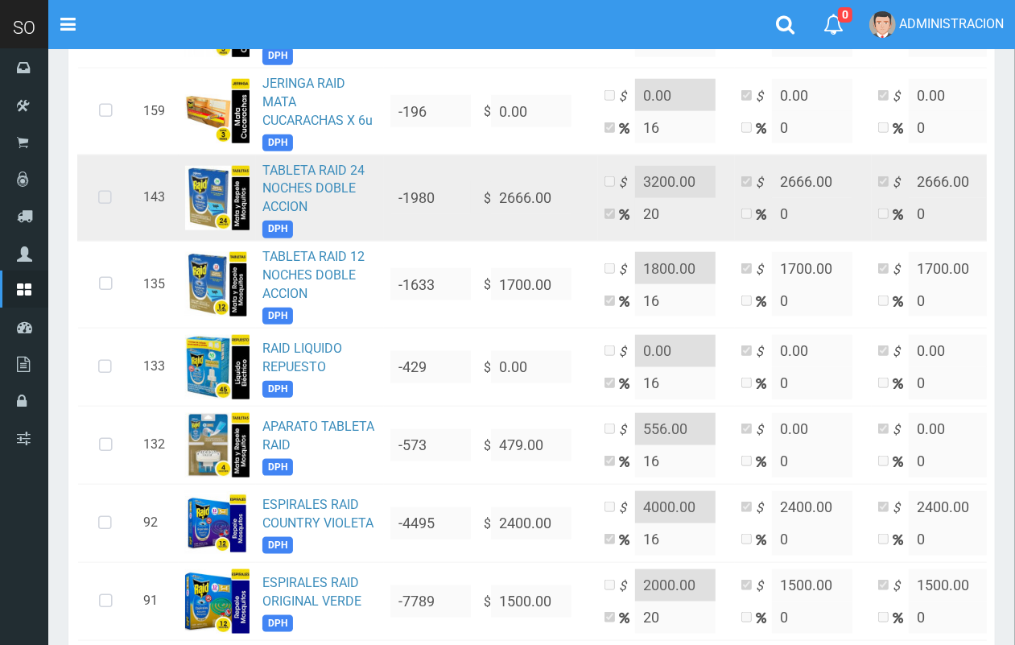
drag, startPoint x: 101, startPoint y: 153, endPoint x: 99, endPoint y: 171, distance: 17.8
click at [101, 171] on icon at bounding box center [105, 197] width 43 height 53
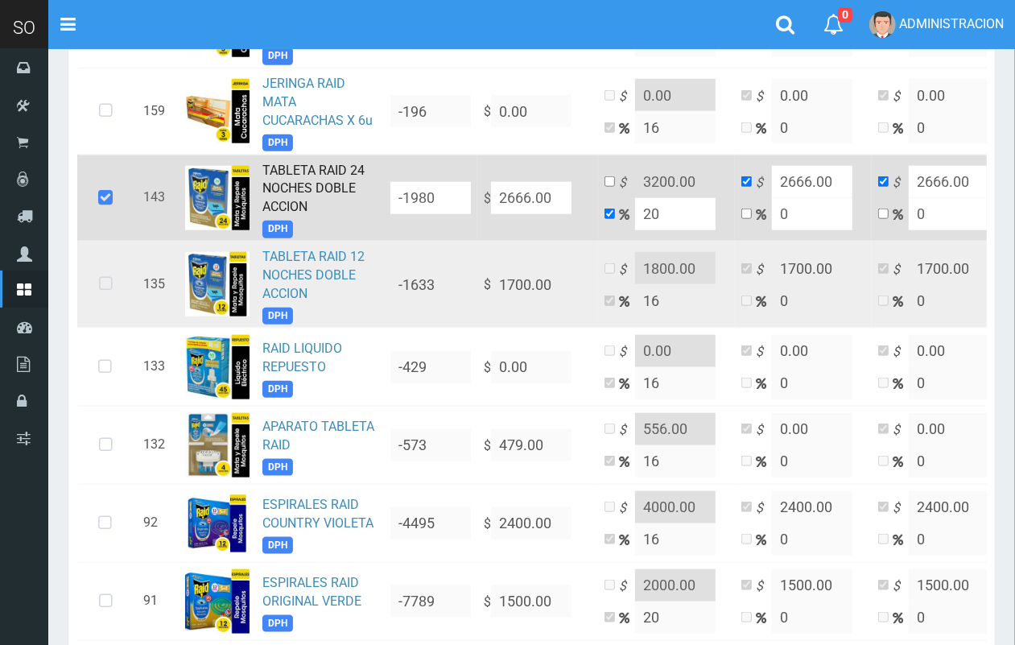
click at [109, 258] on icon at bounding box center [105, 284] width 43 height 53
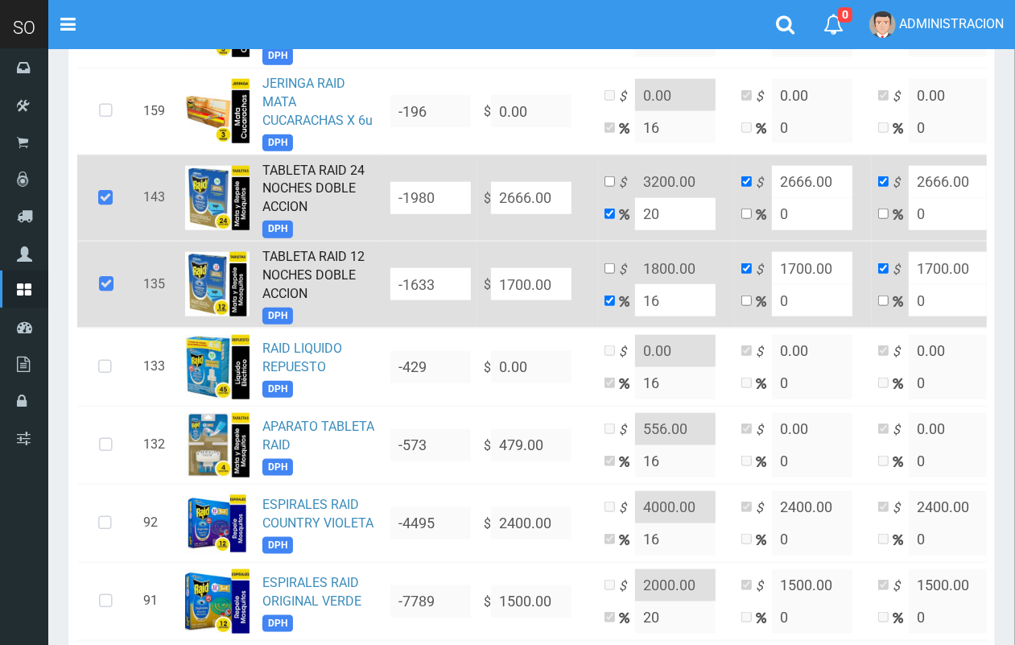
drag, startPoint x: 563, startPoint y: 139, endPoint x: 483, endPoint y: 143, distance: 80.6
click at [483, 155] on td "$ 2666.00" at bounding box center [537, 198] width 121 height 87
type input "2"
type input "2.4"
type input "2"
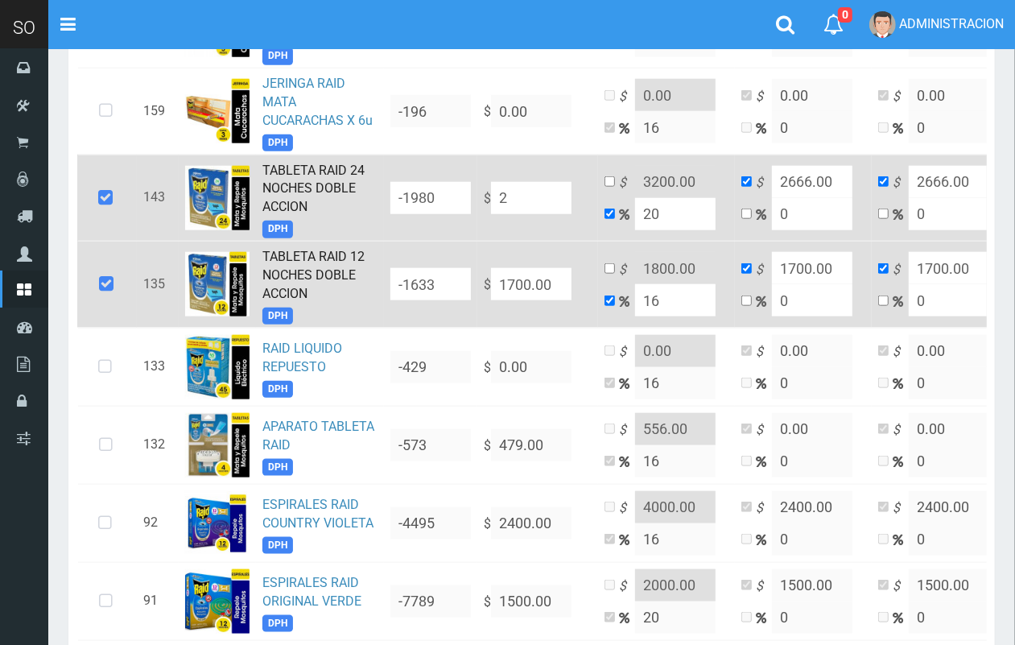
type input "2"
type input "27"
type input "32.4"
type input "27"
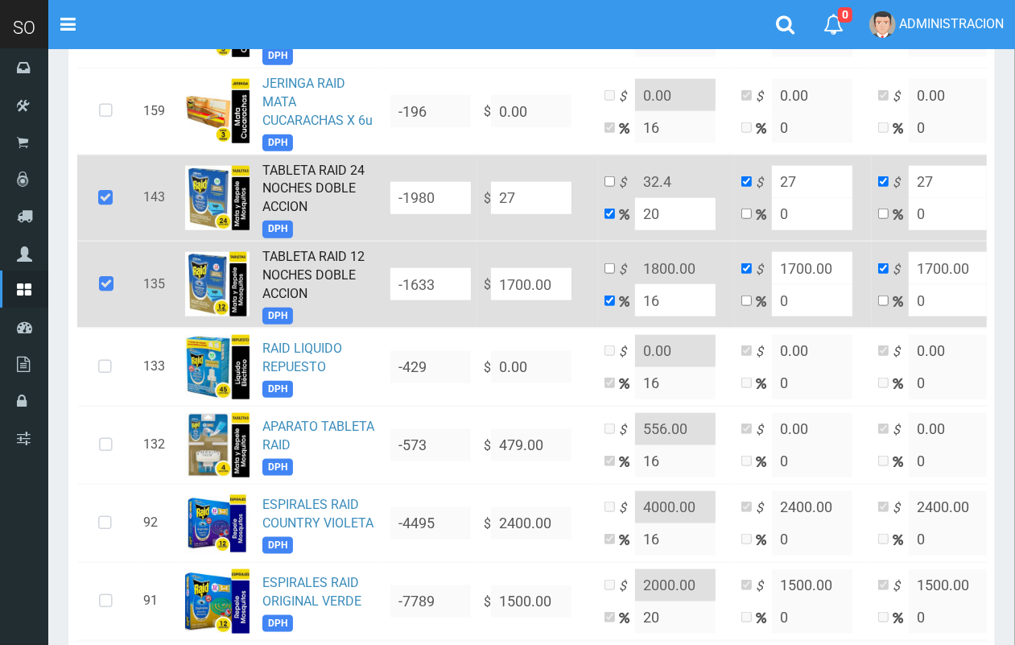
type input "277"
type input "332.4"
type input "277"
type input "2777"
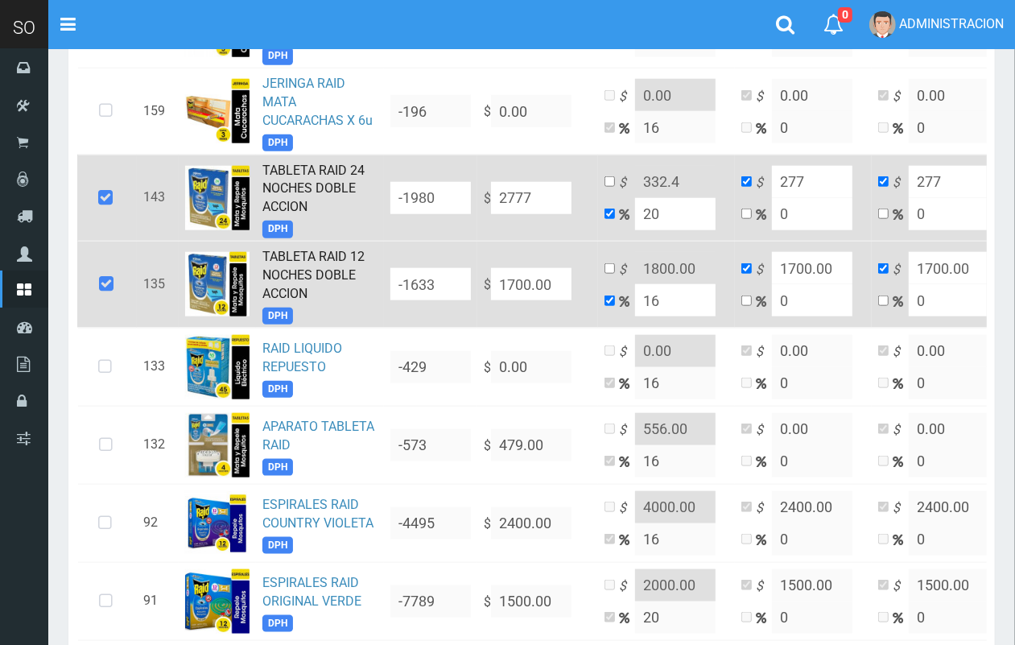
type input "3332.4"
type input "2777"
type input "2777.00"
click at [615, 176] on input "checkbox" at bounding box center [609, 181] width 10 height 10
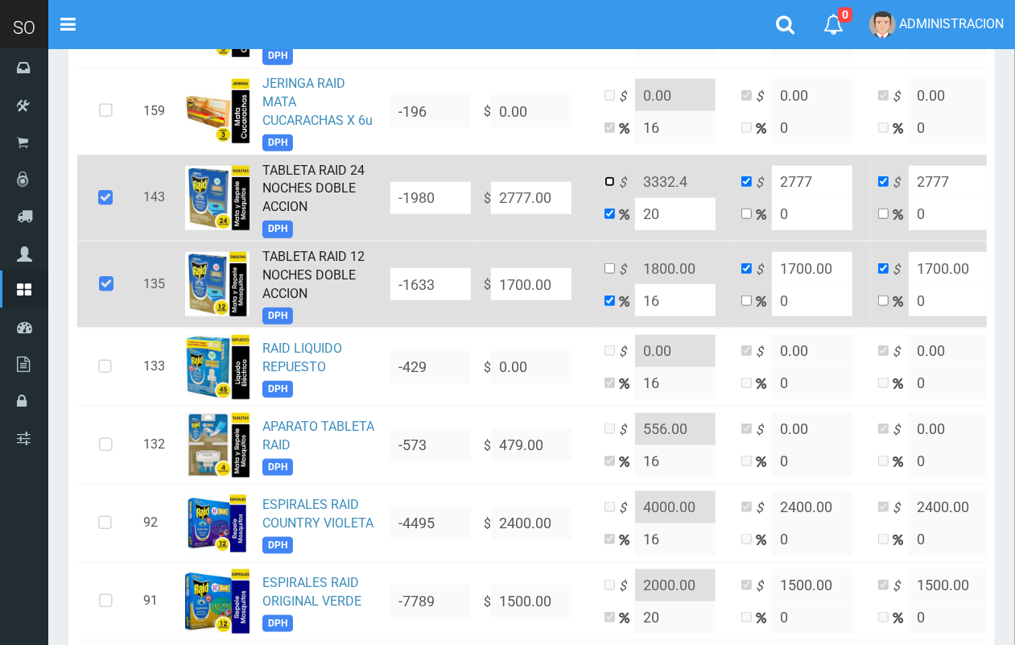
checkbox input "true"
checkbox input "false"
drag, startPoint x: 697, startPoint y: 122, endPoint x: 653, endPoint y: 113, distance: 44.3
click at [653, 166] on input "3332.4" at bounding box center [675, 182] width 80 height 32
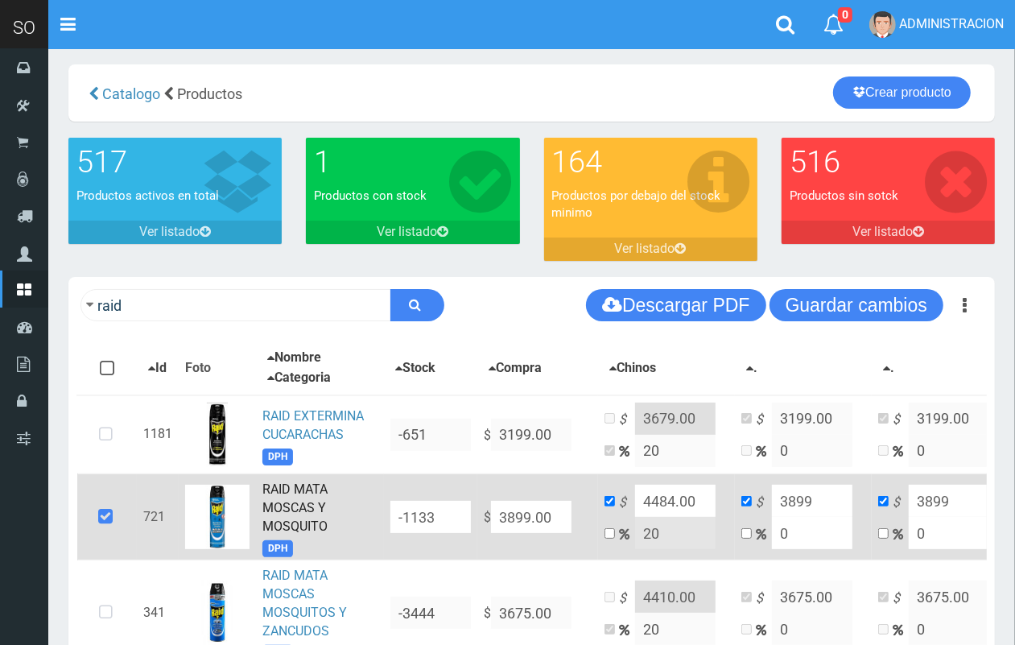
scroll to position [0, 0]
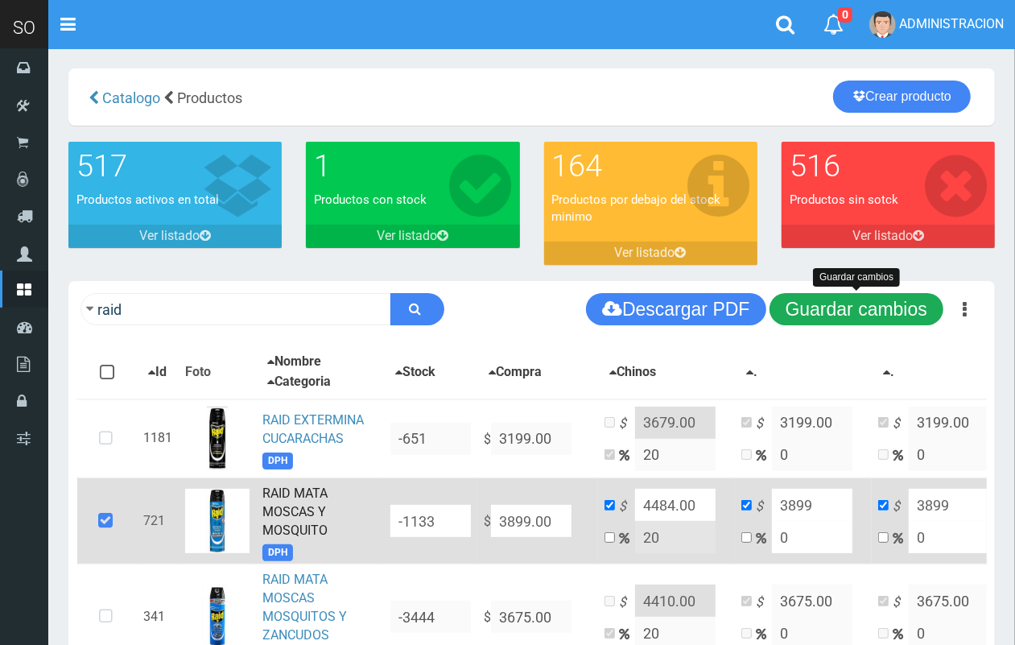
type input "3194.00"
click at [887, 300] on button "Guardar cambios" at bounding box center [856, 309] width 174 height 32
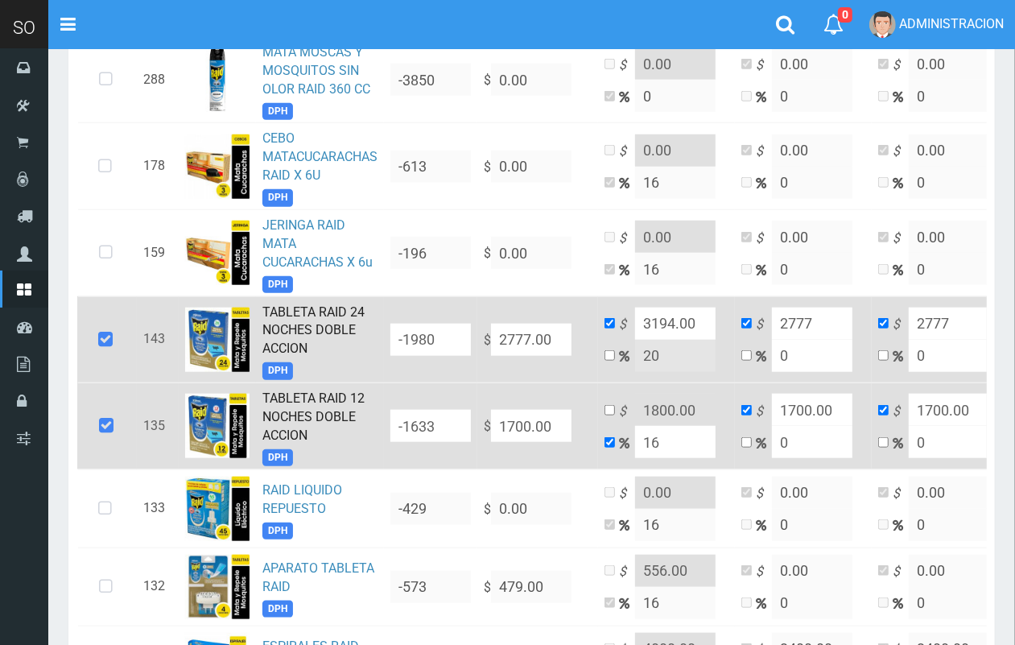
scroll to position [958, 0]
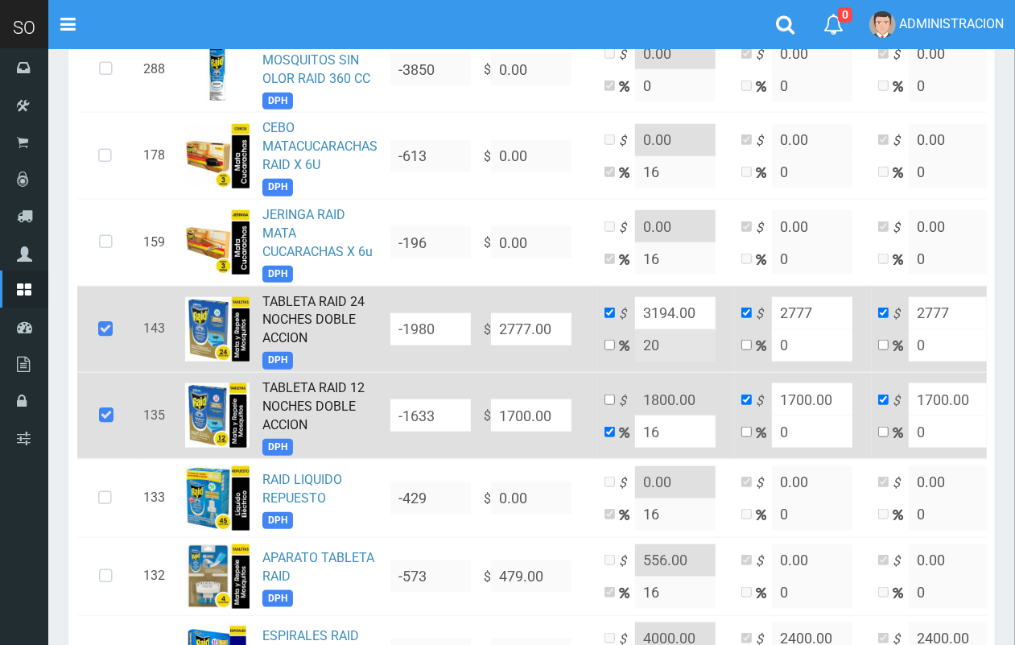
drag, startPoint x: 516, startPoint y: 372, endPoint x: 495, endPoint y: 371, distance: 20.9
click at [495, 399] on input "1700.00" at bounding box center [531, 415] width 80 height 32
type input "2"
type input "2.32"
type input "2"
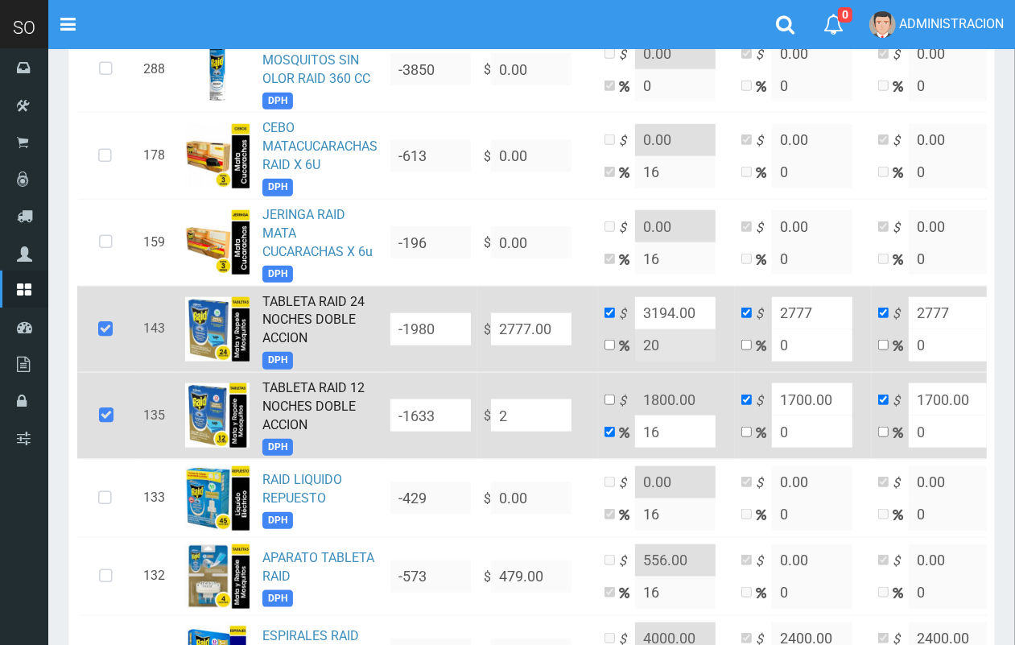
type input "2"
type input "21"
type input "24.36"
type input "21"
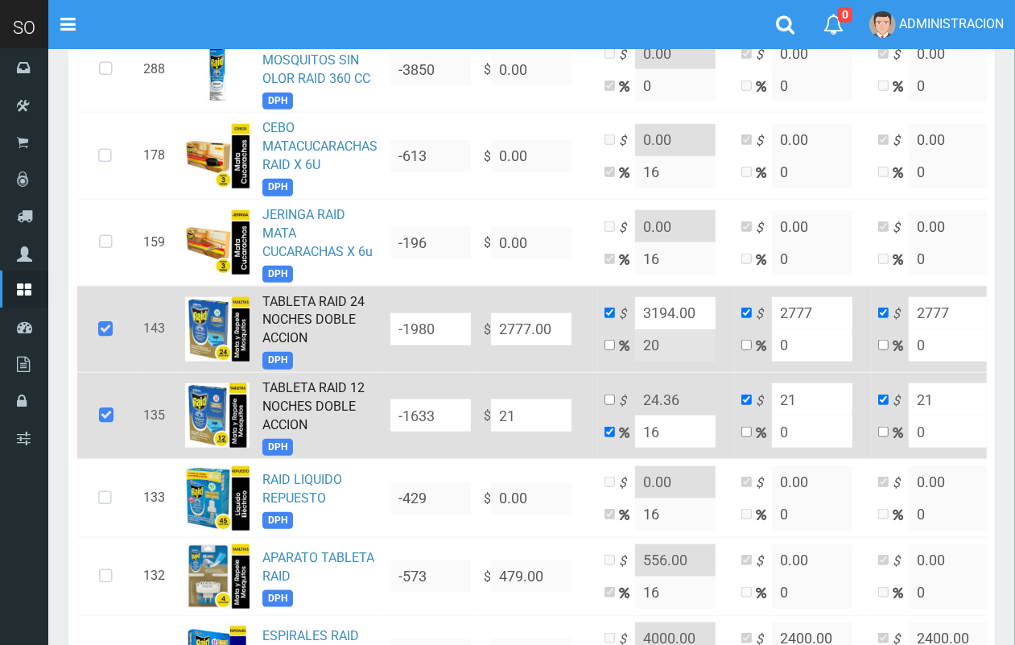
type input "210"
type input "243.6"
type input "210"
type input "2100"
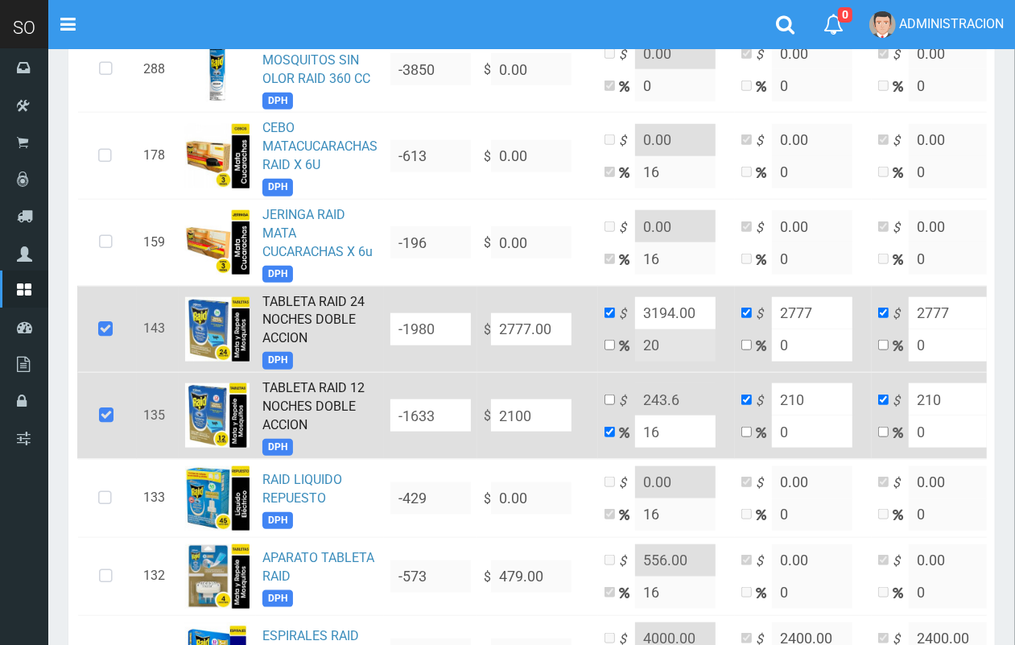
type input "2436"
type input "2100"
type input "2100.00"
click at [612, 394] on input "checkbox" at bounding box center [609, 399] width 10 height 10
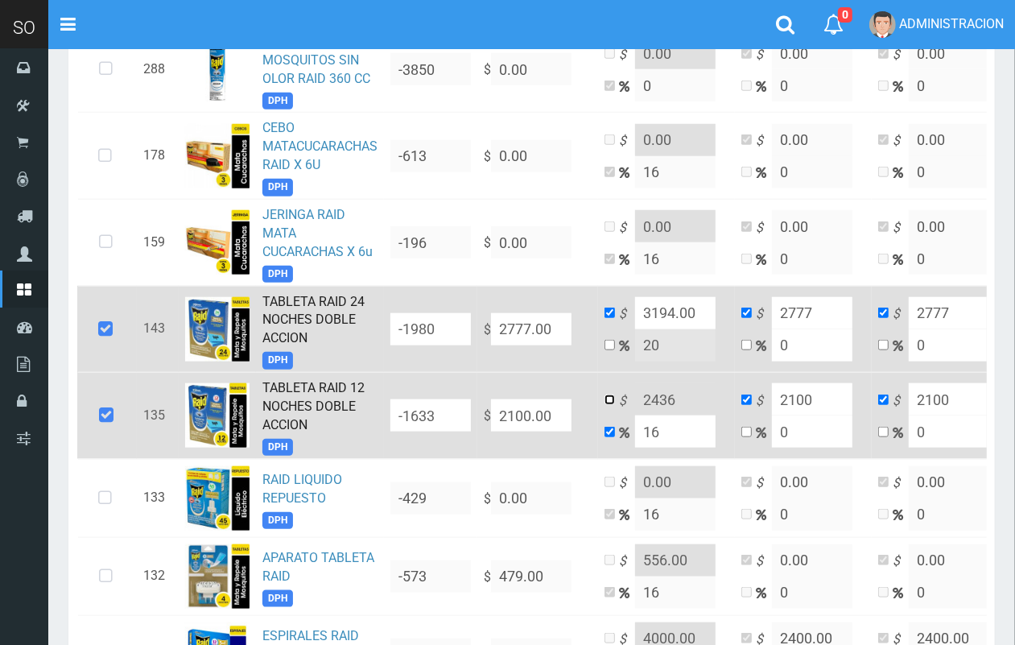
checkbox input "true"
checkbox input "false"
drag, startPoint x: 684, startPoint y: 344, endPoint x: 642, endPoint y: 354, distance: 43.1
click at [642, 383] on input "2436" at bounding box center [675, 399] width 80 height 32
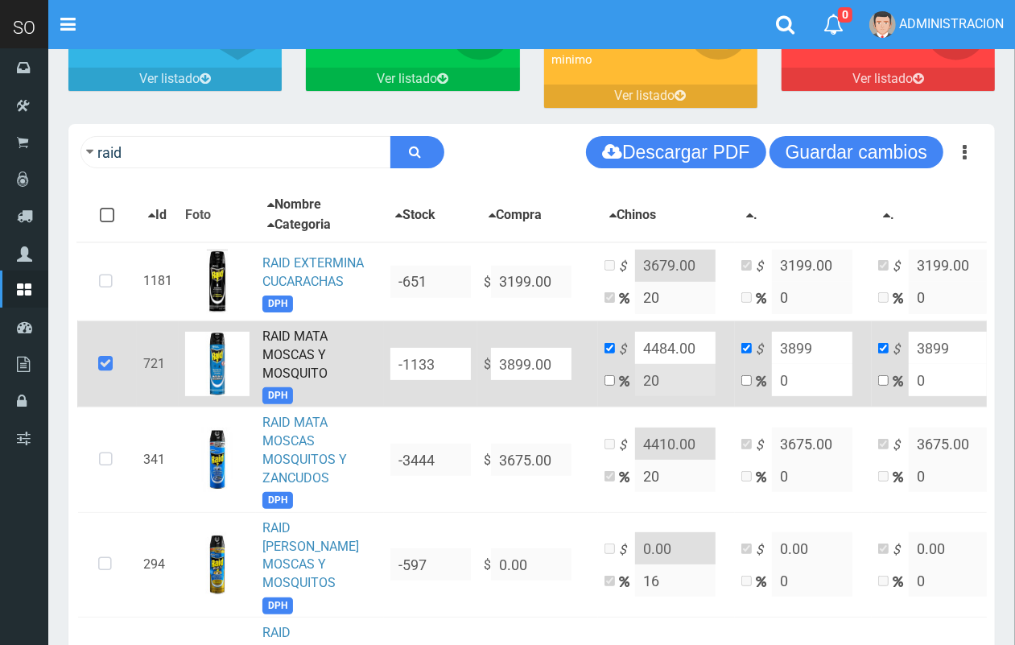
scroll to position [127, 0]
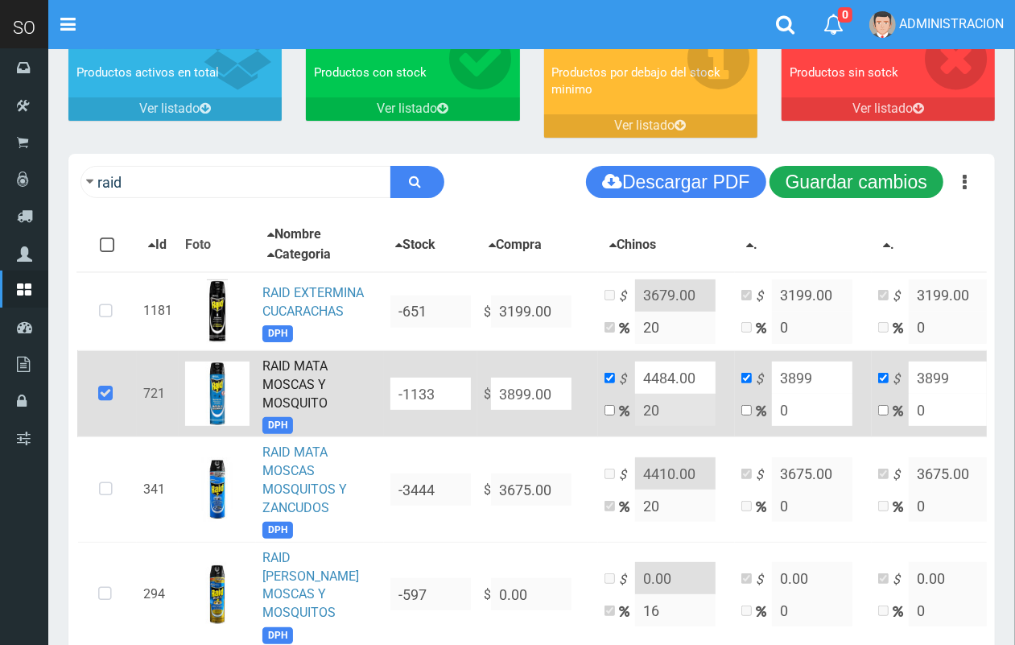
type input "2415.00"
click at [889, 186] on button "Guardar cambios" at bounding box center [856, 182] width 174 height 32
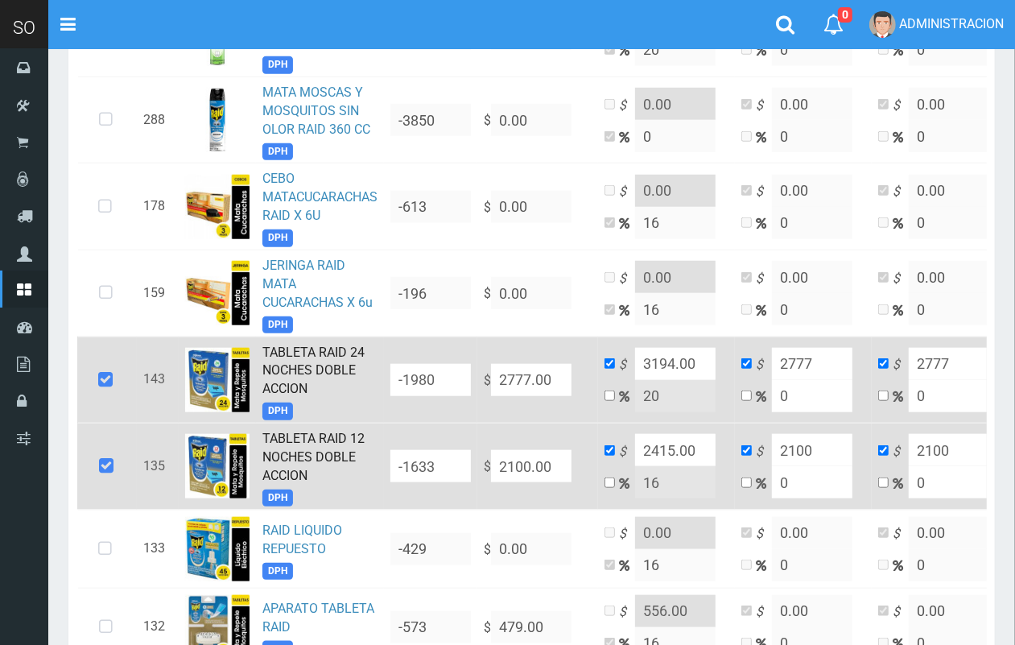
scroll to position [918, 0]
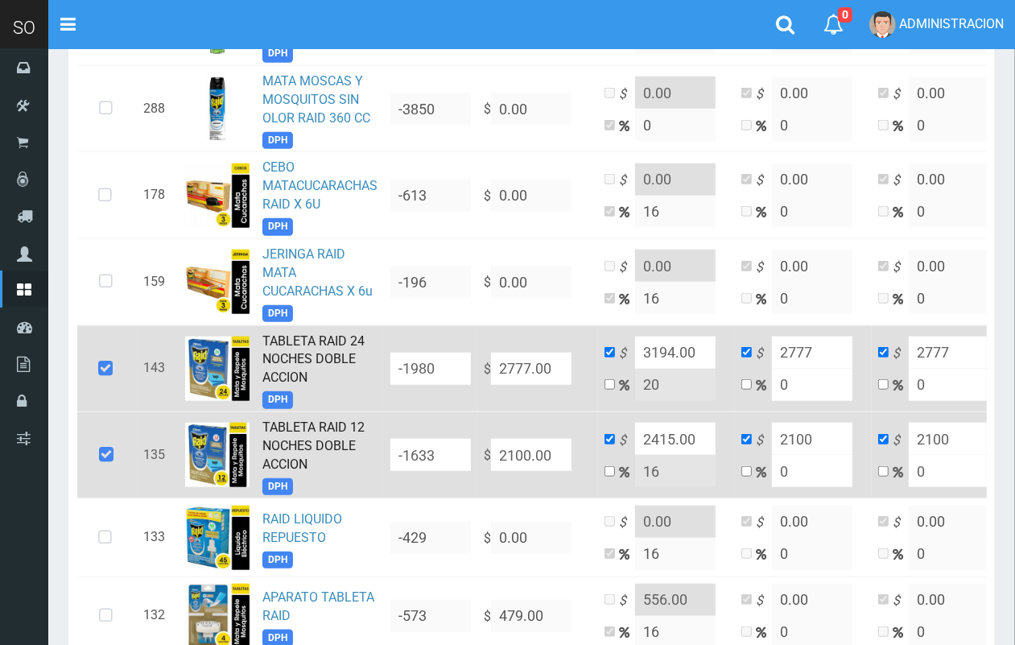
click at [312, 419] on link "TABLETA RAID 12 NOCHES DOBLE ACCION" at bounding box center [313, 445] width 102 height 52
click at [302, 333] on link "TABLETA RAID 24 NOCHES DOBLE ACCION" at bounding box center [313, 359] width 102 height 52
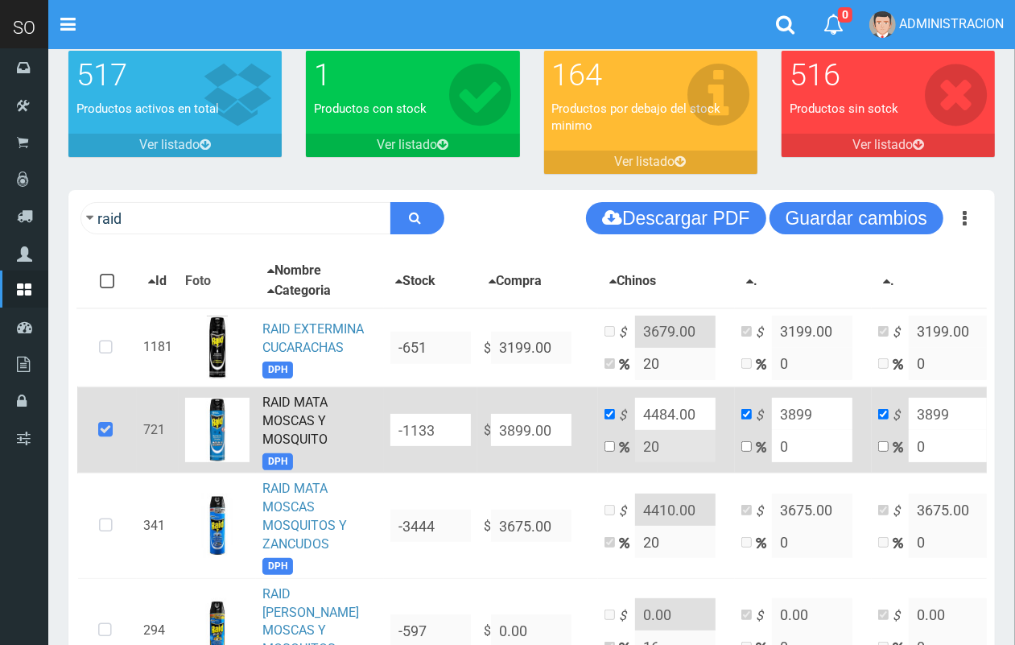
scroll to position [80, 0]
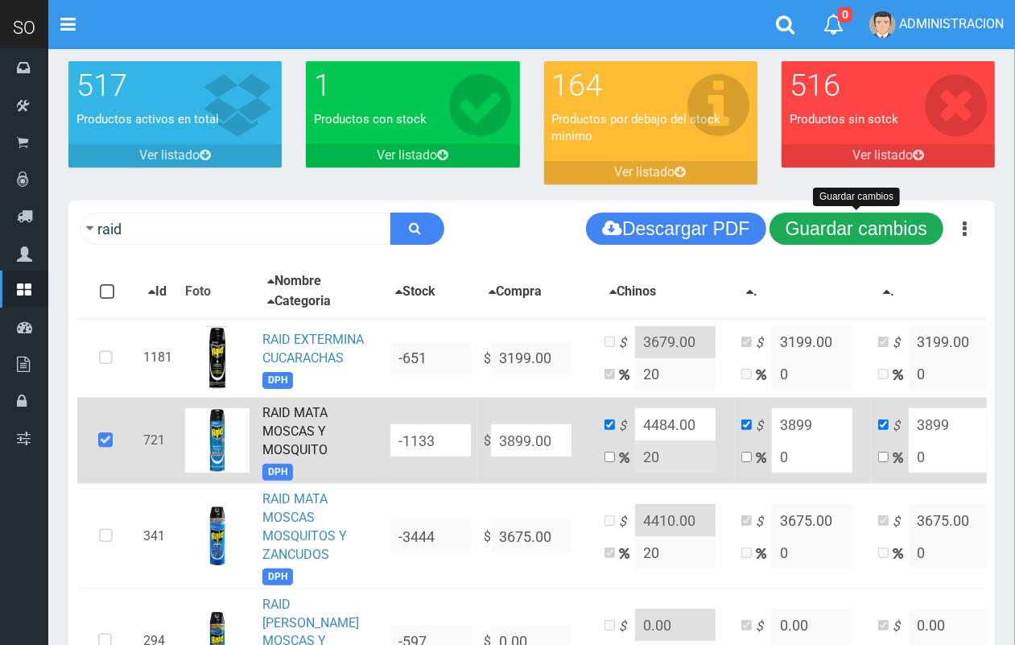
click at [877, 227] on button "Guardar cambios" at bounding box center [856, 228] width 174 height 32
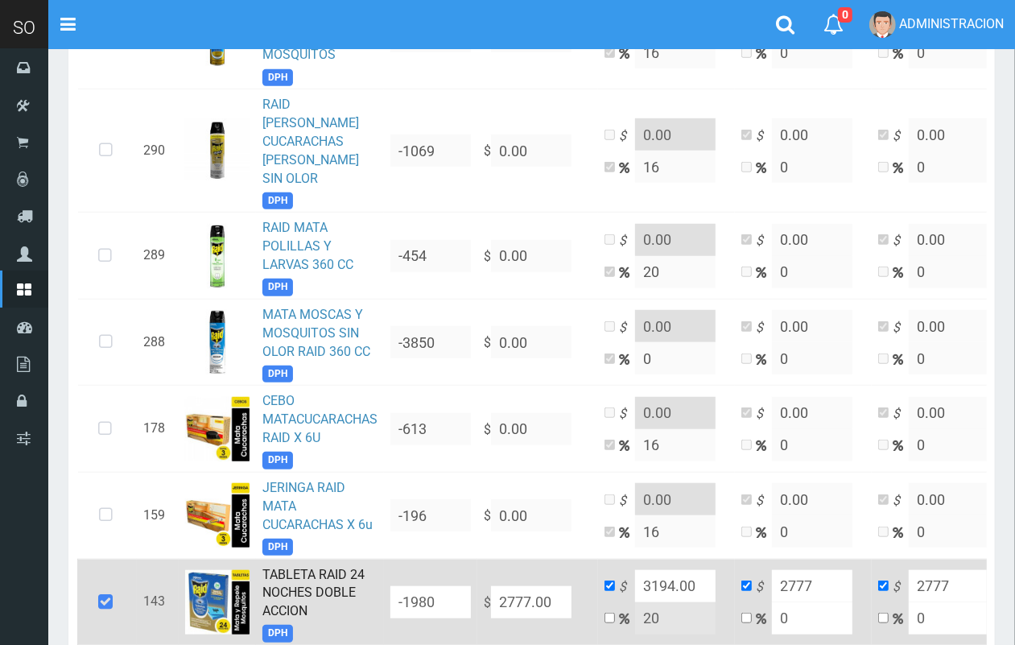
scroll to position [721, 0]
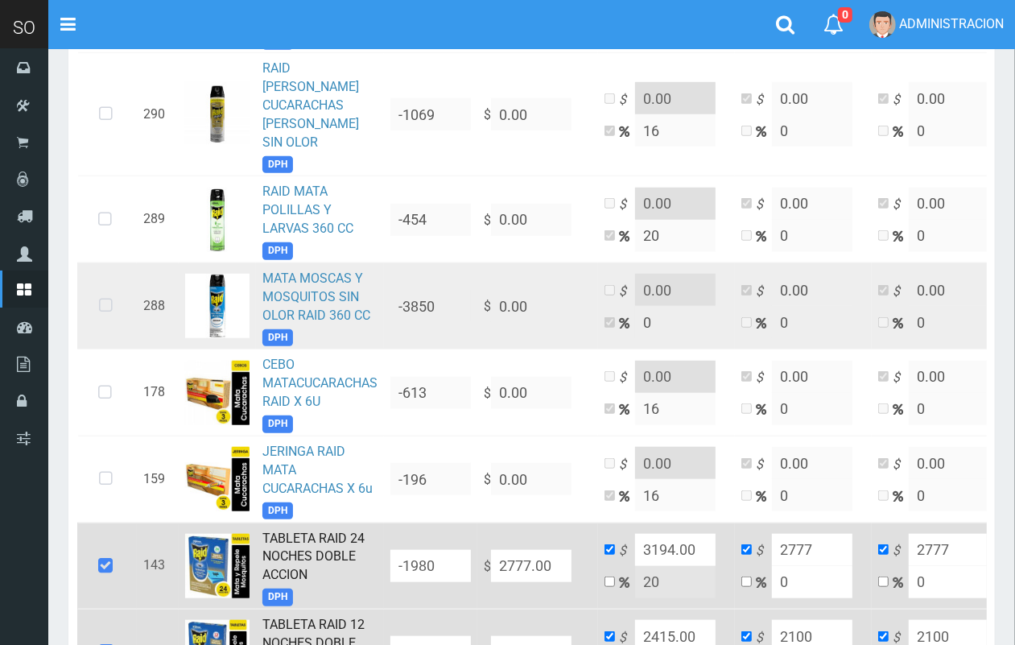
click at [364, 262] on td "MATA MOSCAS Y MOSQUITOS SIN OLOR RAID 360 CC DPH" at bounding box center [320, 305] width 128 height 87
click at [335, 270] on link "MATA MOSCAS Y MOSQUITOS SIN OLOR RAID 360 CC" at bounding box center [316, 296] width 108 height 52
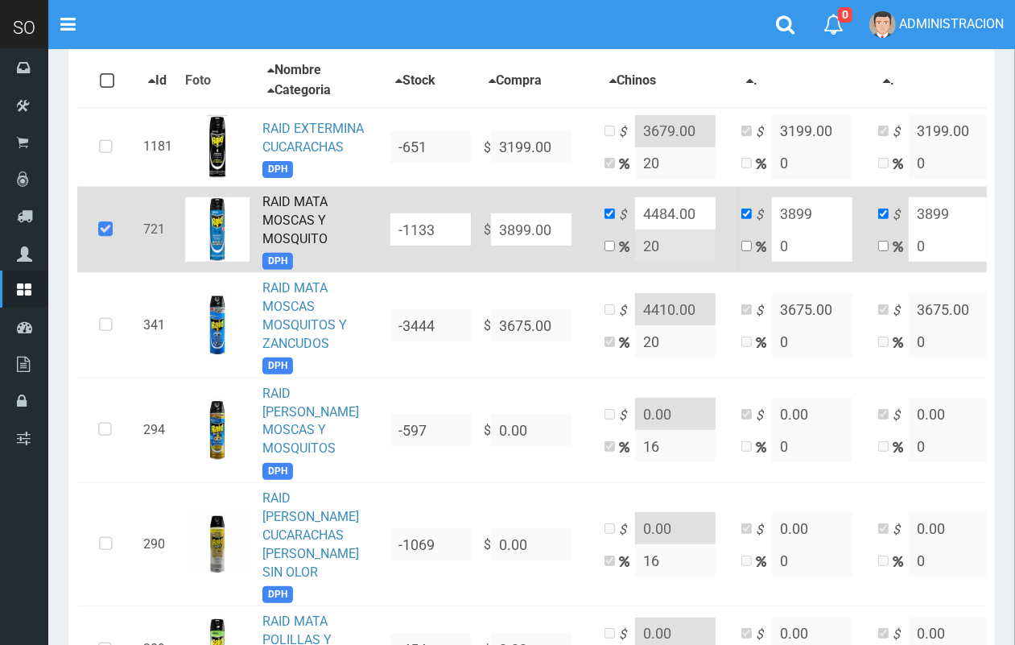
scroll to position [408, 0]
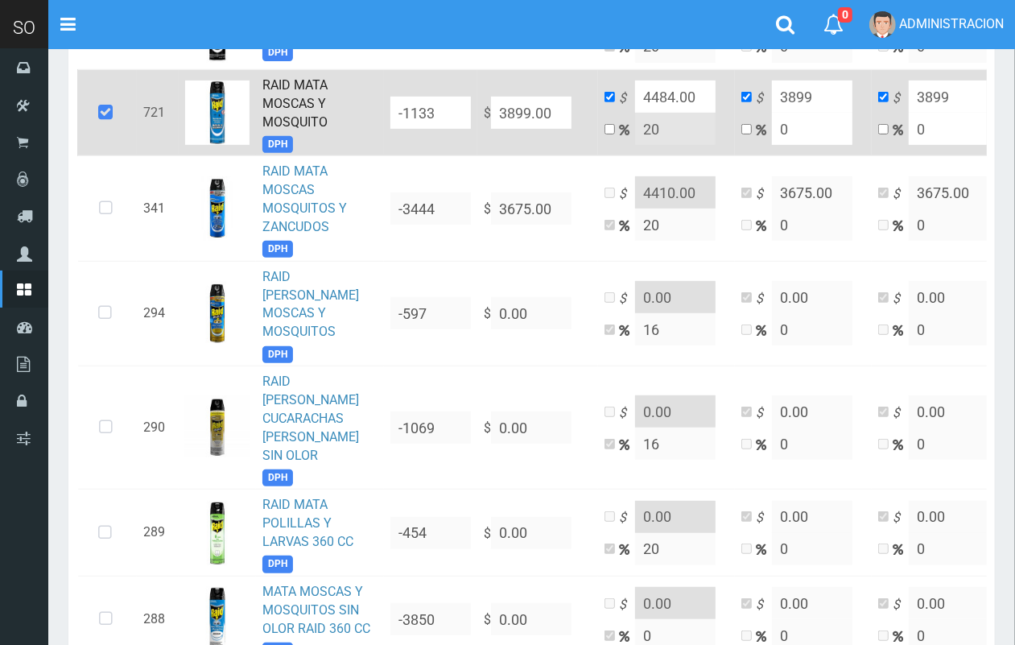
click at [105, 565] on div "× Listo! Se guardaron los cambios de 3 productos con exito!" at bounding box center [181, 573] width 282 height 78
click at [105, 564] on div "× Listo! Se guardaron los cambios de 3 productos con exito!" at bounding box center [181, 573] width 282 height 78
click at [110, 566] on div "× Listo! Se guardaron los cambios de 3 productos con exito!" at bounding box center [181, 573] width 282 height 78
click at [279, 548] on h4 "Listo!" at bounding box center [181, 551] width 232 height 16
click at [106, 566] on div "× Listo! Se guardaron los cambios de 3 productos con exito!" at bounding box center [181, 573] width 282 height 78
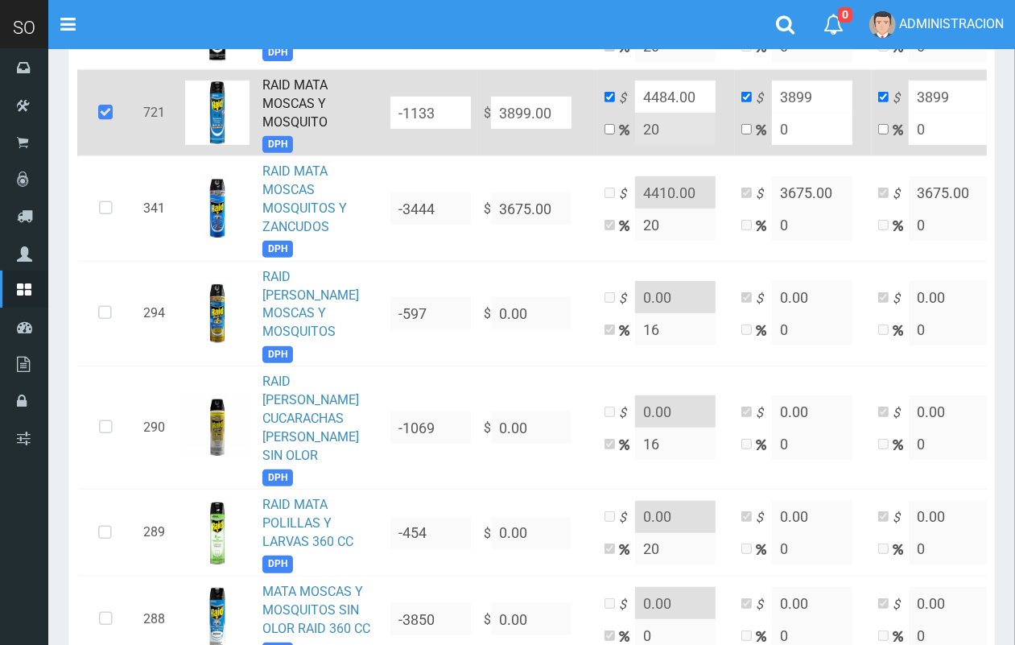
click at [106, 564] on div "× Listo! Se guardaron los cambios de 3 productos con exito!" at bounding box center [181, 573] width 282 height 78
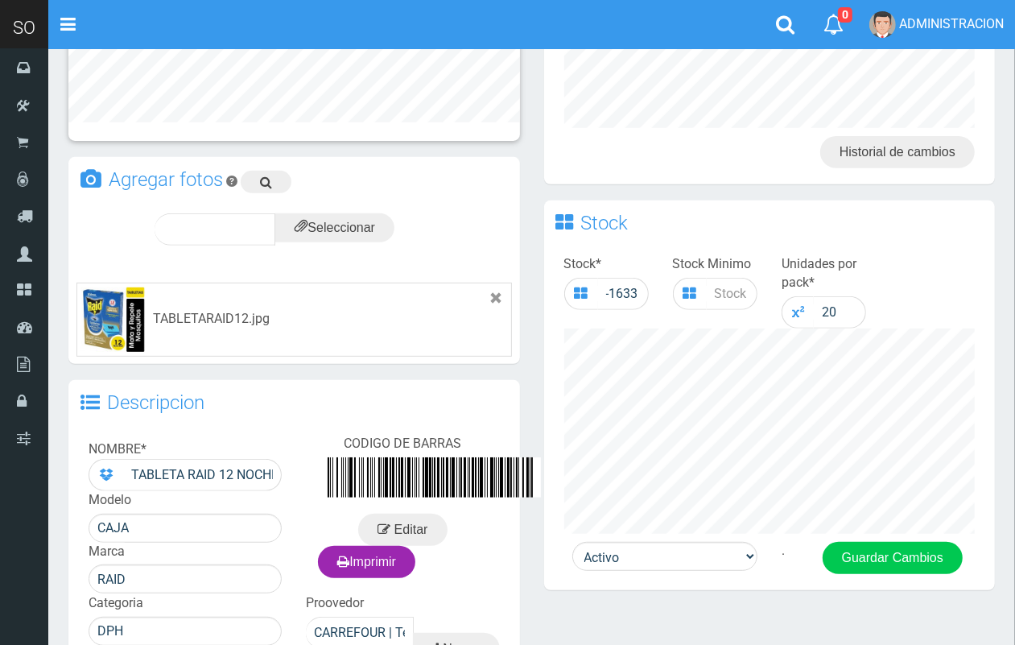
drag, startPoint x: 1028, startPoint y: 264, endPoint x: 995, endPoint y: 444, distance: 183.2
click at [1014, 444] on html "Cargando... × Nueva alerta Toggle navigation 0" at bounding box center [507, 251] width 1015 height 1219
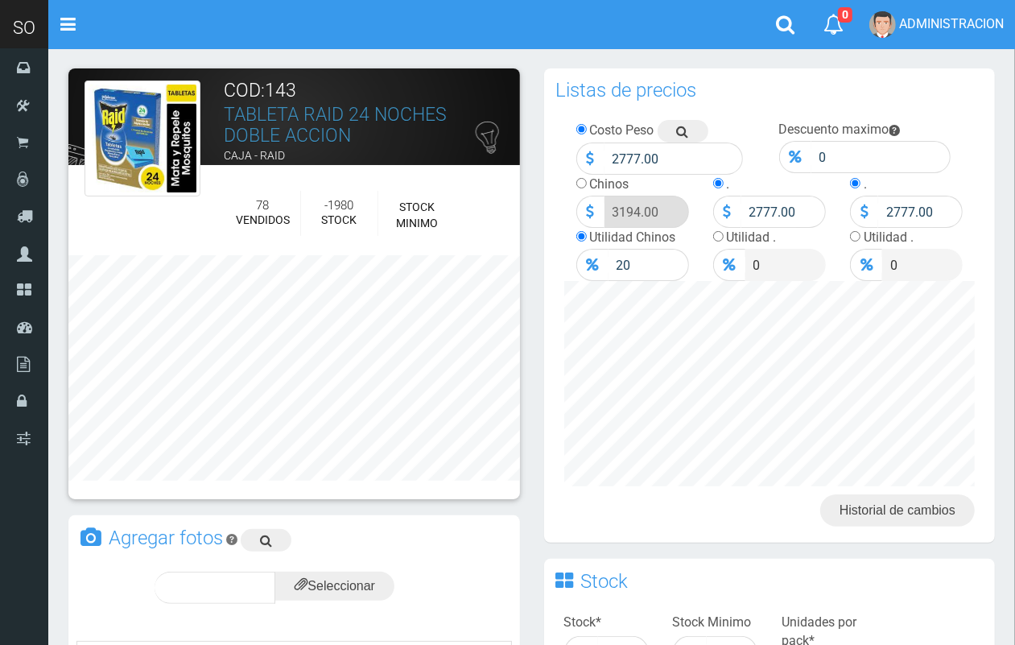
drag, startPoint x: 1028, startPoint y: 233, endPoint x: 709, endPoint y: 4, distance: 393.3
click at [996, 175] on html "Cargando... × Nueva alerta Toggle navigation 0" at bounding box center [507, 609] width 1015 height 1219
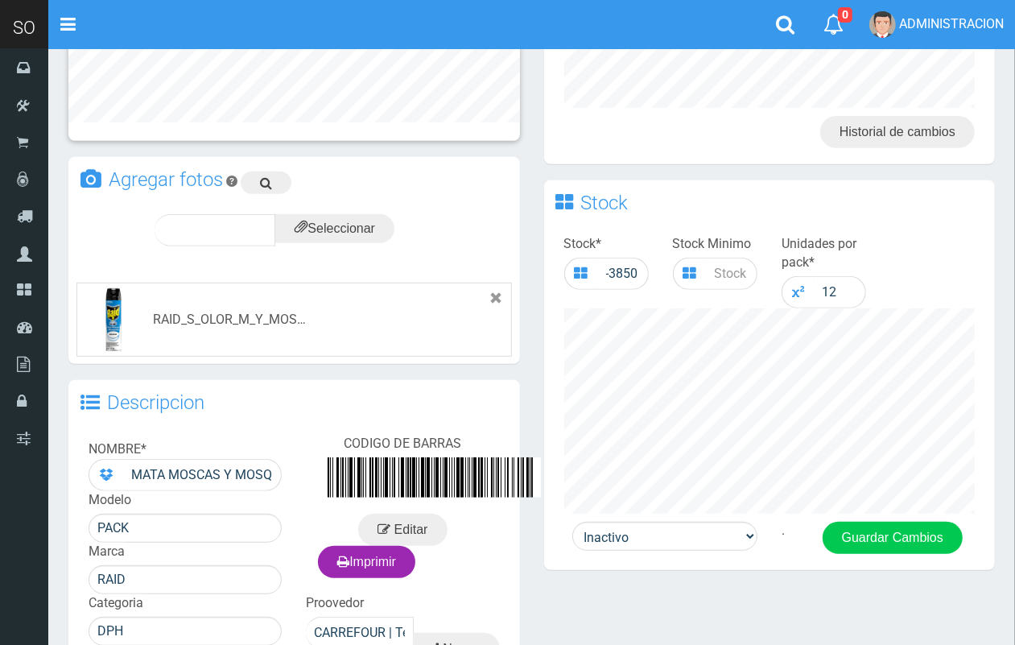
scroll to position [393, 0]
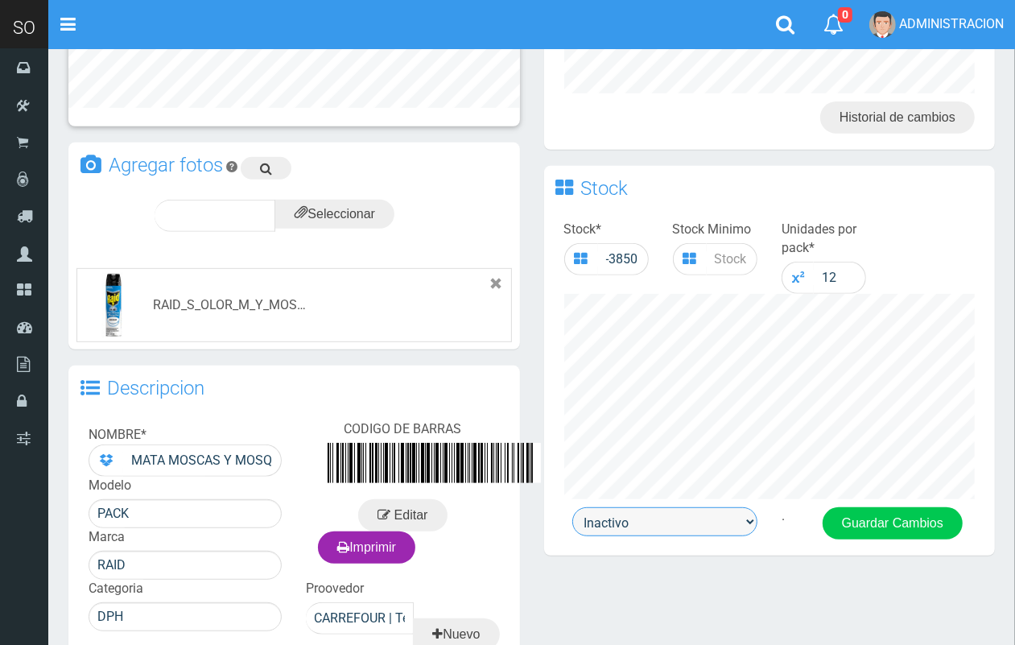
click at [704, 519] on select "Activo Inactivo" at bounding box center [664, 521] width 185 height 29
select select "1"
click at [572, 507] on select "Activo Inactivo" at bounding box center [664, 521] width 185 height 29
drag, startPoint x: 859, startPoint y: 525, endPoint x: 913, endPoint y: 500, distance: 60.5
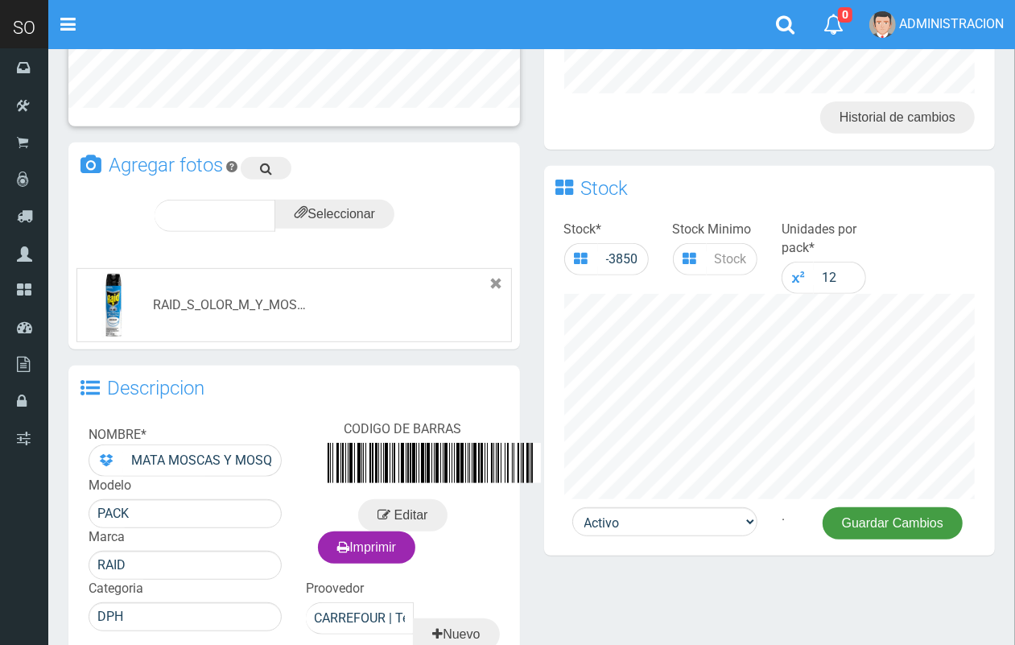
click at [859, 525] on button "Guardar Cambios" at bounding box center [892, 523] width 140 height 32
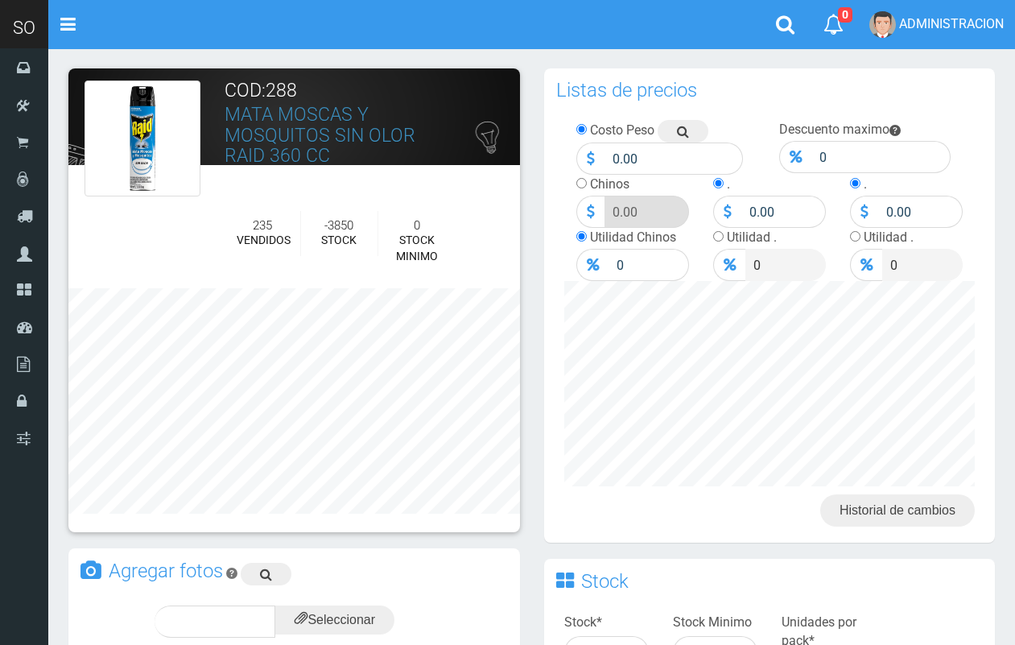
scroll to position [393, 0]
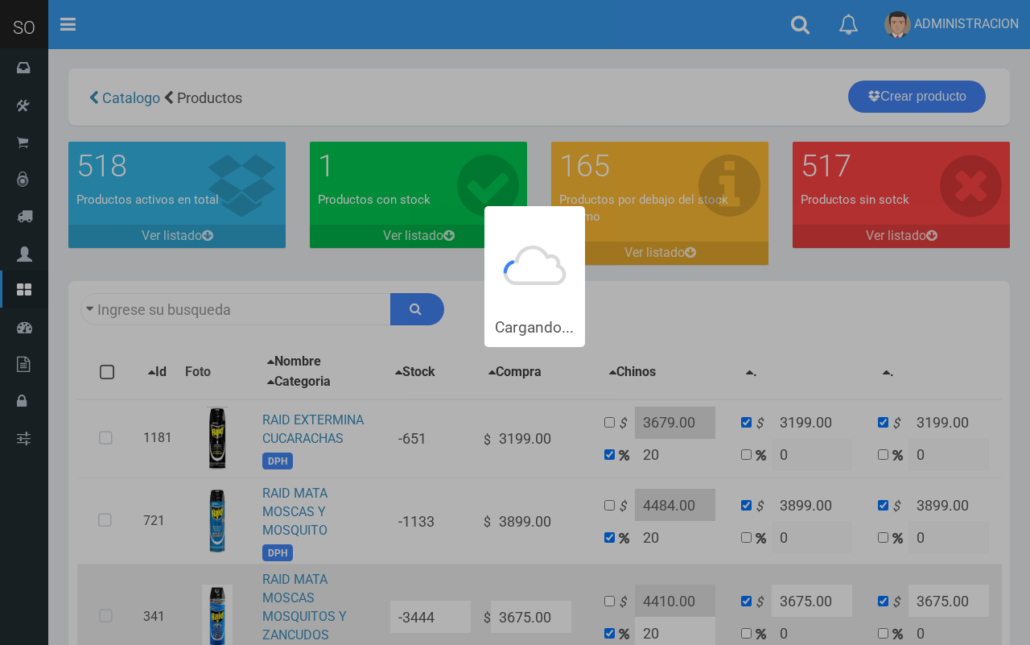
type input "raid"
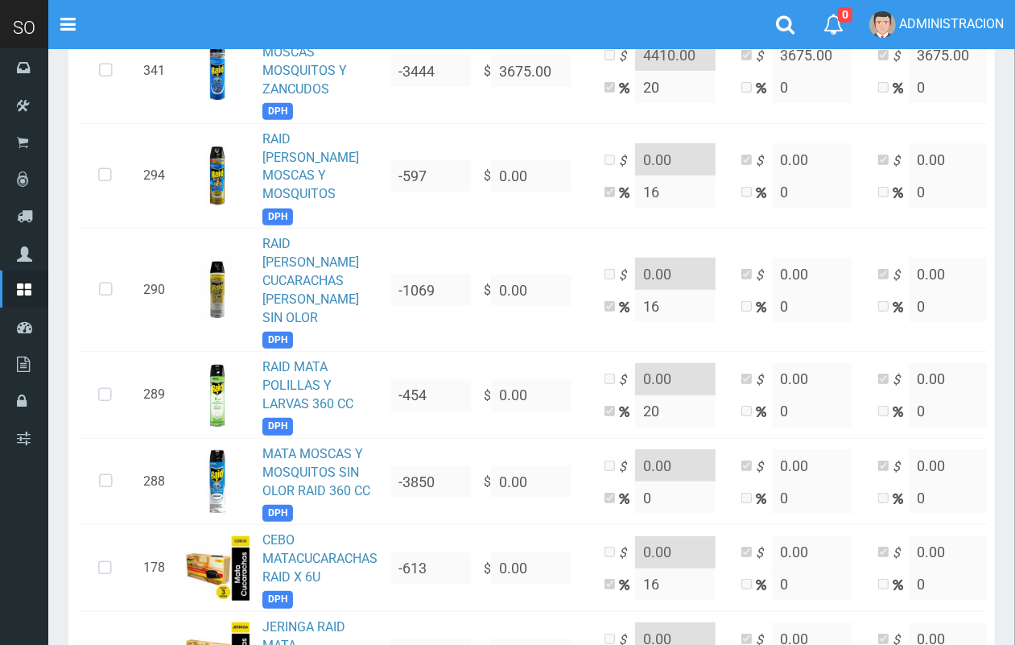
scroll to position [553, 0]
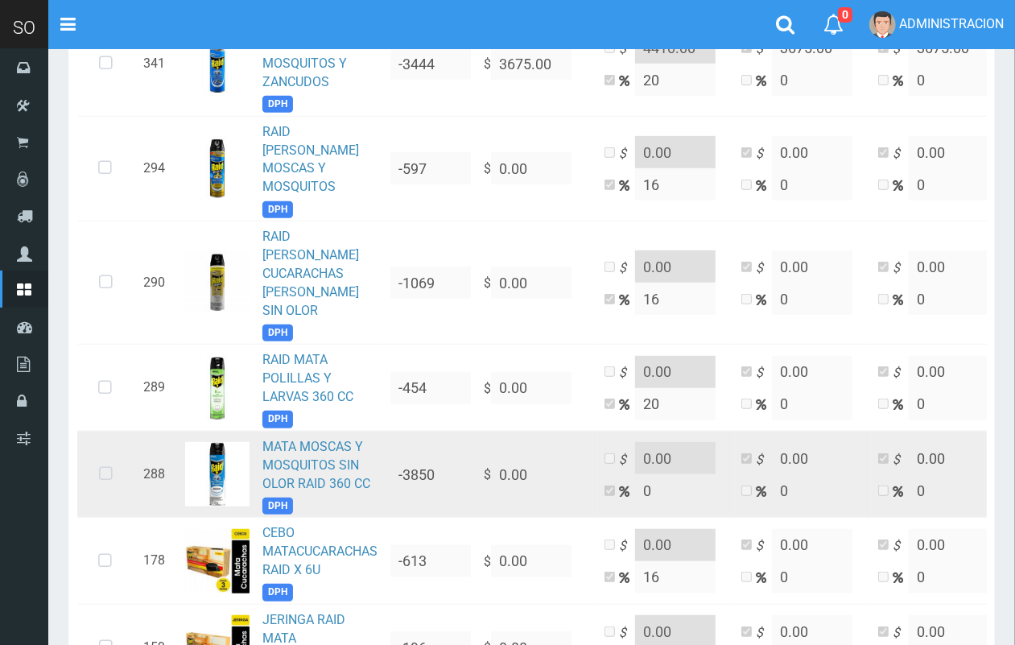
click at [97, 447] on icon at bounding box center [105, 473] width 43 height 53
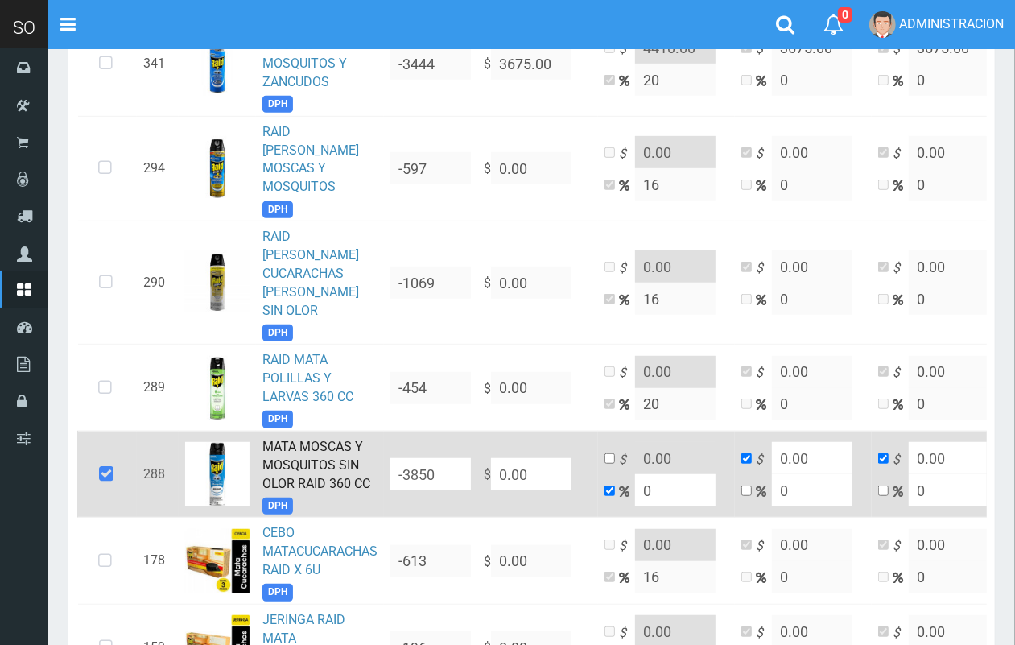
drag, startPoint x: 439, startPoint y: 419, endPoint x: 435, endPoint y: 412, distance: 8.7
click at [439, 431] on tr "288 [PERSON_NAME] MOSCAS Y MOSQUITOS SIN OLOR RAID 360 CC DPH -3850 $ 0.00 $ 0.…" at bounding box center [567, 474] width 980 height 87
type input "NaN"
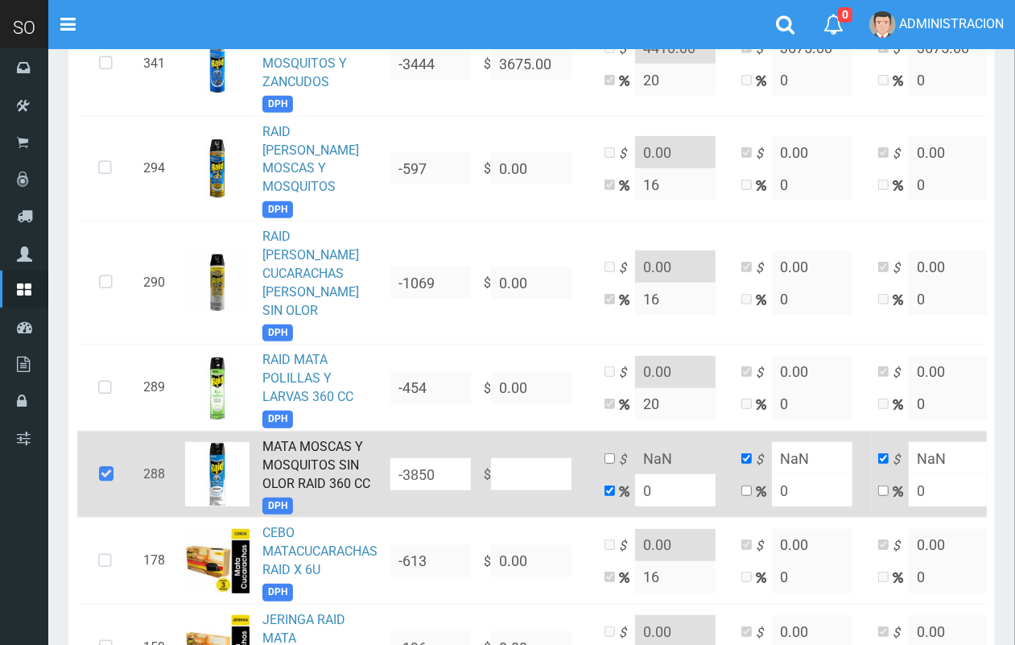
type input "4"
type input "46"
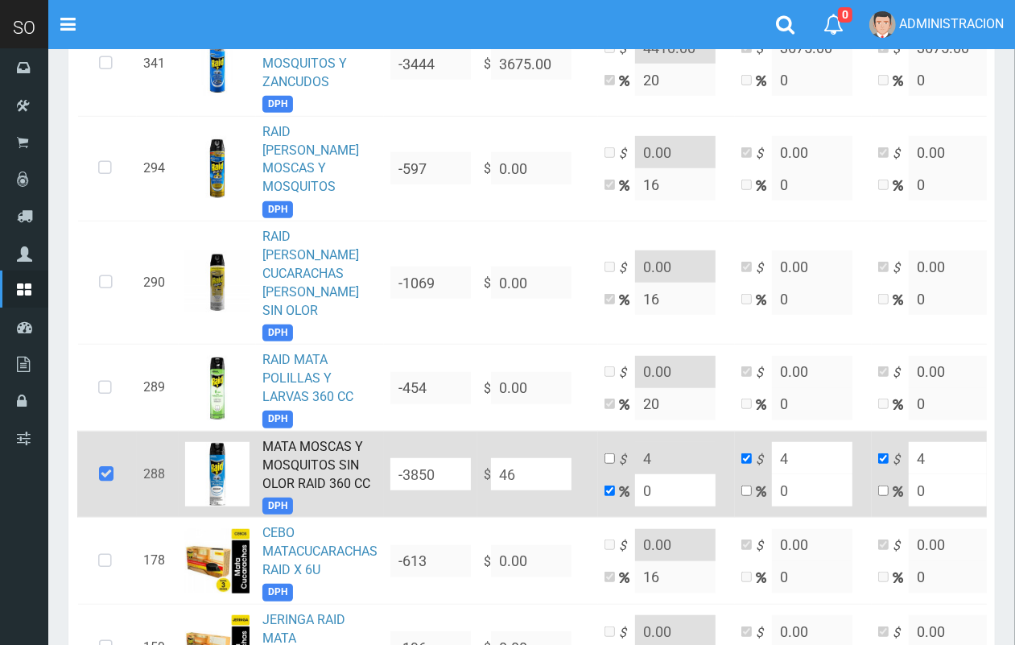
type input "46"
type input "468"
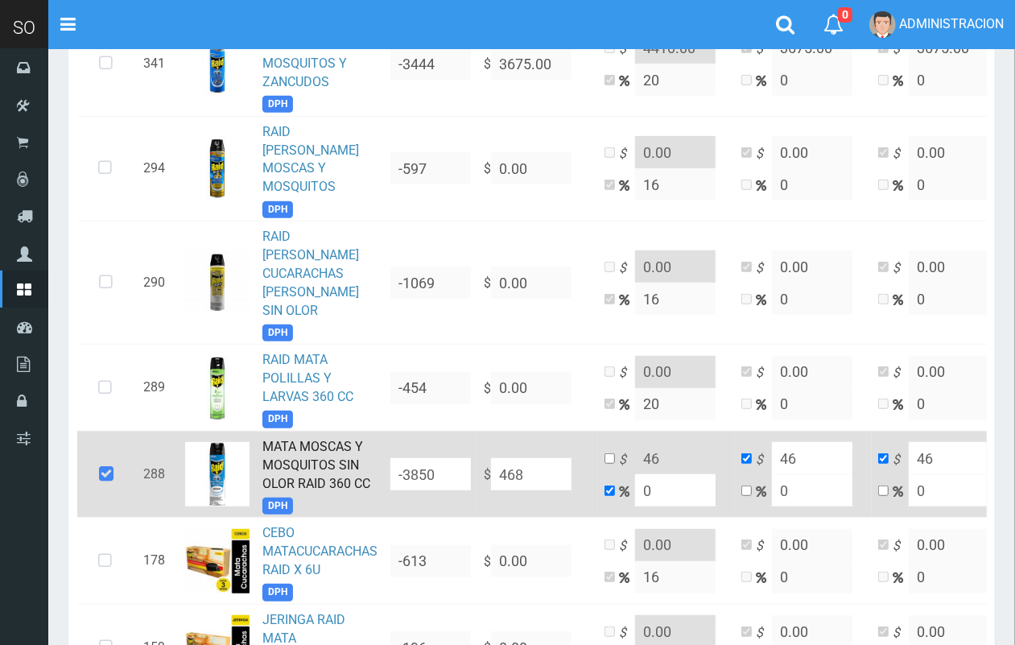
type input "468"
type input "4682"
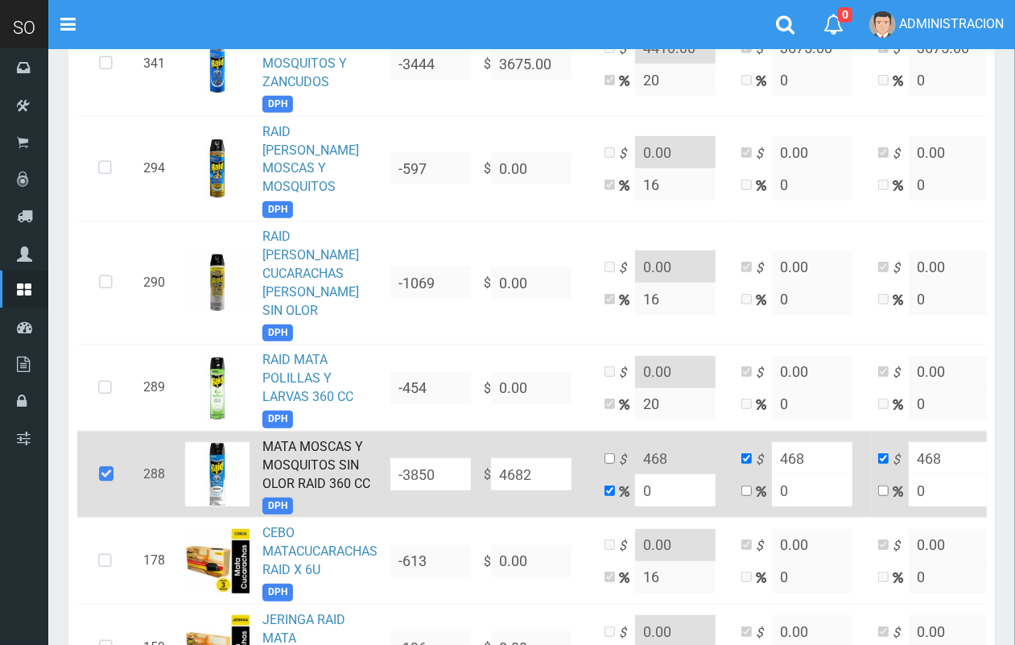
type input "4682"
type input "4682.5"
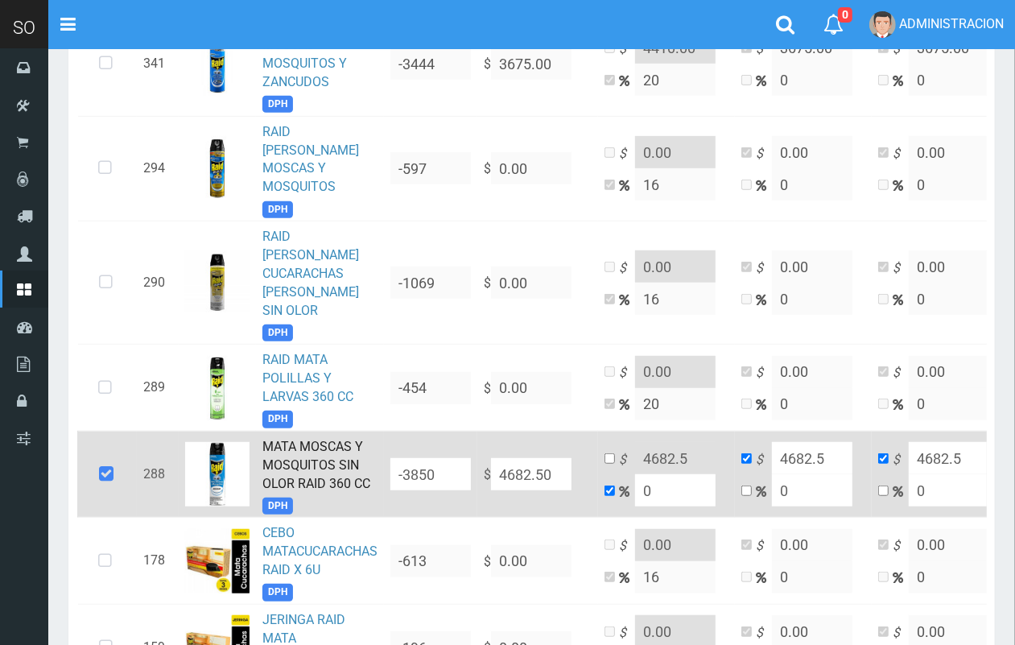
type input "4682.50"
drag, startPoint x: 677, startPoint y: 435, endPoint x: 646, endPoint y: 437, distance: 30.6
click at [646, 474] on input "0" at bounding box center [675, 490] width 80 height 32
type input "2"
type input "4776.15"
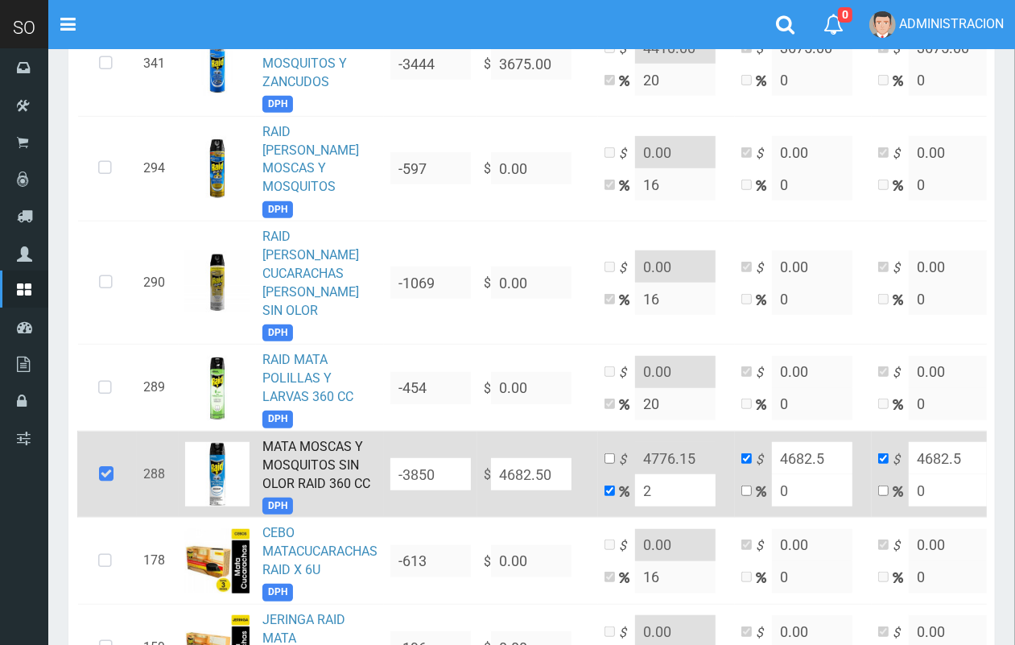
type input "20"
type input "5619"
type input "20"
click at [610, 453] on input "checkbox" at bounding box center [609, 458] width 10 height 10
checkbox input "true"
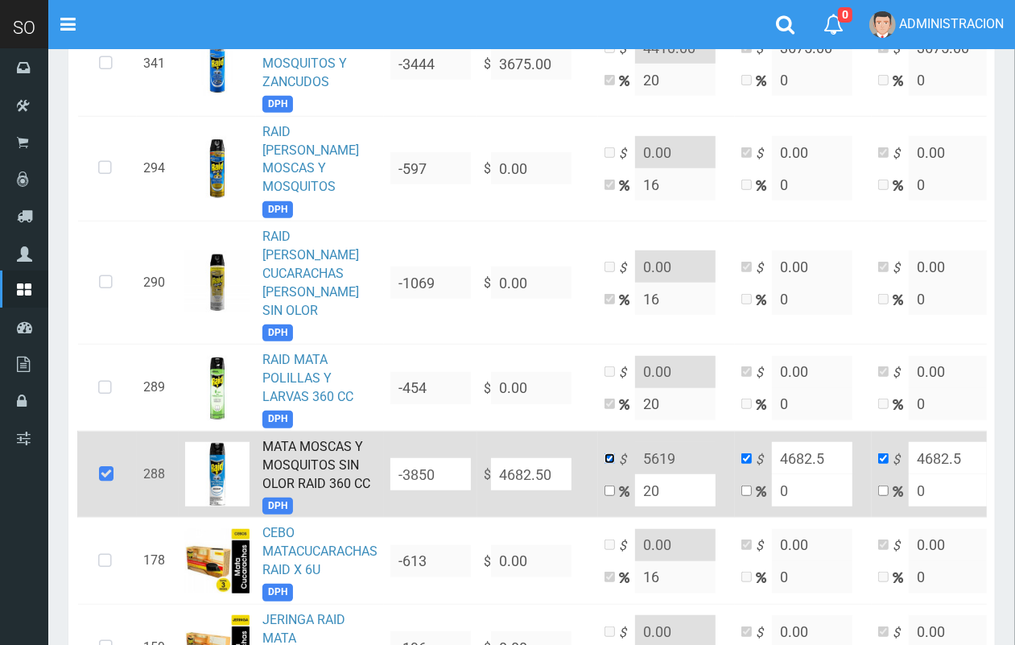
checkbox input "false"
drag, startPoint x: 678, startPoint y: 397, endPoint x: 653, endPoint y: 405, distance: 27.0
click at [653, 442] on input "5619" at bounding box center [675, 458] width 80 height 32
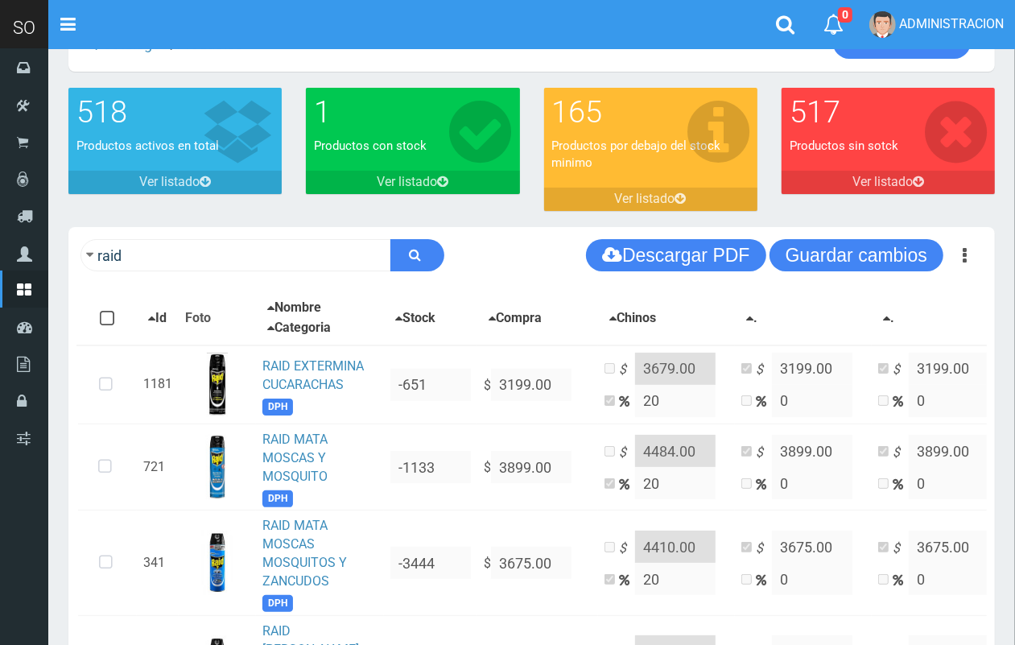
scroll to position [0, 0]
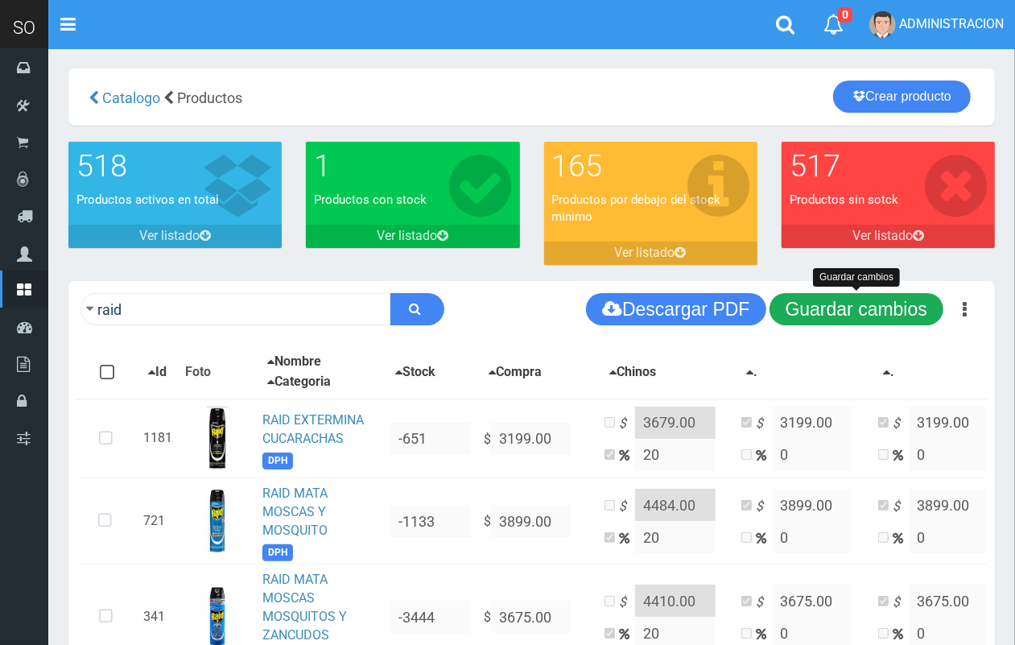
type input "5385.00"
click at [867, 306] on button "Guardar cambios" at bounding box center [856, 309] width 174 height 32
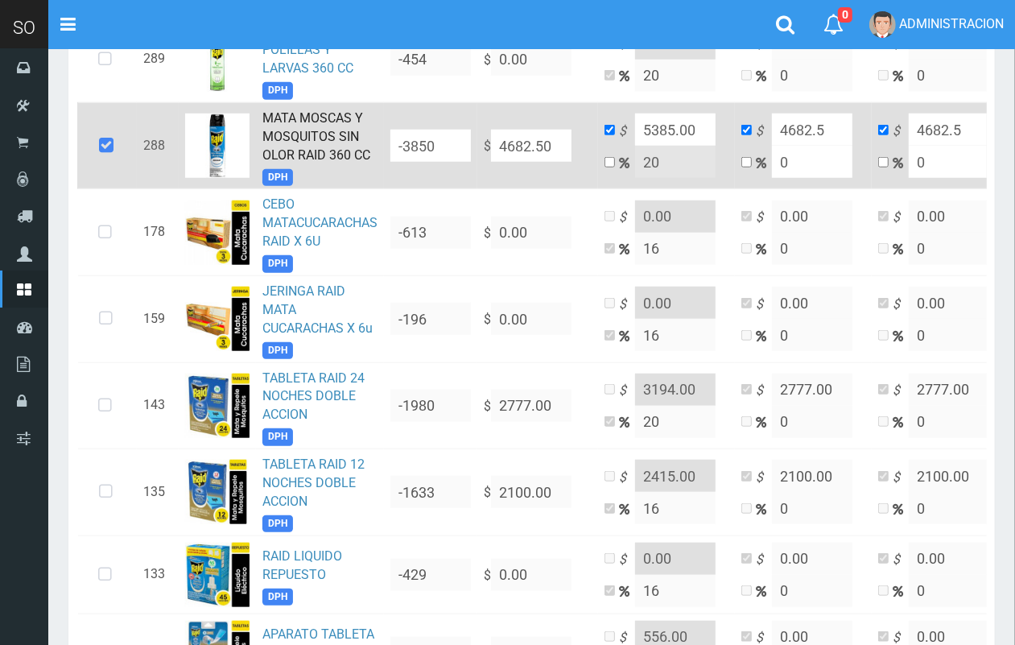
scroll to position [925, 0]
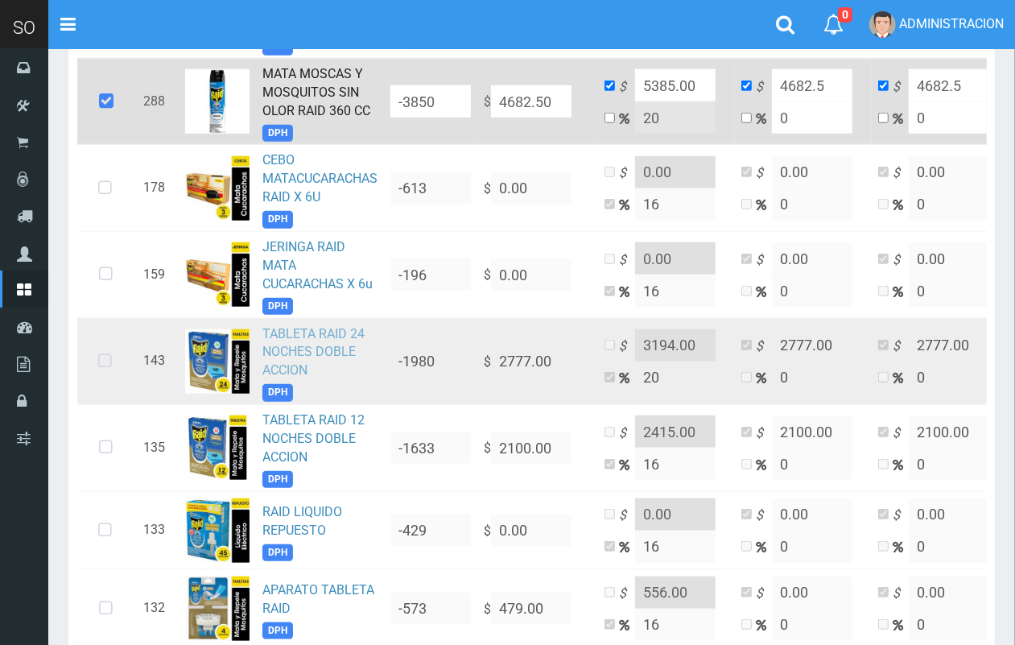
click at [319, 326] on link "TABLETA RAID 24 NOCHES DOBLE ACCION" at bounding box center [313, 352] width 102 height 52
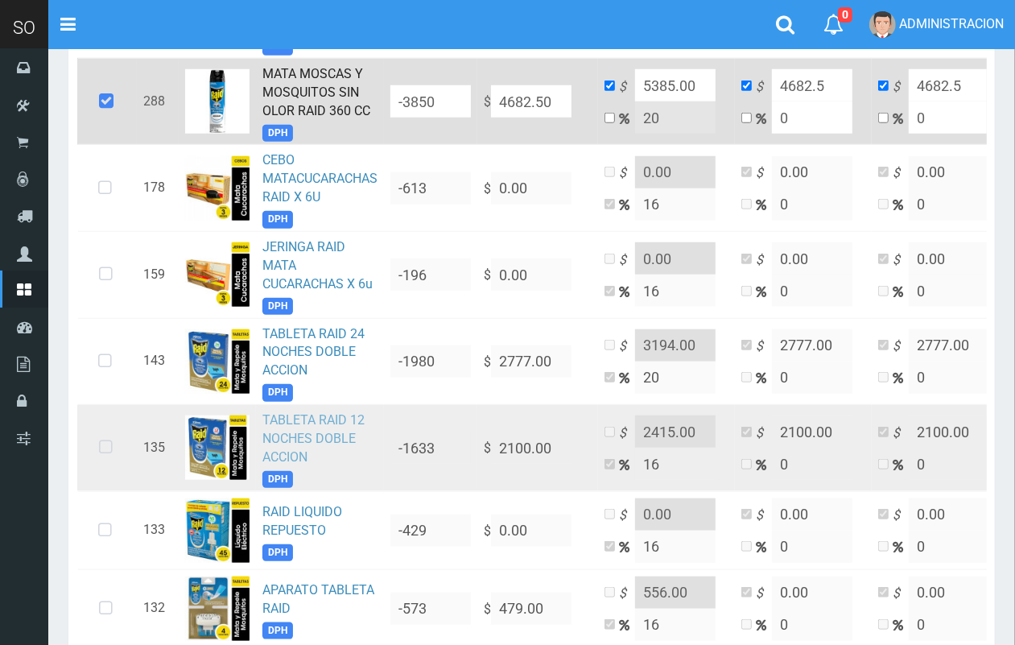
click at [314, 412] on link "TABLETA RAID 12 NOCHES DOBLE ACCION" at bounding box center [313, 438] width 102 height 52
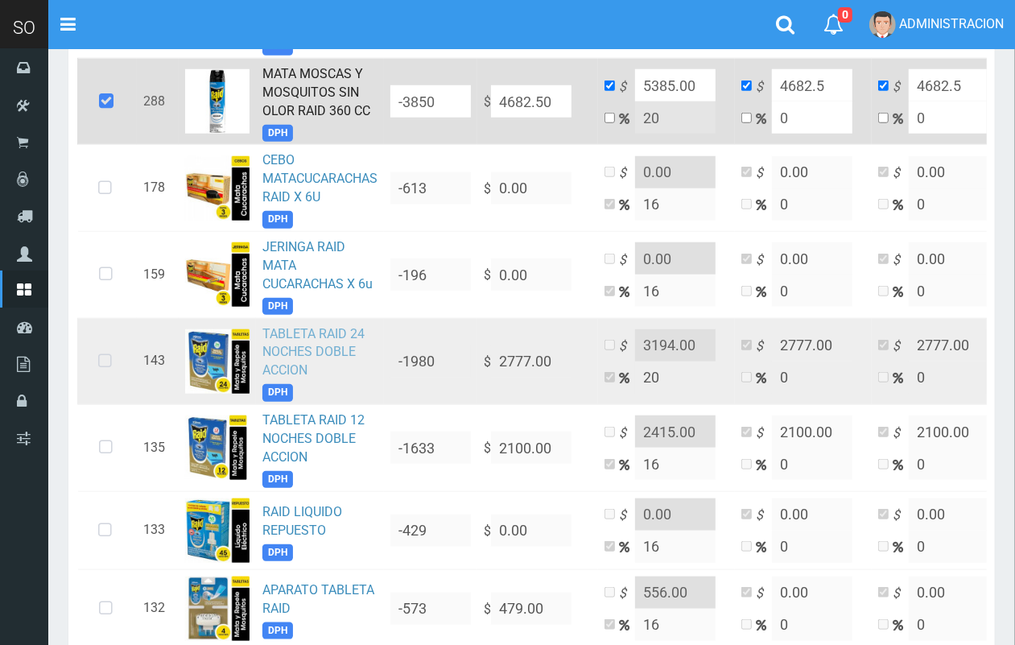
click at [311, 326] on link "TABLETA RAID 24 NOCHES DOBLE ACCION" at bounding box center [313, 352] width 102 height 52
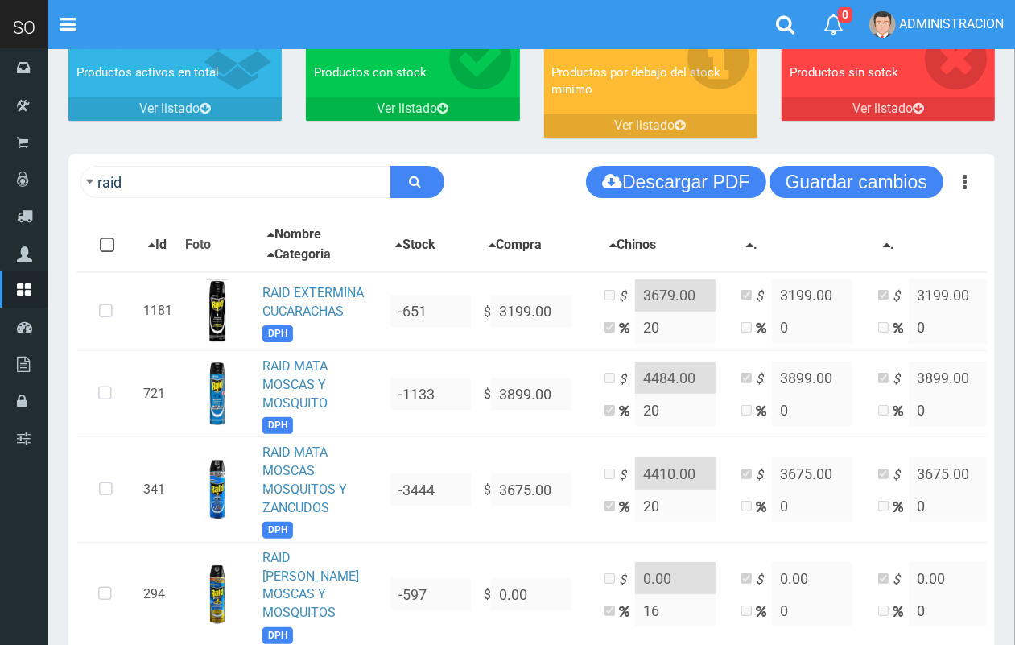
scroll to position [121, 0]
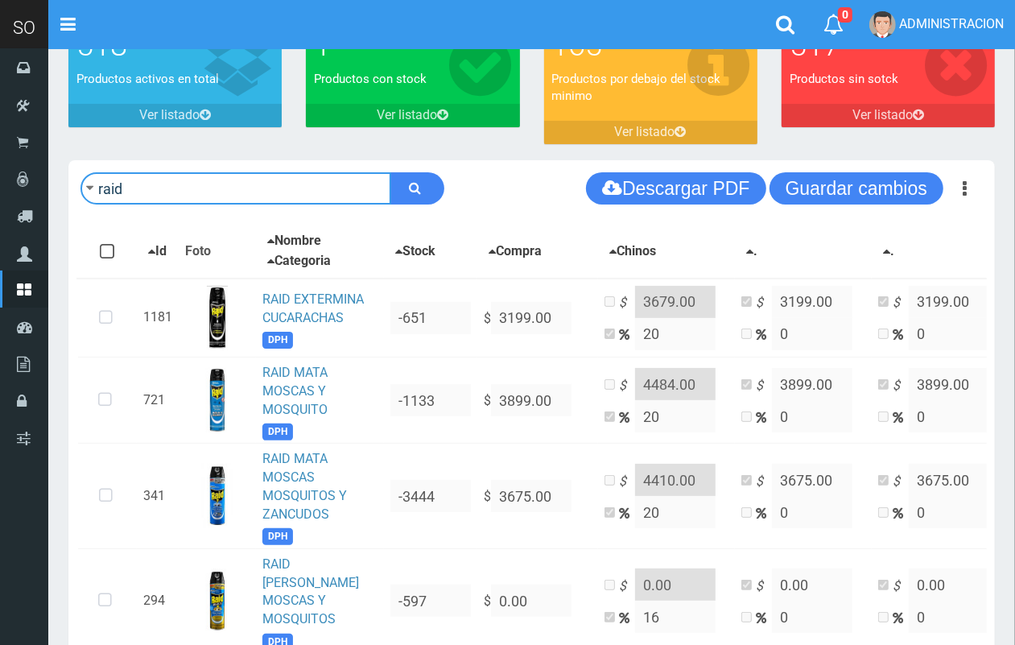
click at [231, 187] on input "raid" at bounding box center [235, 188] width 311 height 32
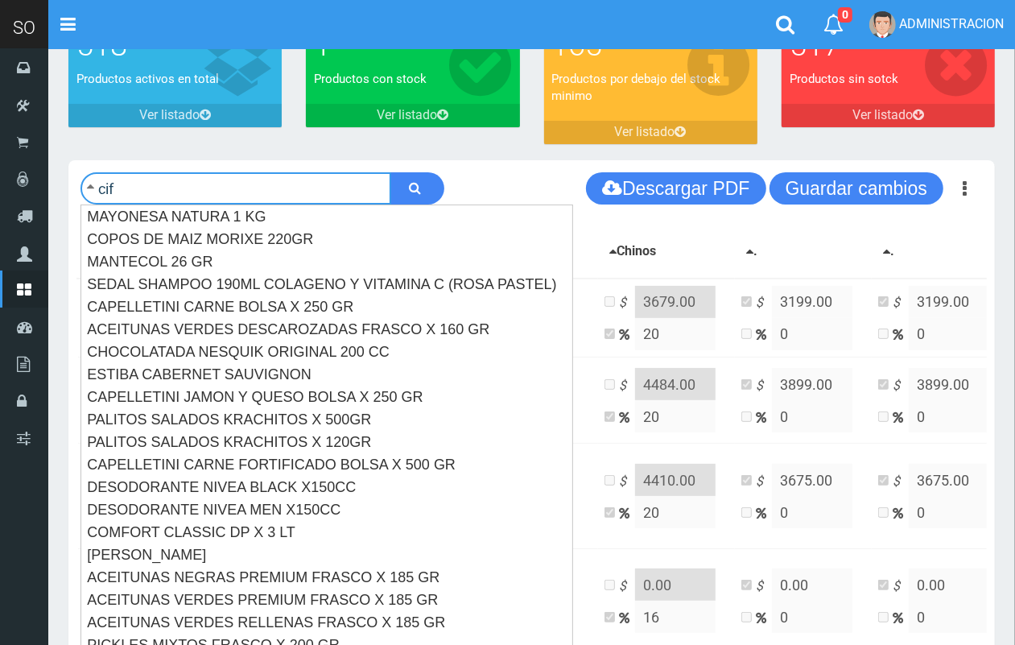
type input "cif"
click at [390, 172] on button "submit" at bounding box center [417, 188] width 54 height 32
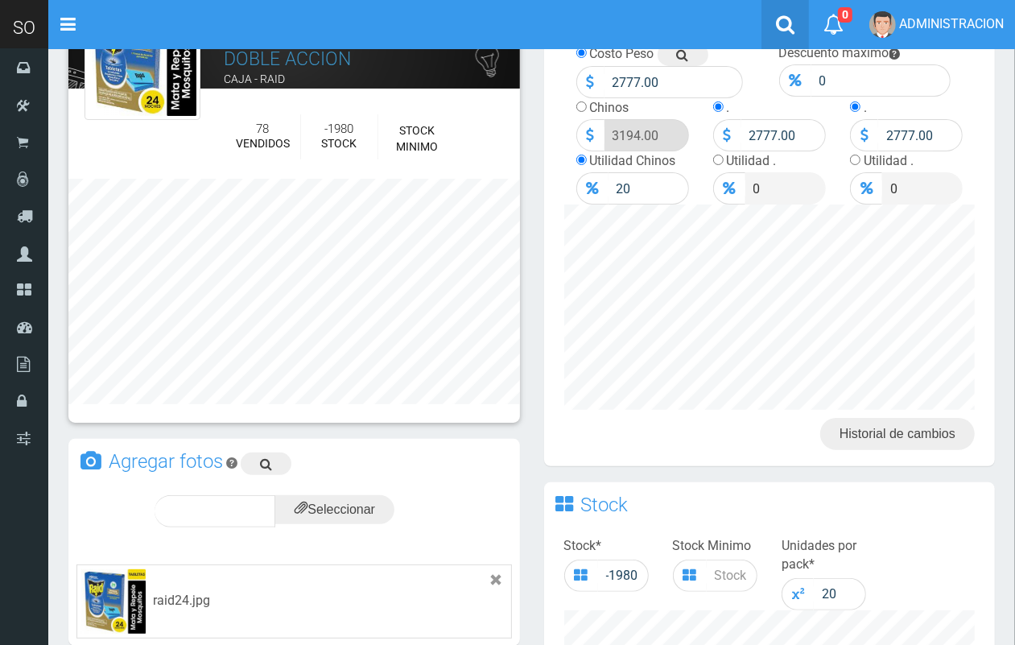
scroll to position [38, 0]
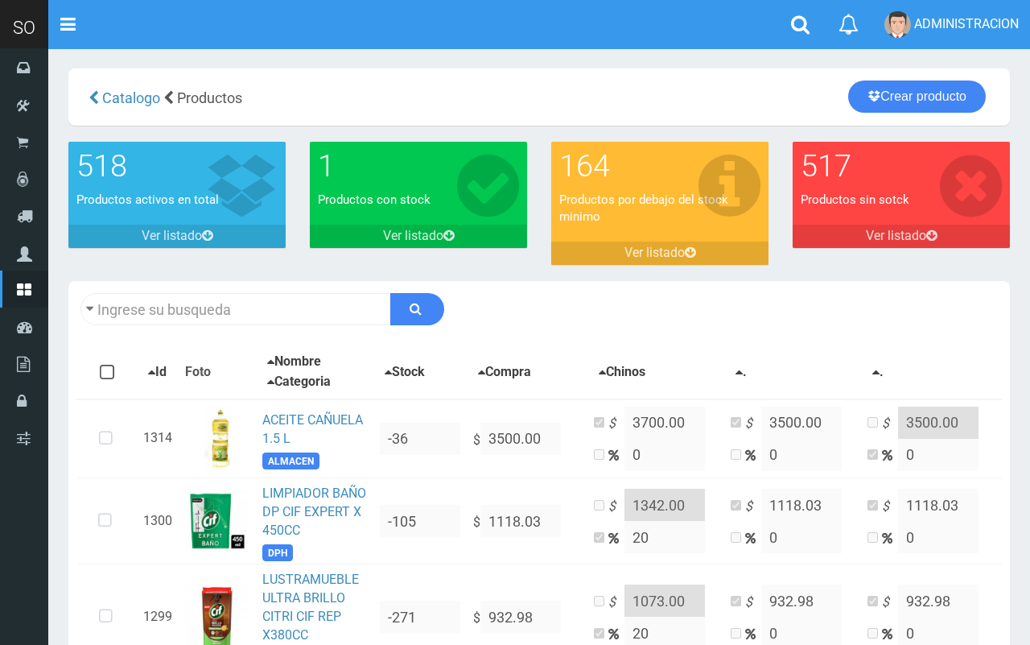
type input "cif"
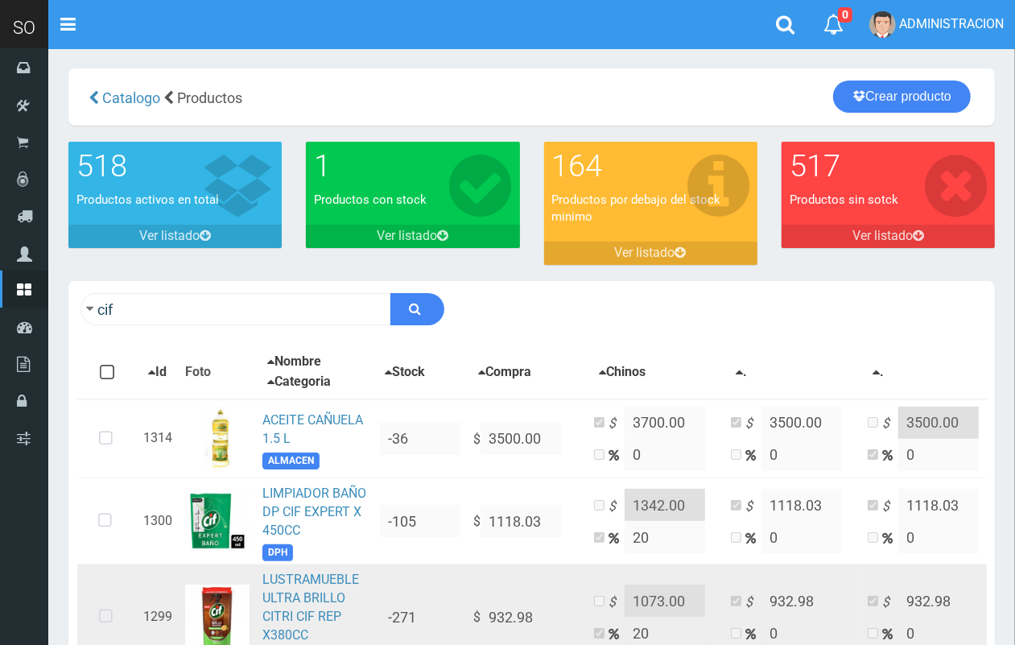
click at [256, 598] on td "LUSTRAMUEBLE ULTRA BRILLO CITRI CIF REP X380CC DPH" at bounding box center [314, 616] width 117 height 105
click at [326, 591] on link "LUSTRAMUEBLE ULTRA BRILLO CITRI CIF REP X380CC" at bounding box center [310, 606] width 97 height 71
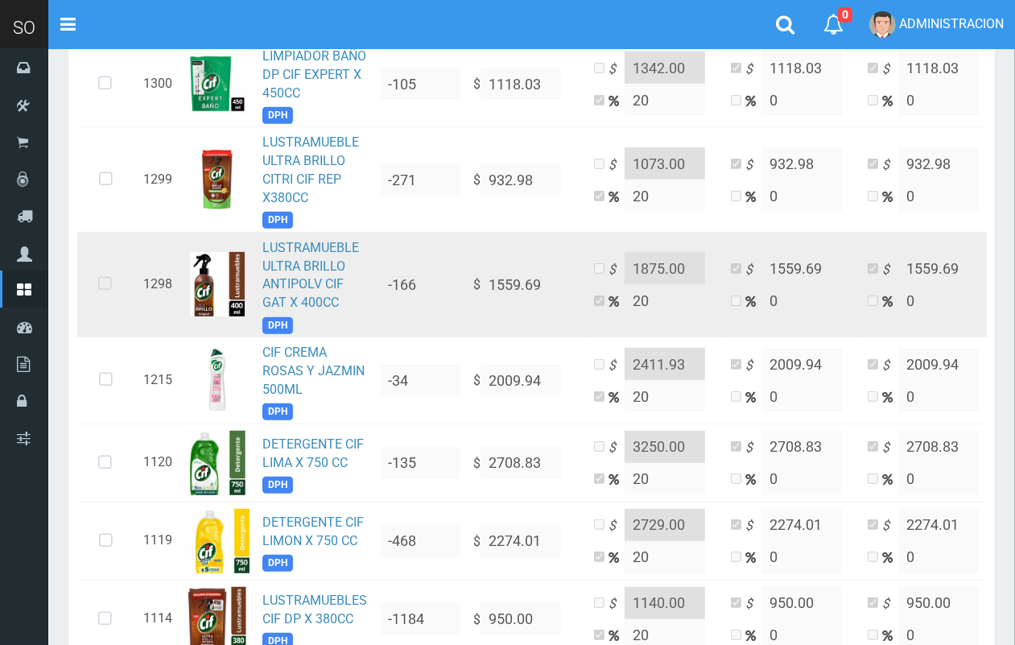
scroll to position [441, 0]
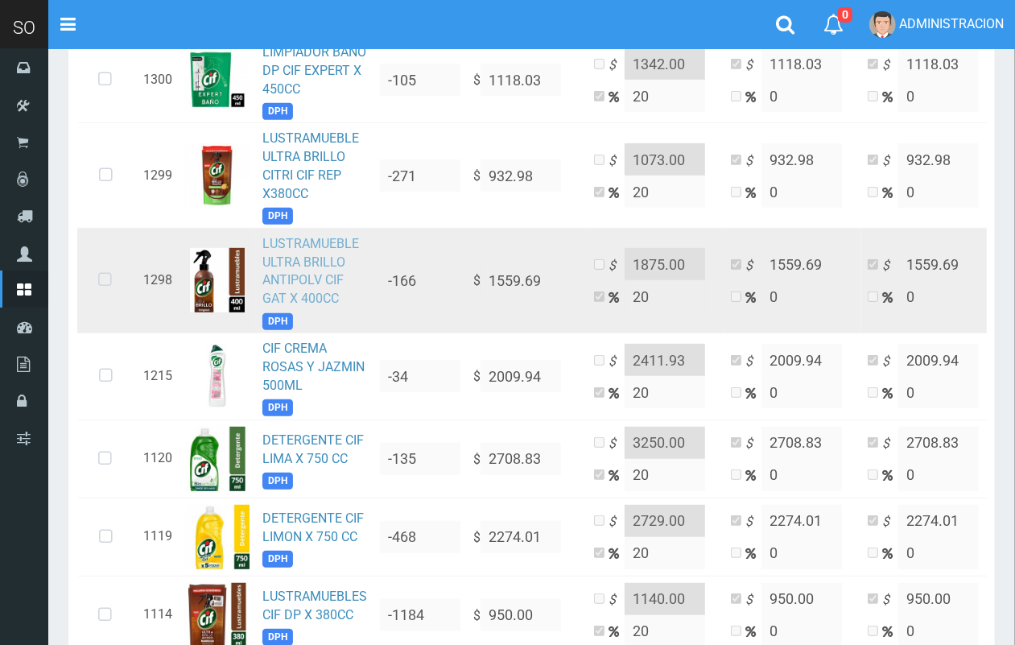
click at [290, 262] on link "LUSTRAMUEBLE ULTRA BRILLO ANTIPOLV CIF GAT X 400CC" at bounding box center [310, 271] width 97 height 71
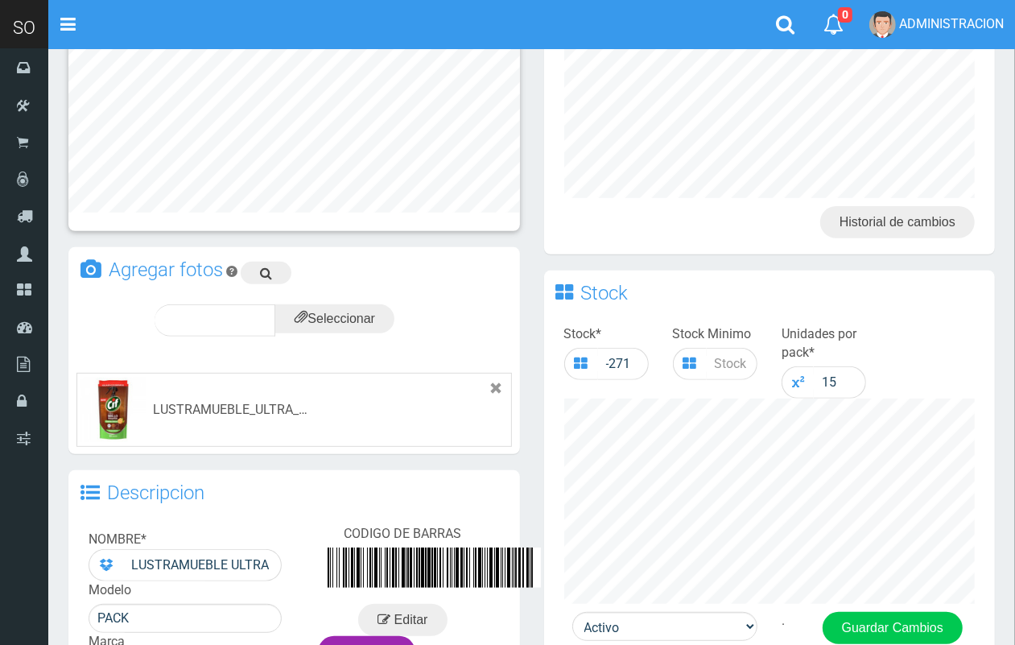
scroll to position [307, 0]
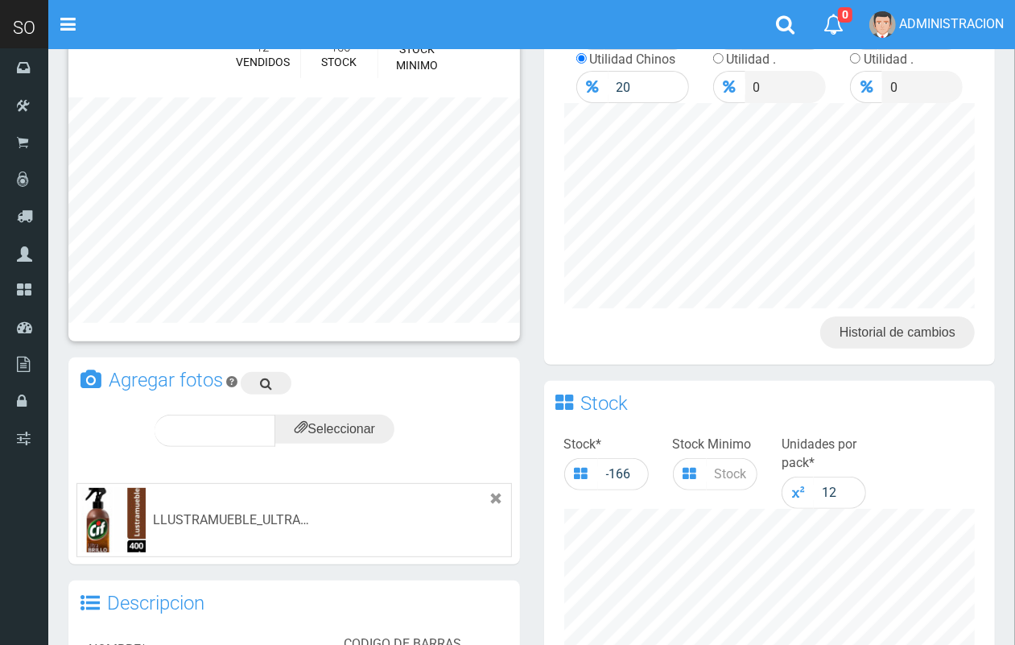
scroll to position [155, 0]
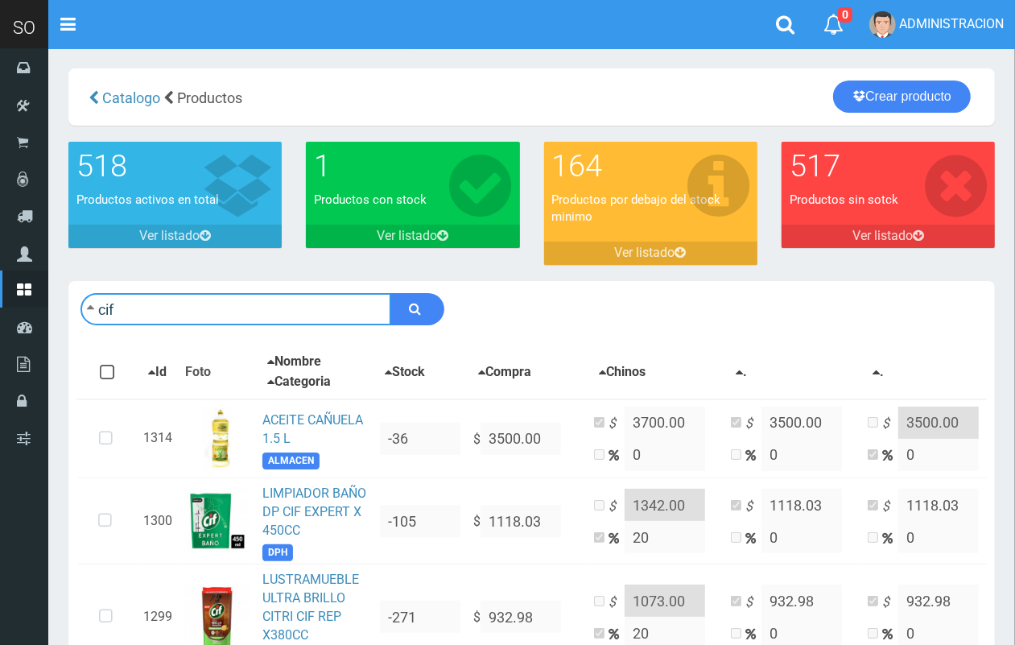
click at [204, 308] on input "cif" at bounding box center [235, 309] width 311 height 32
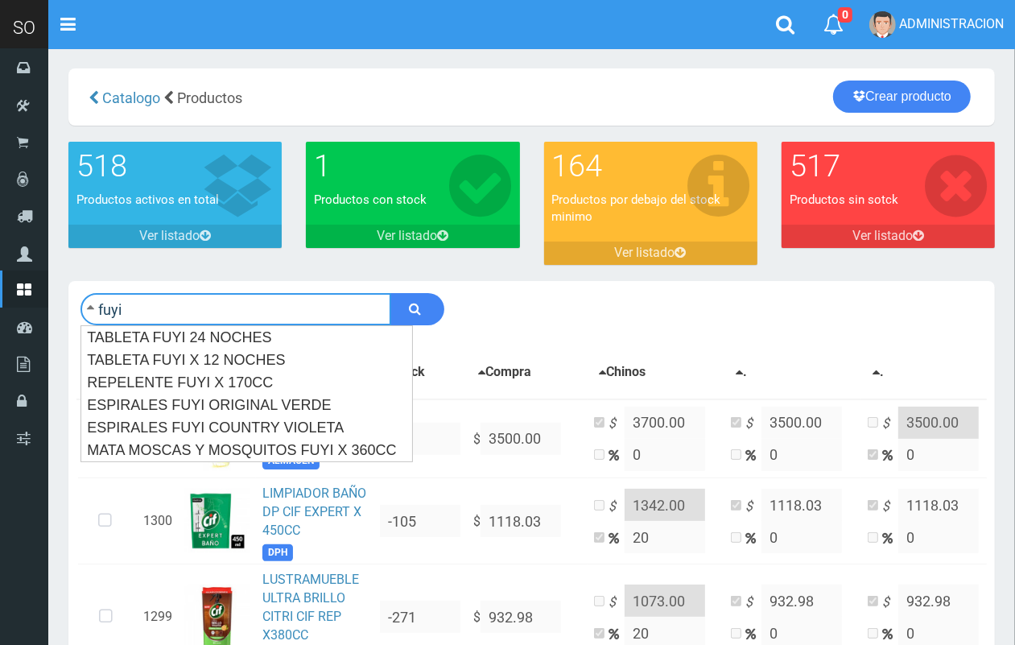
type input "fuyi"
click at [390, 293] on button "submit" at bounding box center [417, 309] width 54 height 32
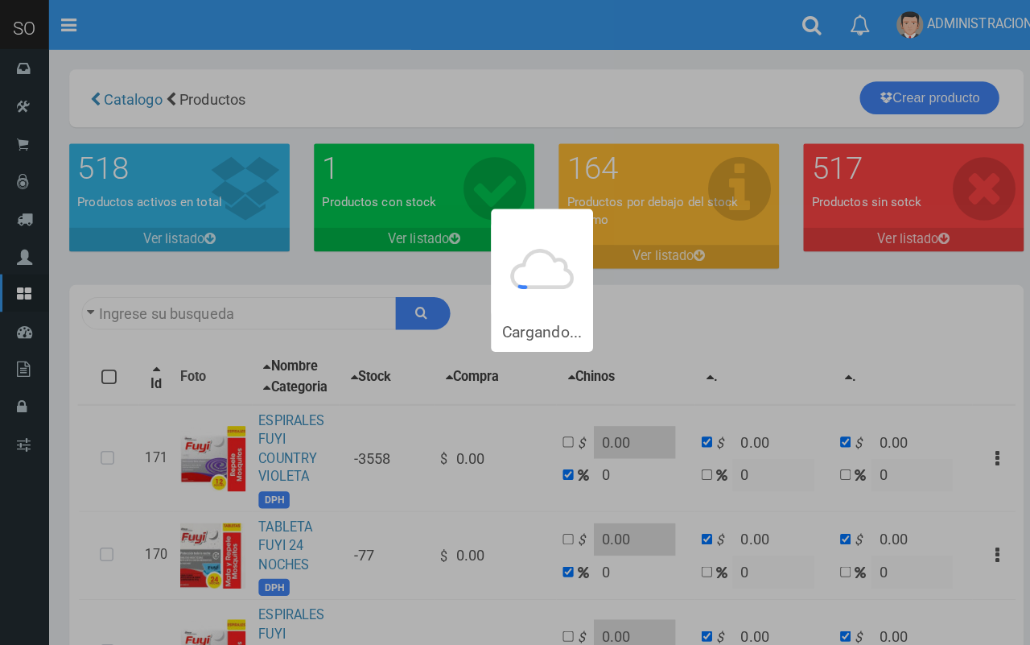
type input "fuyi"
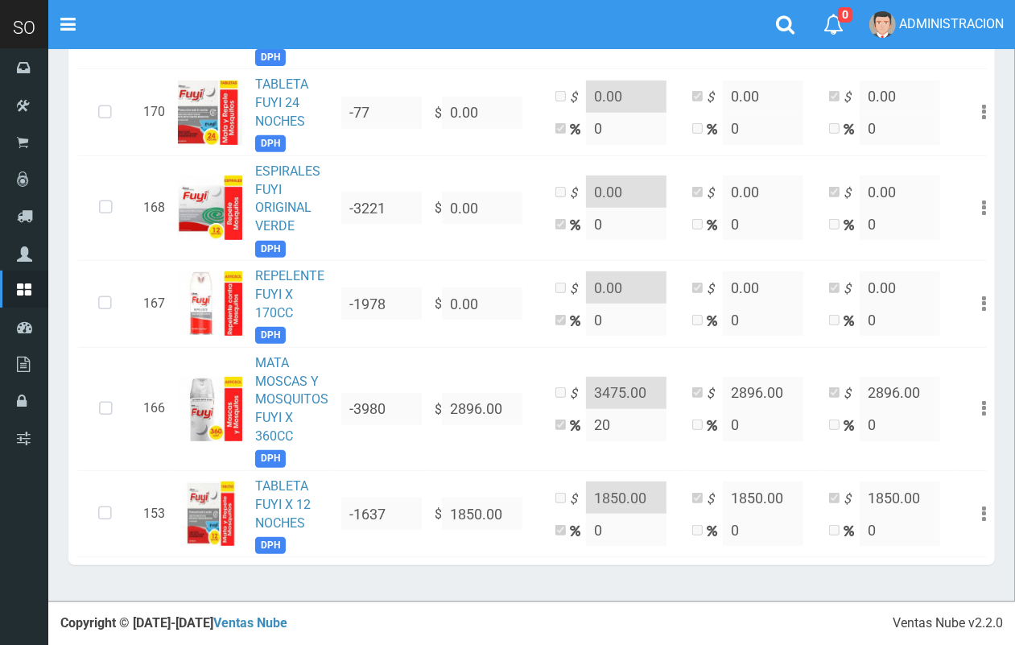
scroll to position [464, 0]
